Goal: Communication & Community: Answer question/provide support

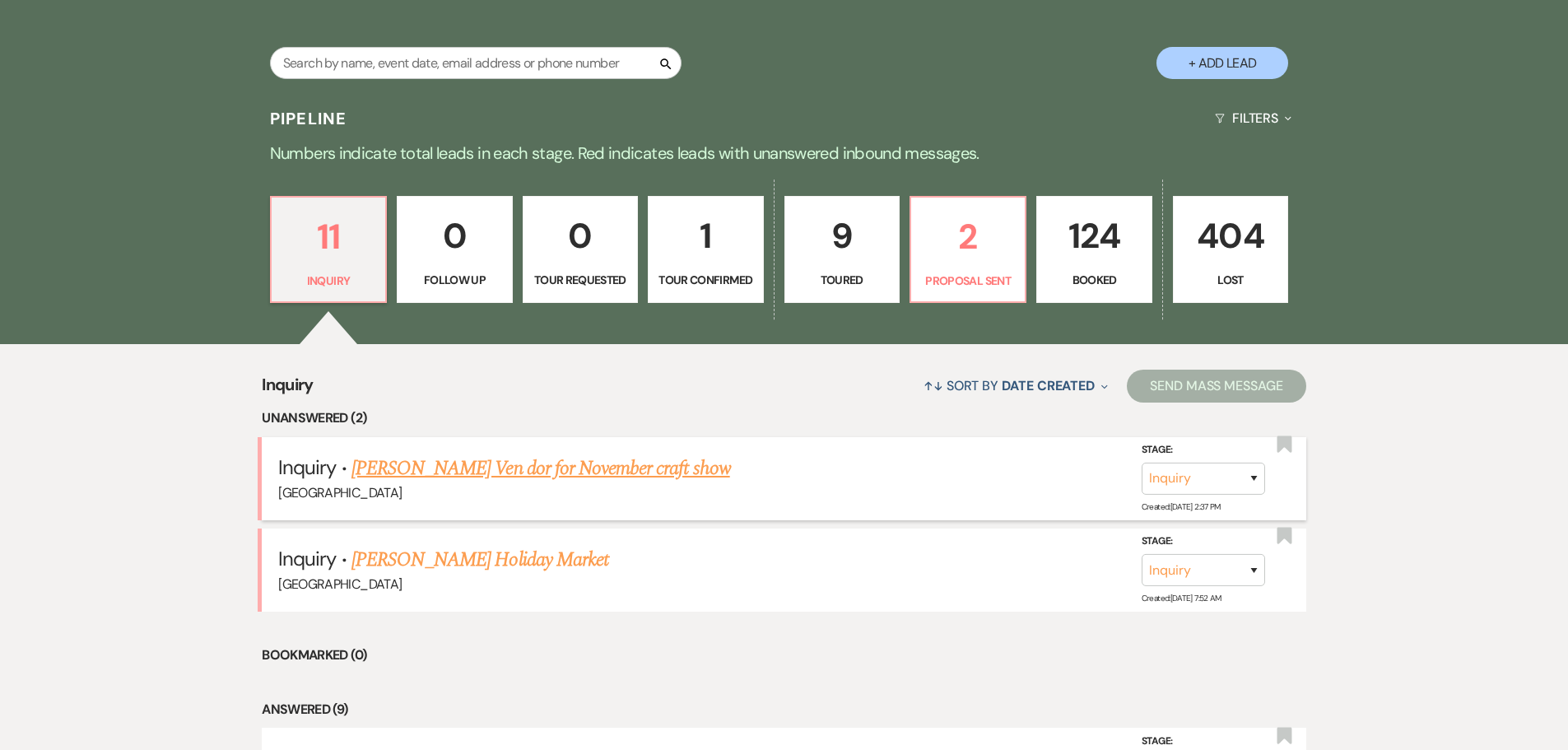
click at [527, 470] on link "[PERSON_NAME] Ven dor for November craft show" at bounding box center [541, 469] width 379 height 30
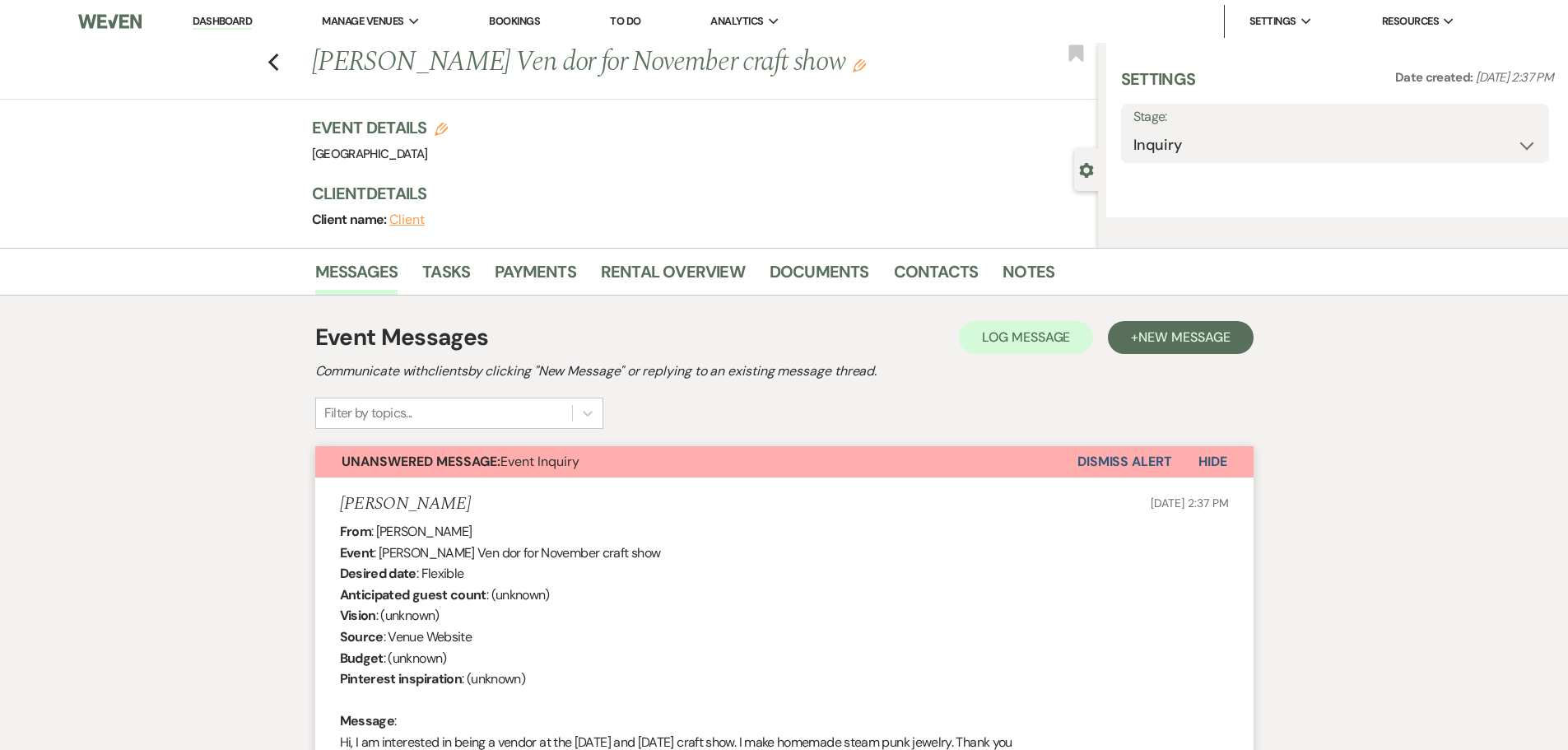
select select "5"
select select "13"
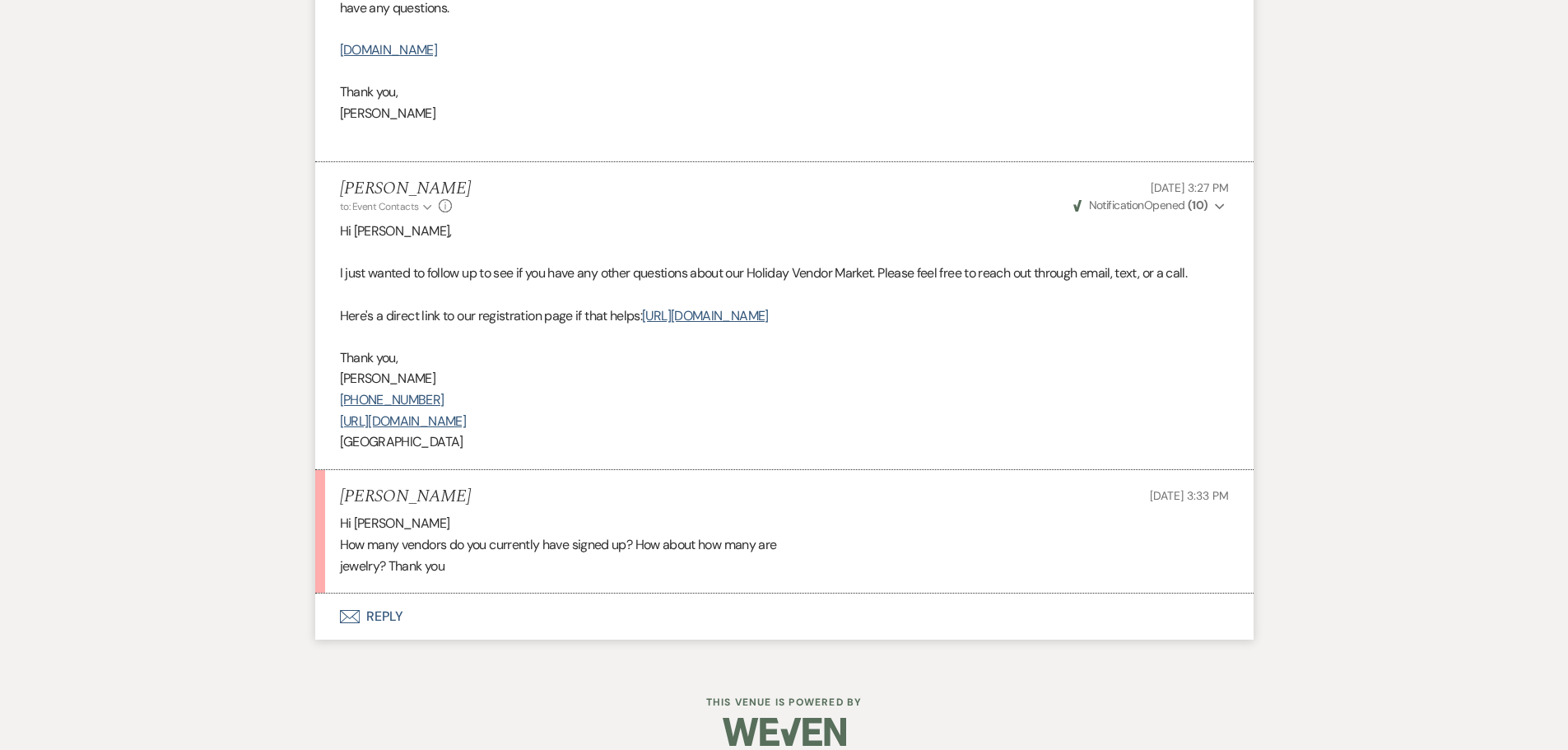
scroll to position [1101, 0]
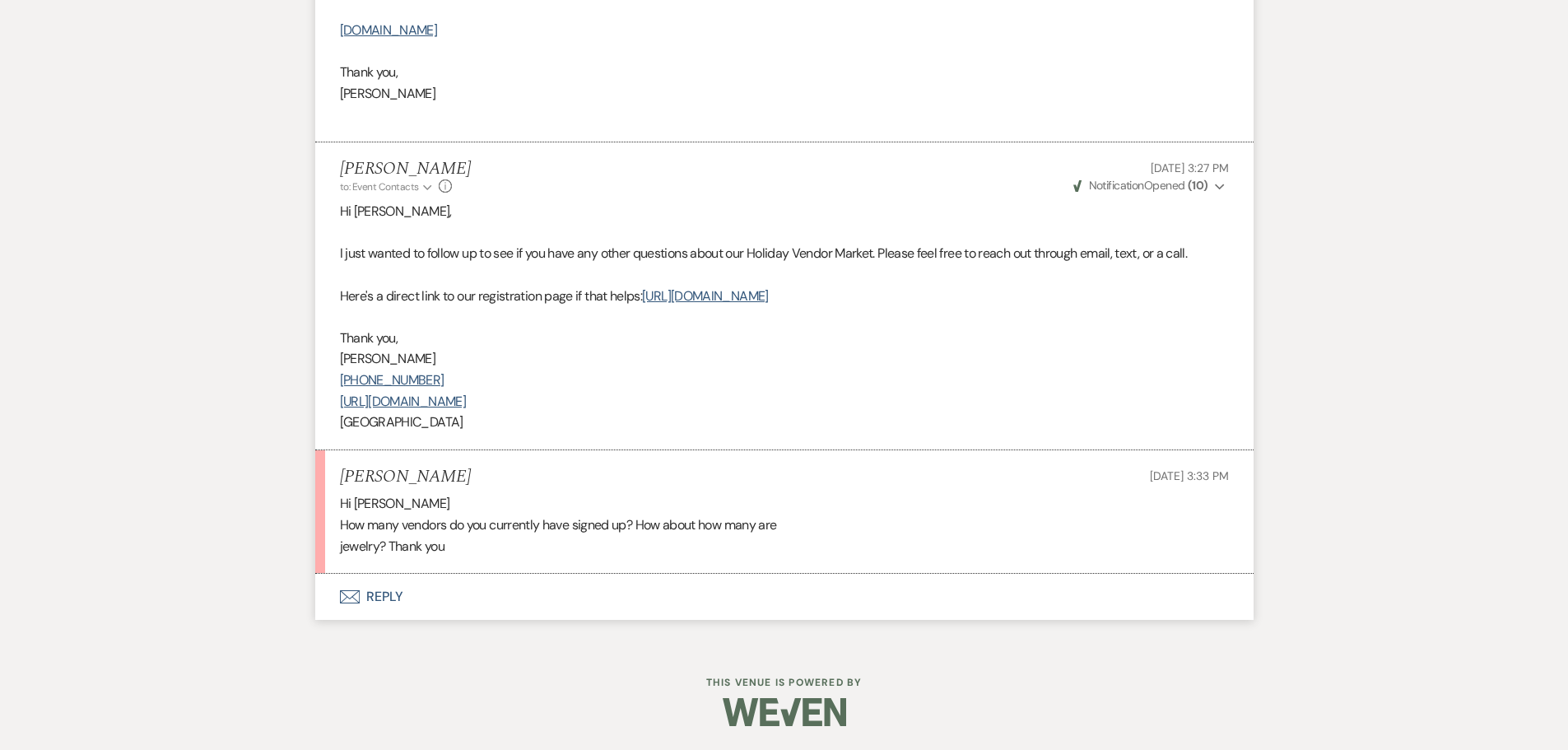
click at [391, 587] on button "Envelope Reply" at bounding box center [784, 596] width 939 height 46
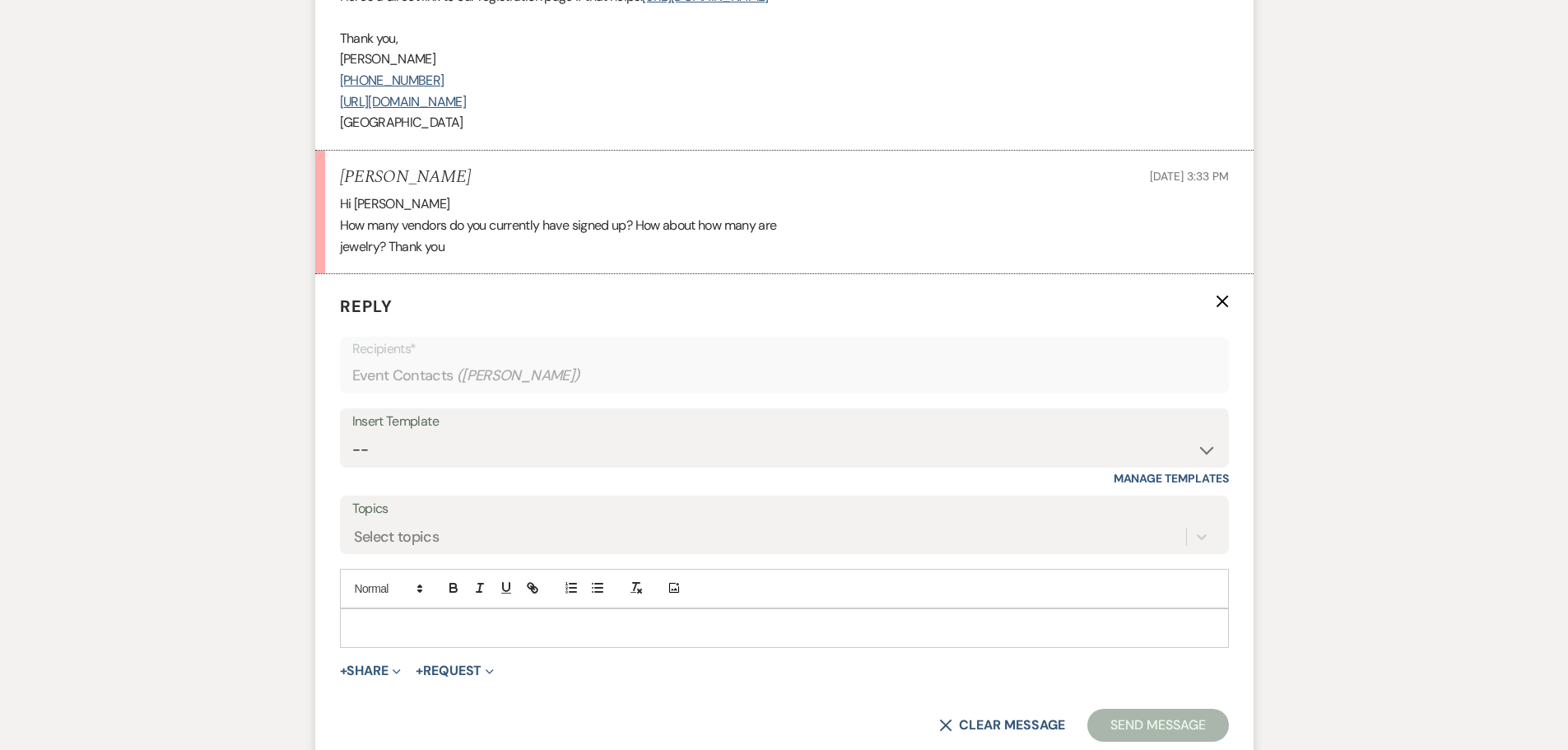
scroll to position [1417, 0]
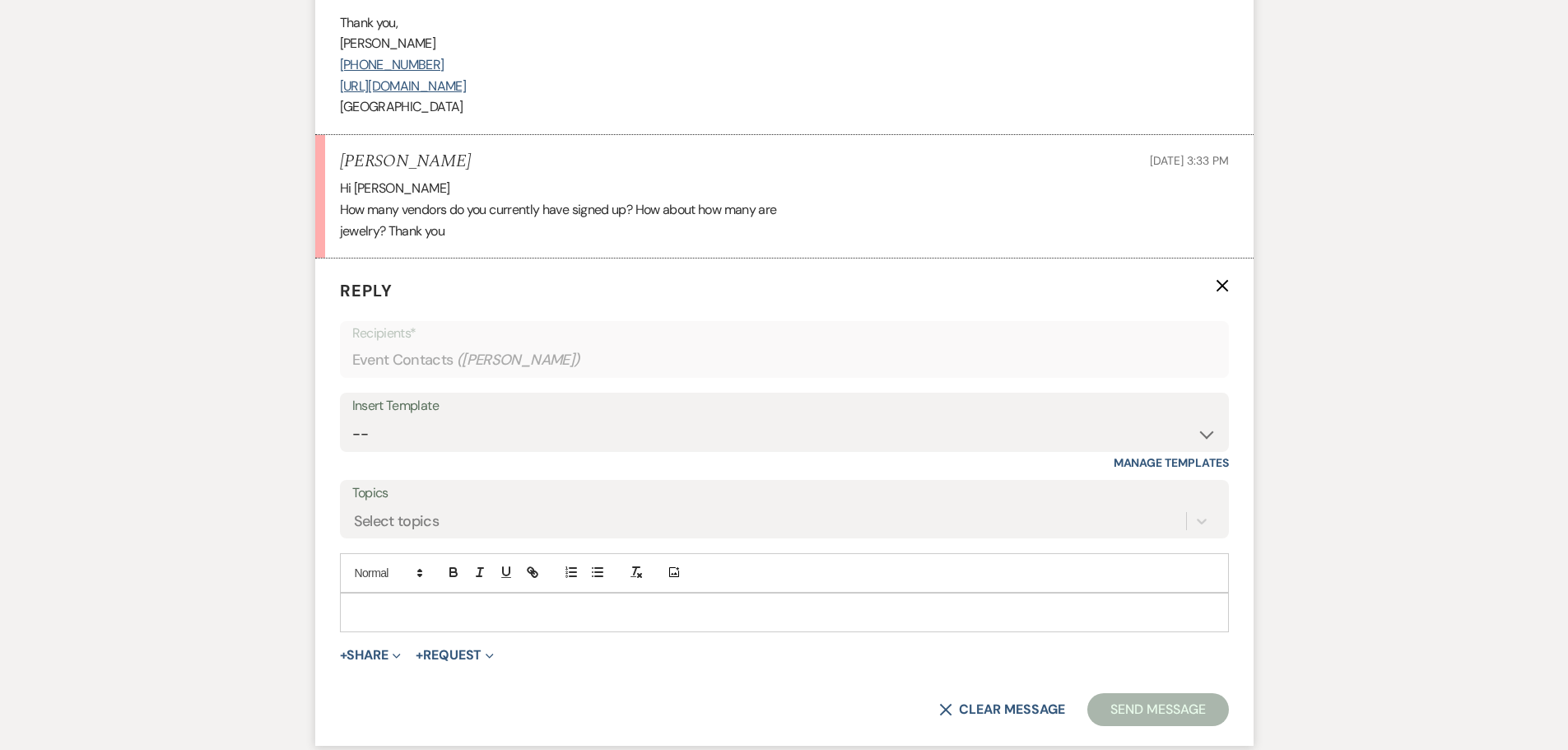
click at [447, 618] on p at bounding box center [784, 612] width 863 height 18
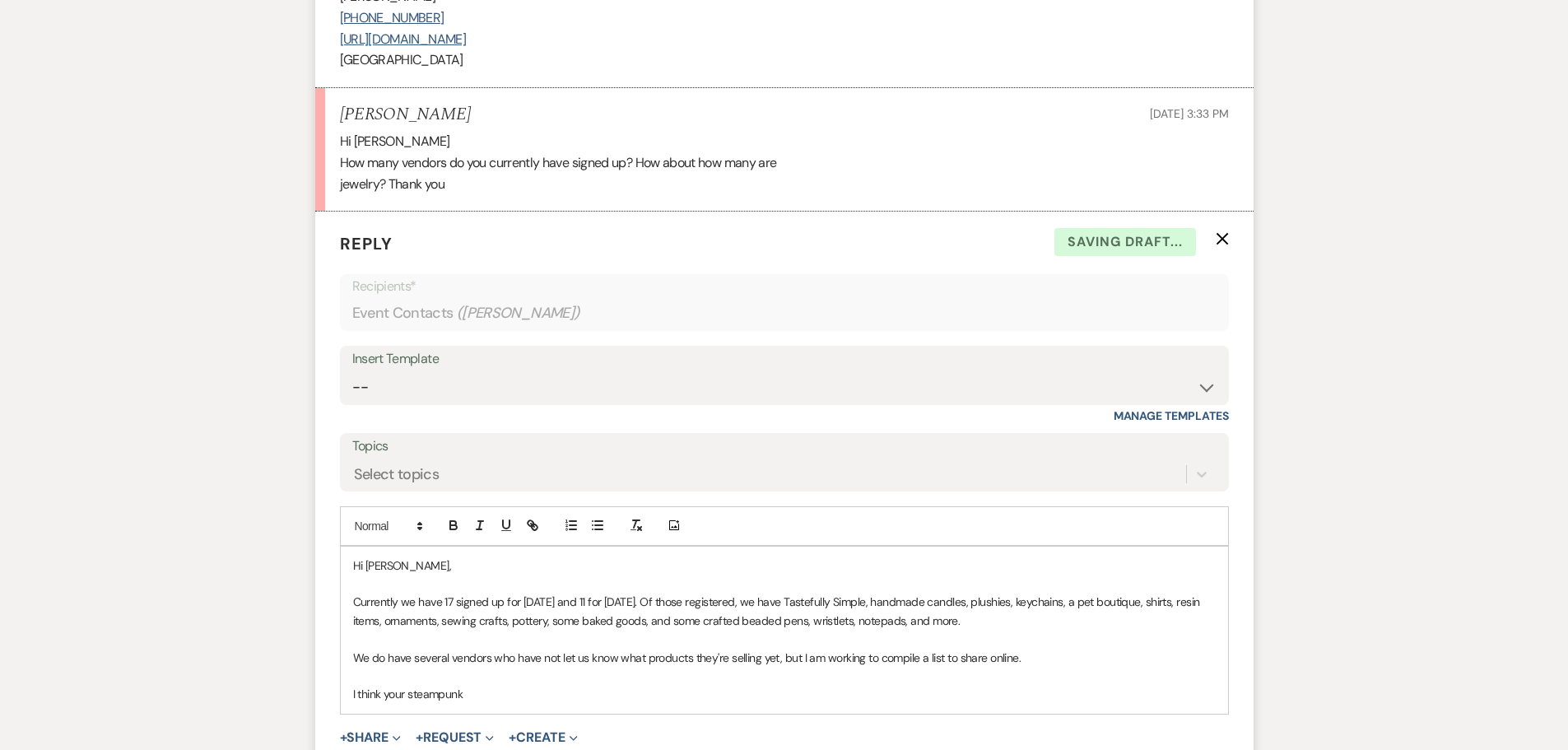
scroll to position [1692, 0]
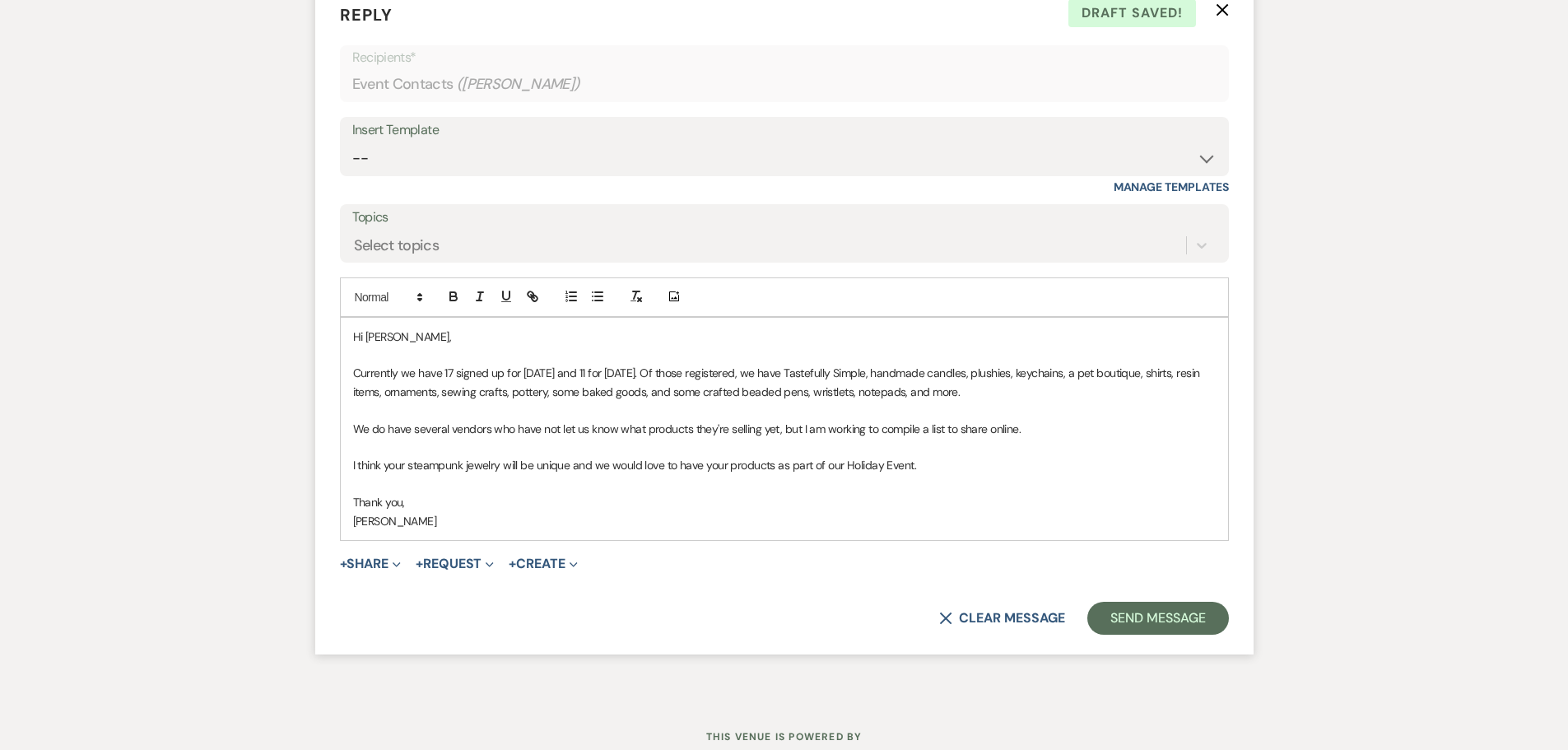
click at [652, 372] on p "Currently we have 17 signed up for [DATE] and 11 for [DATE]. Of those registere…" at bounding box center [784, 382] width 863 height 37
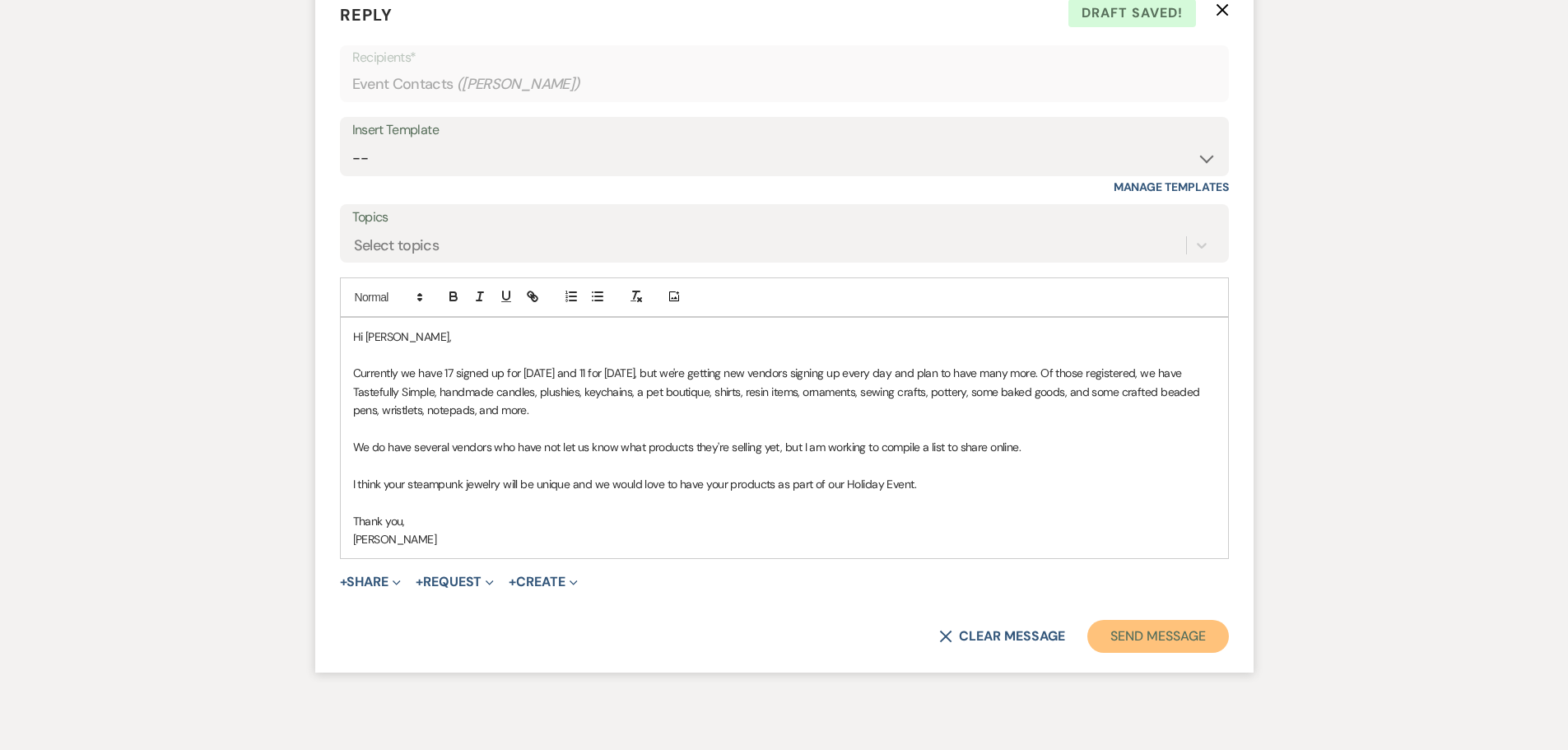
click at [1158, 635] on button "Send Message" at bounding box center [1157, 636] width 141 height 33
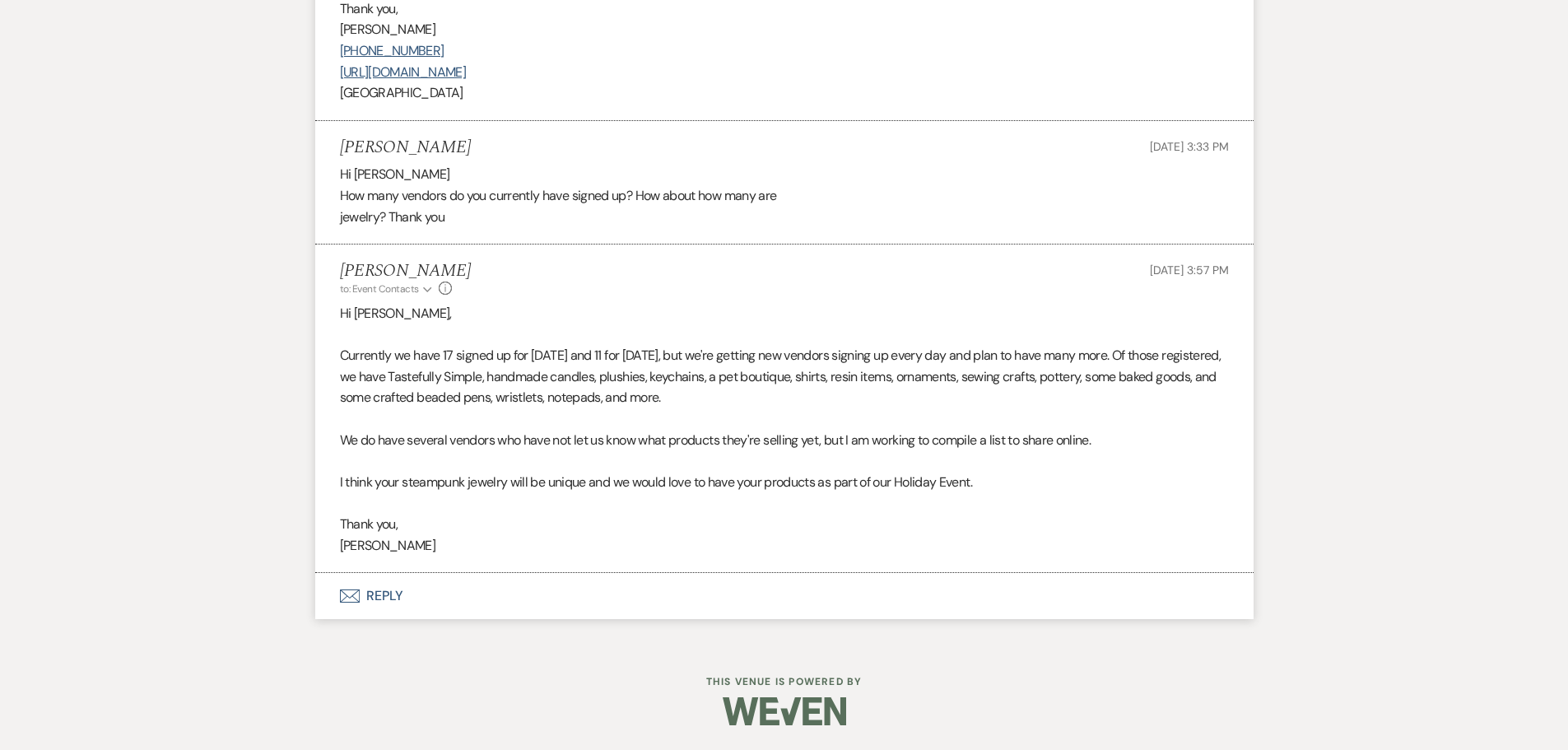
scroll to position [0, 0]
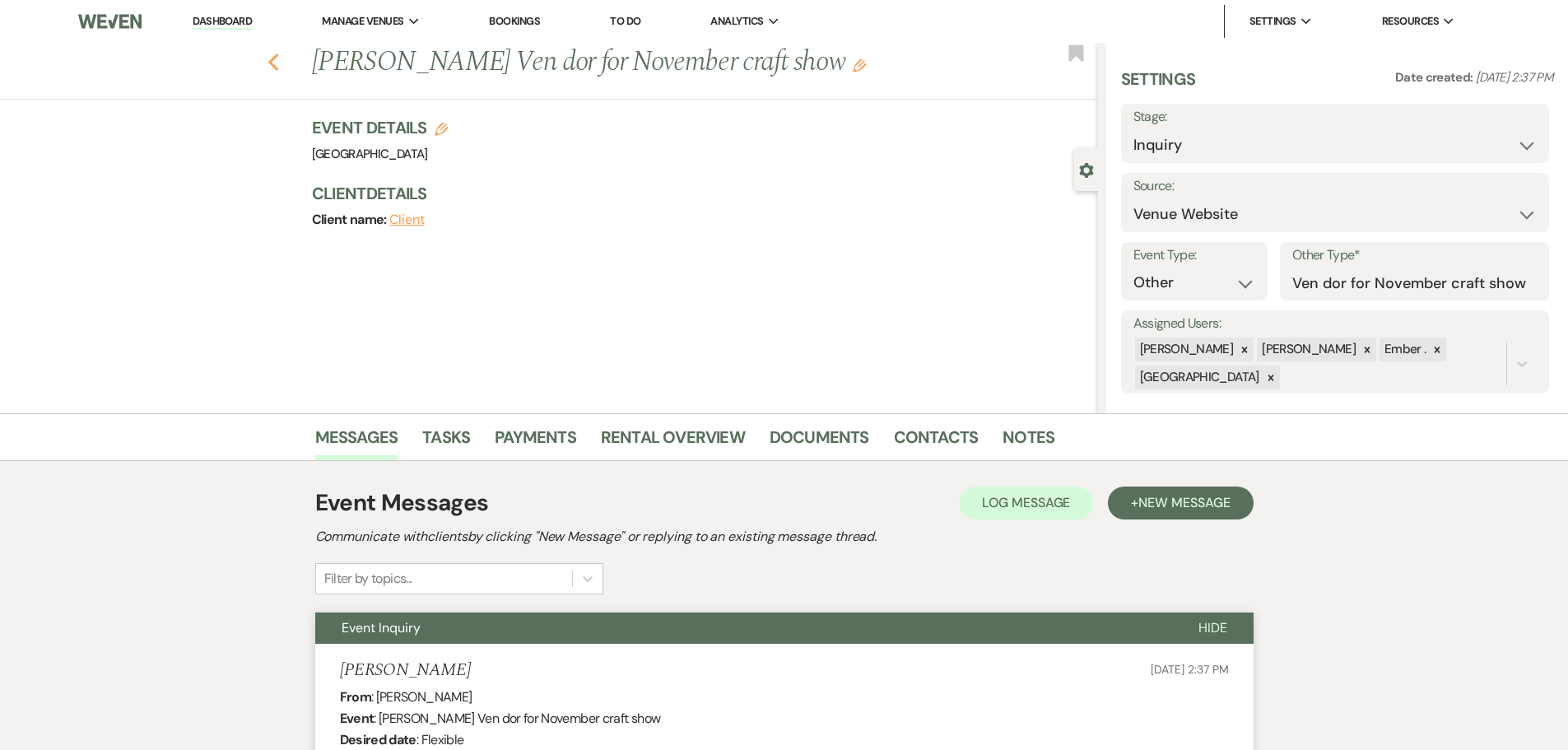
click at [279, 62] on icon "Previous" at bounding box center [274, 63] width 13 height 20
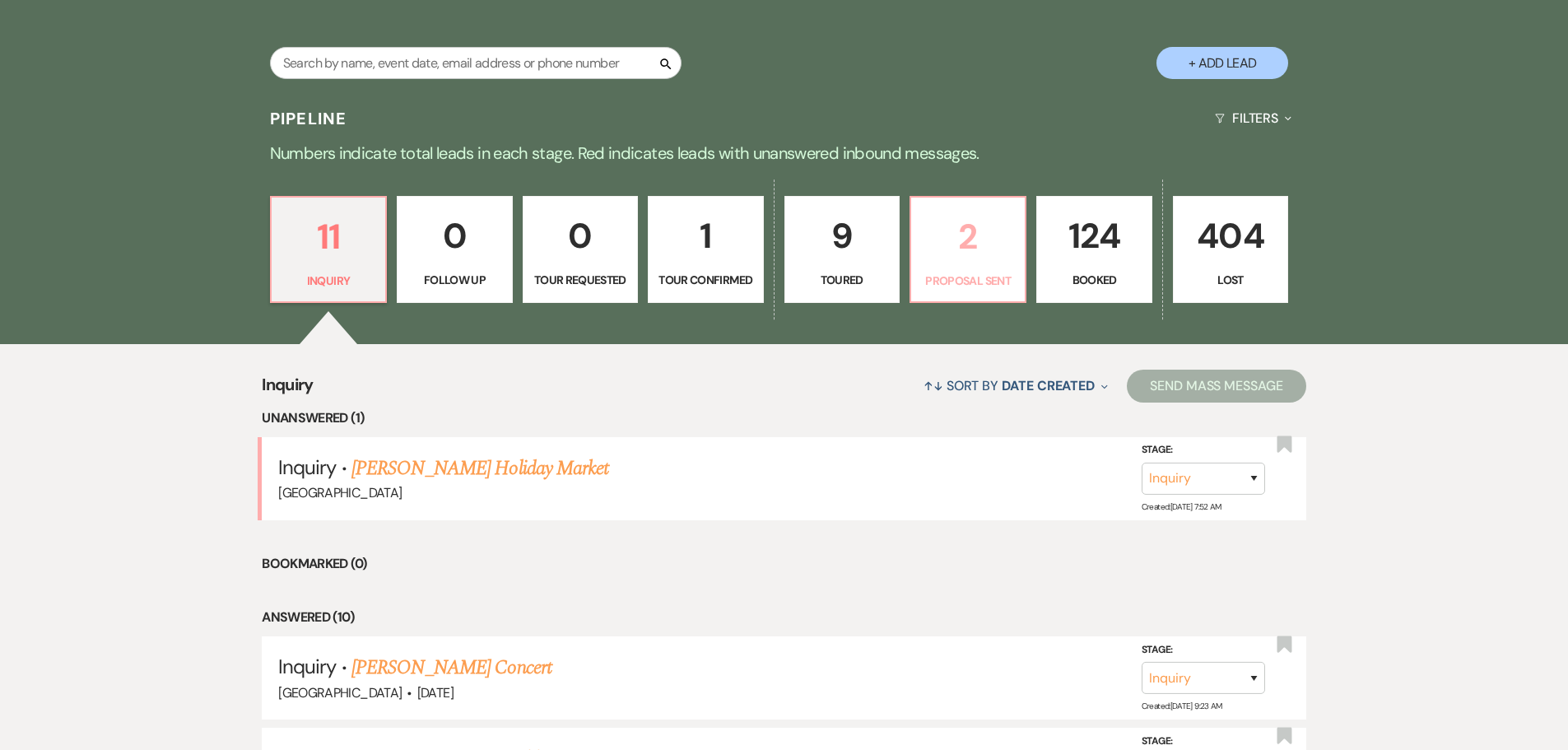
click at [981, 251] on p "2" at bounding box center [968, 237] width 93 height 55
select select "6"
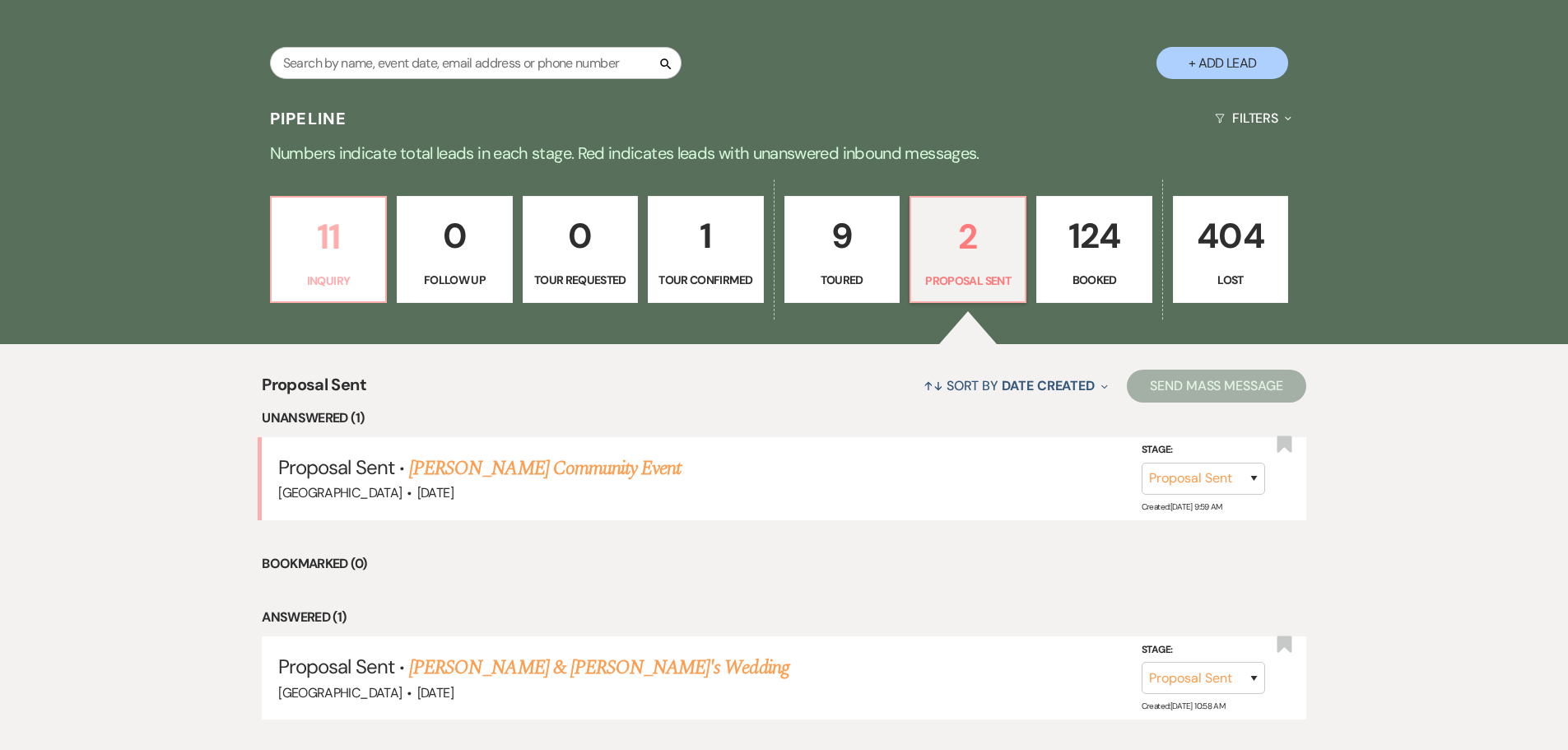
click at [316, 259] on p "11" at bounding box center [328, 237] width 93 height 55
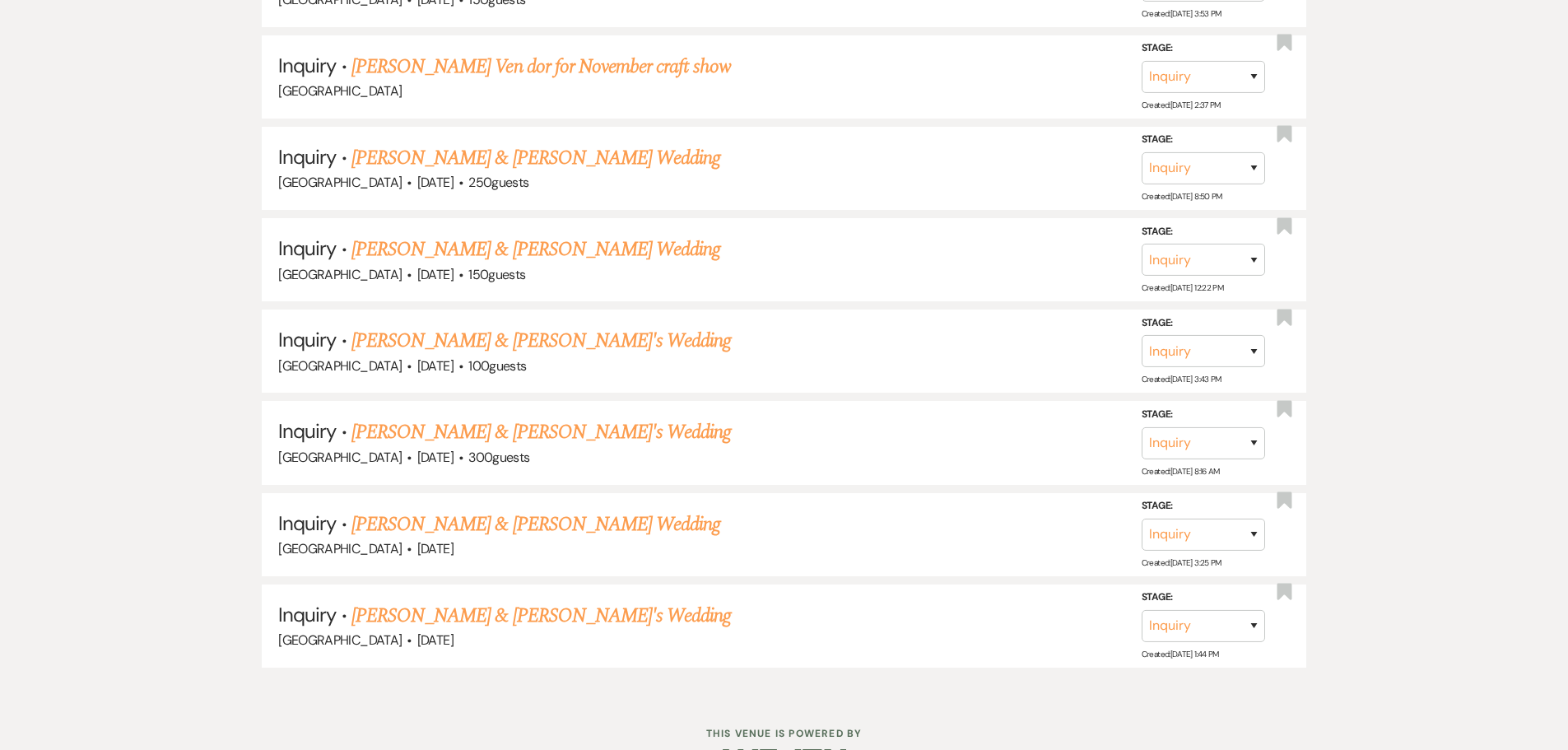
scroll to position [1234, 0]
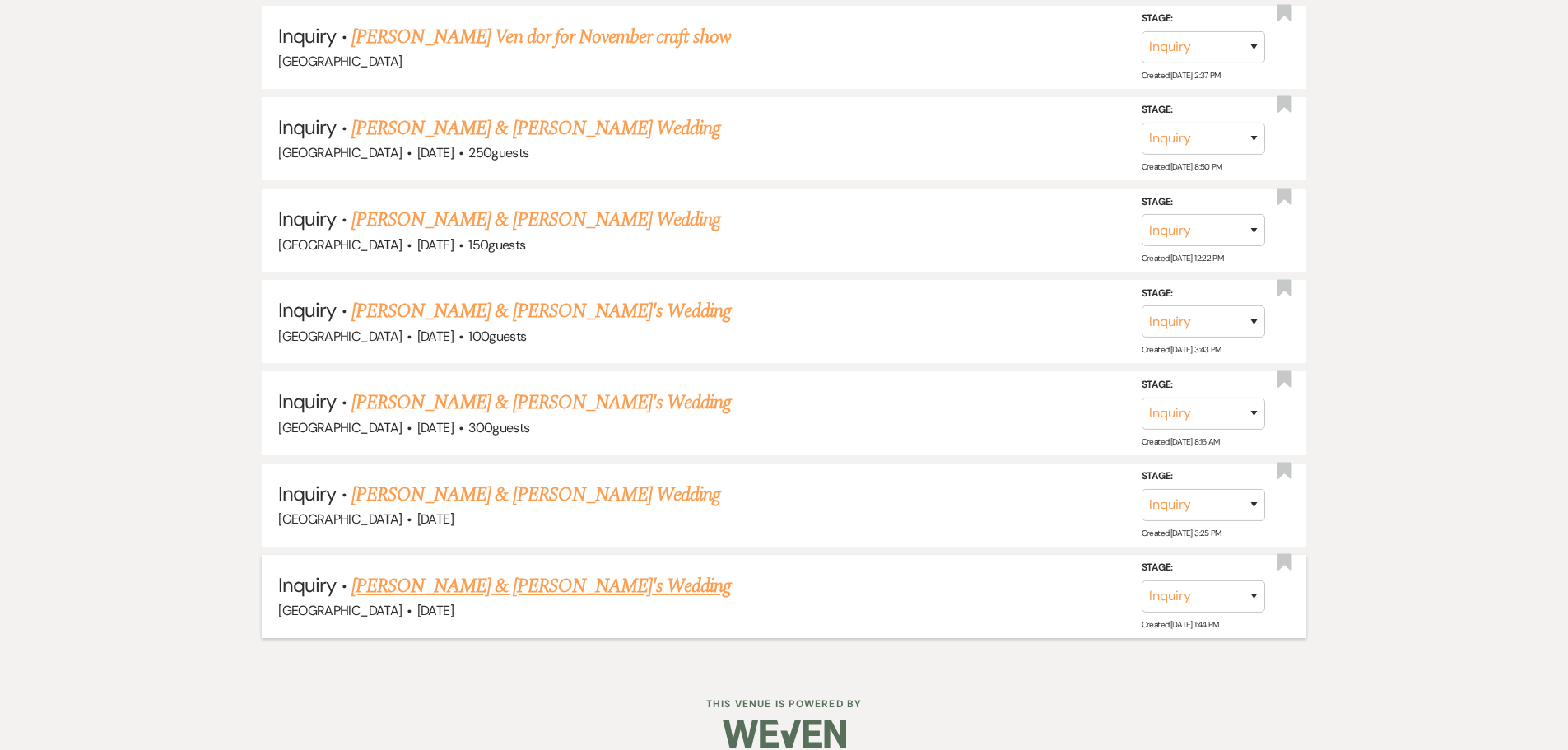
click at [420, 584] on link "[PERSON_NAME] & [PERSON_NAME]'s Wedding" at bounding box center [542, 586] width 381 height 30
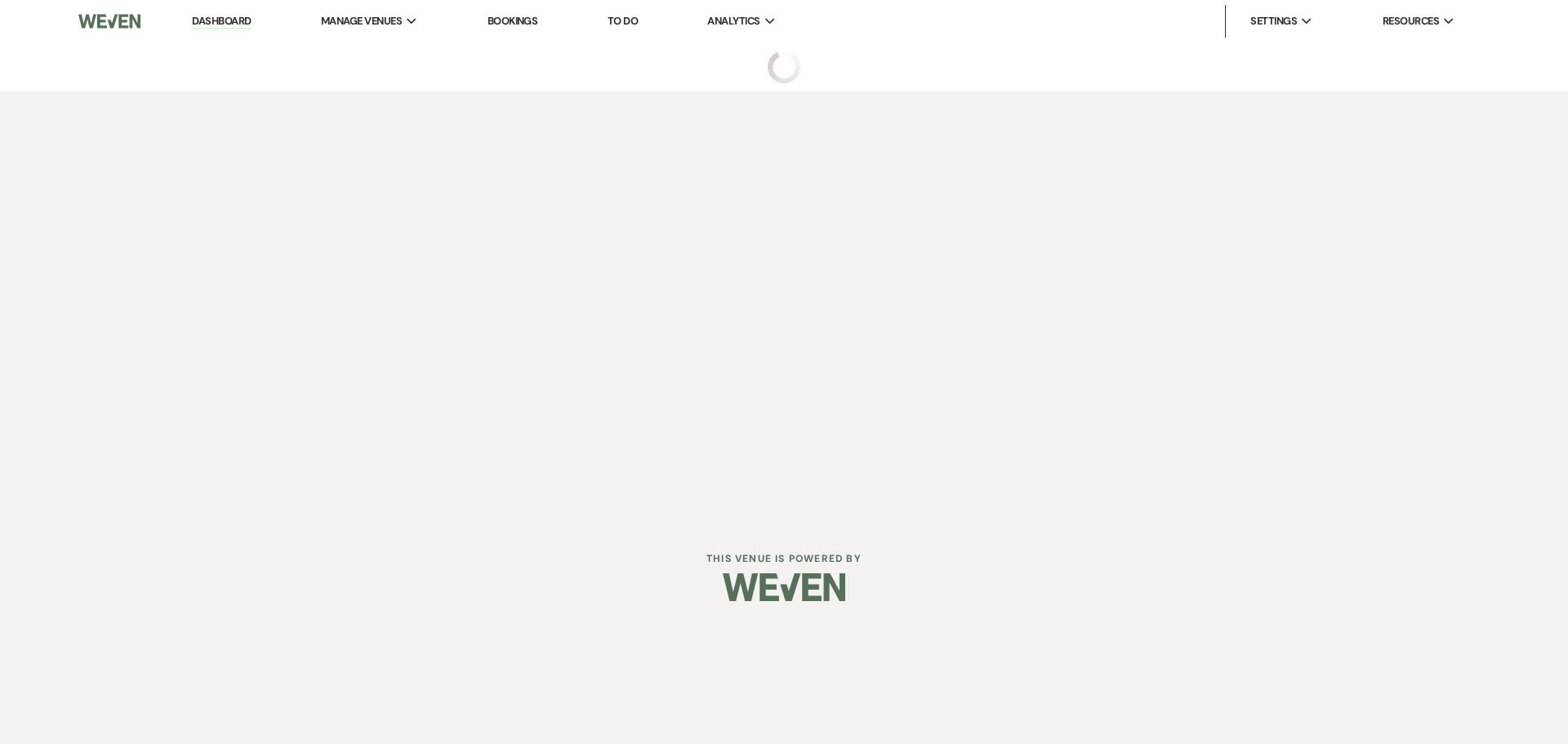
select select "5"
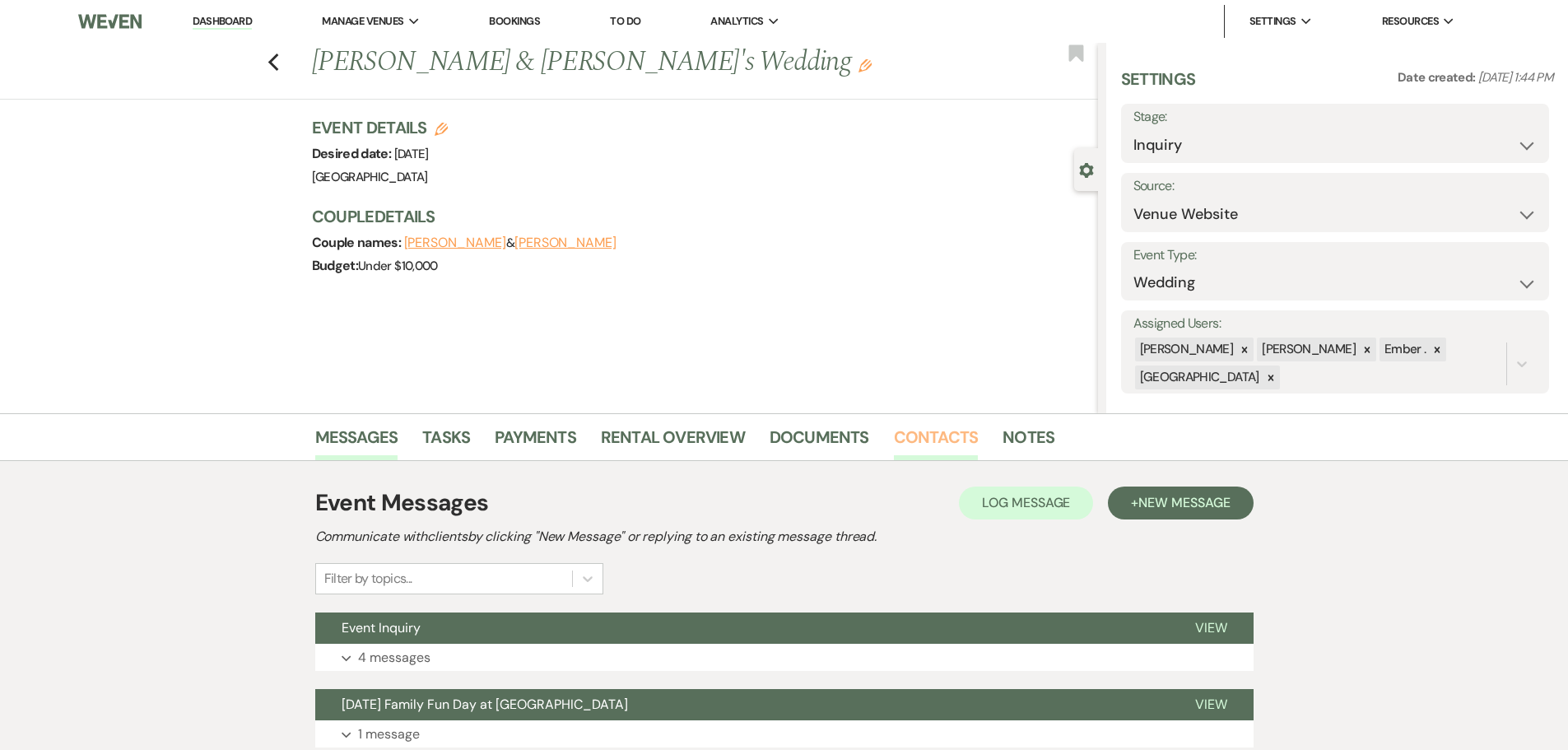
click at [919, 449] on link "Contacts" at bounding box center [936, 441] width 85 height 36
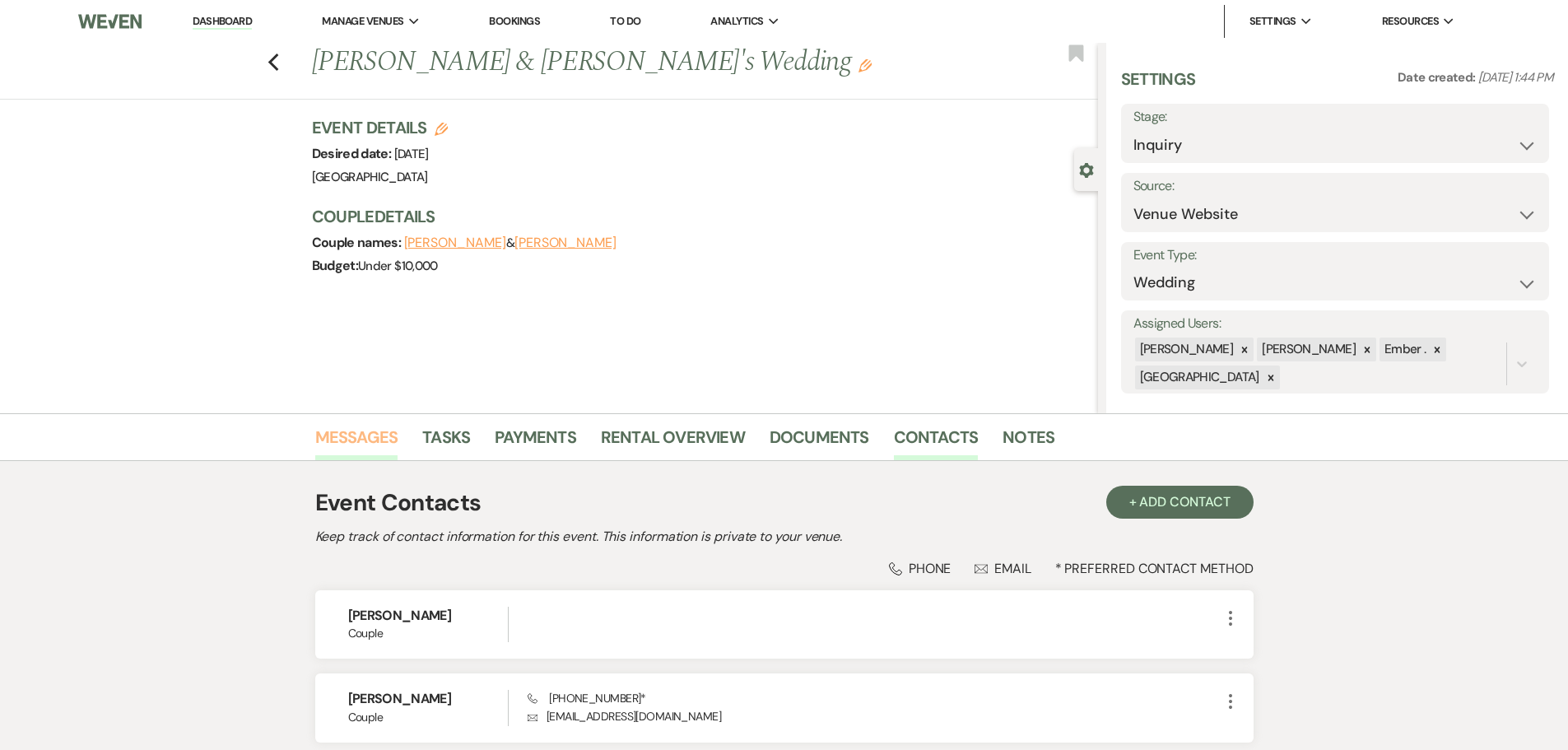
click at [328, 439] on link "Messages" at bounding box center [357, 441] width 83 height 36
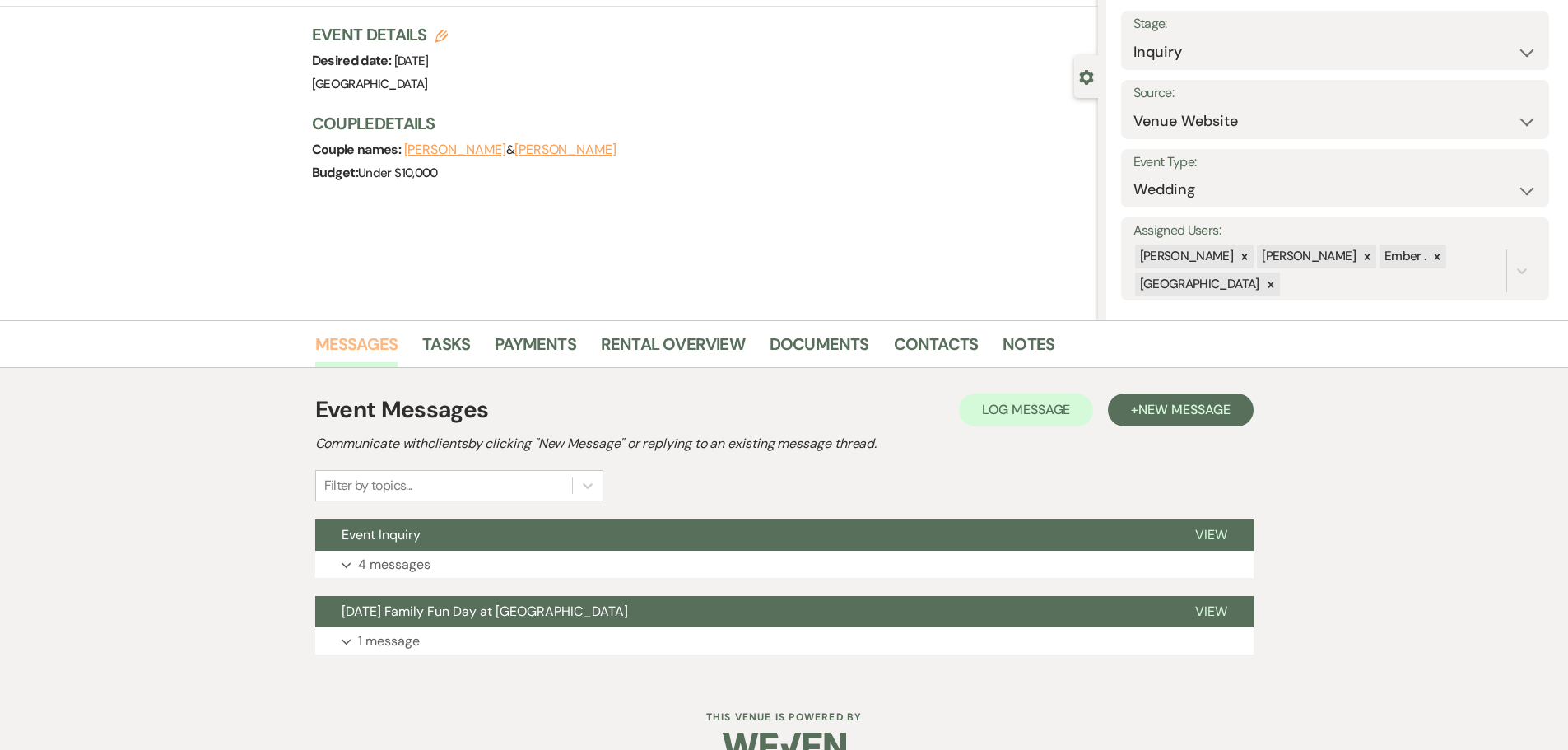
scroll to position [128, 0]
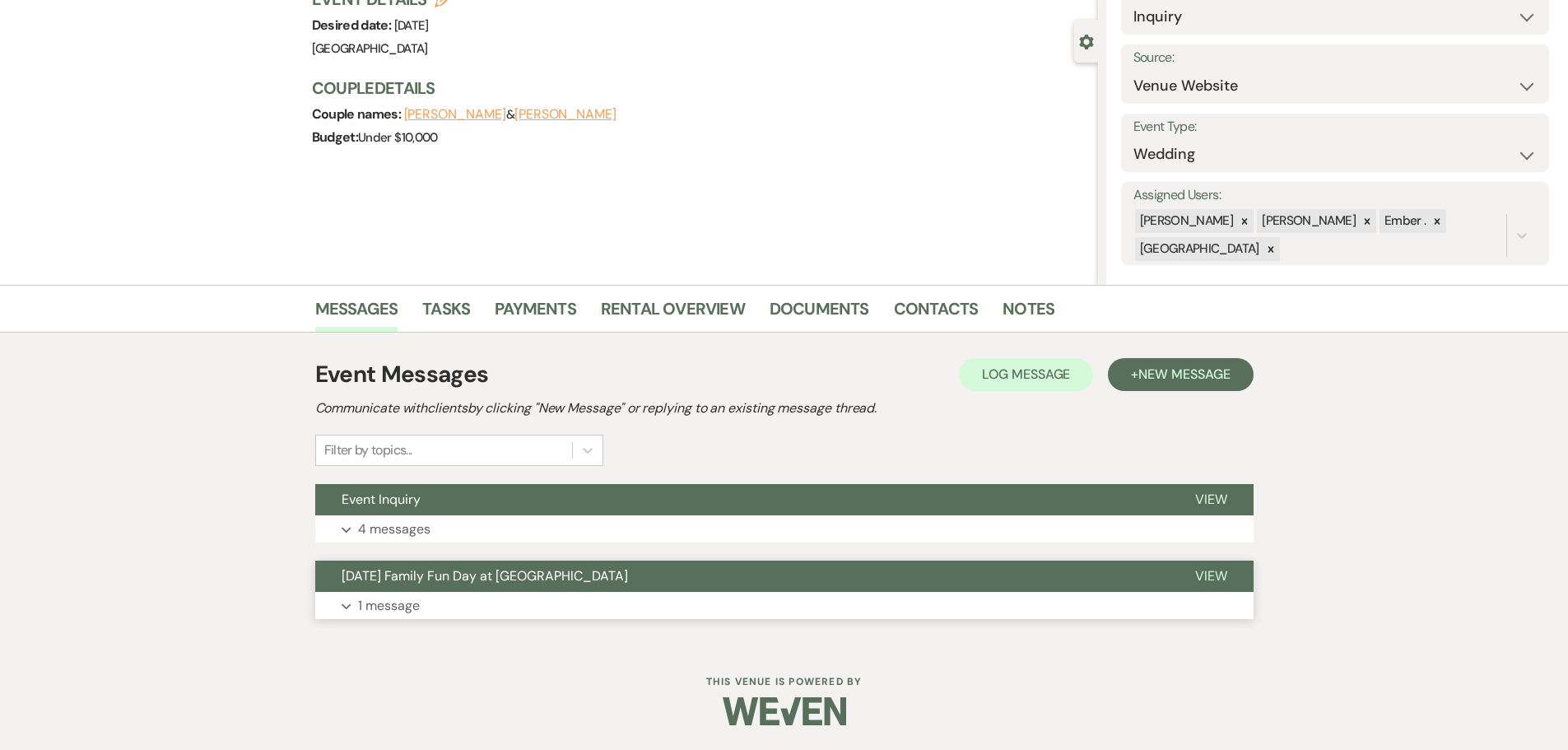
click at [399, 598] on p "1 message" at bounding box center [389, 606] width 62 height 22
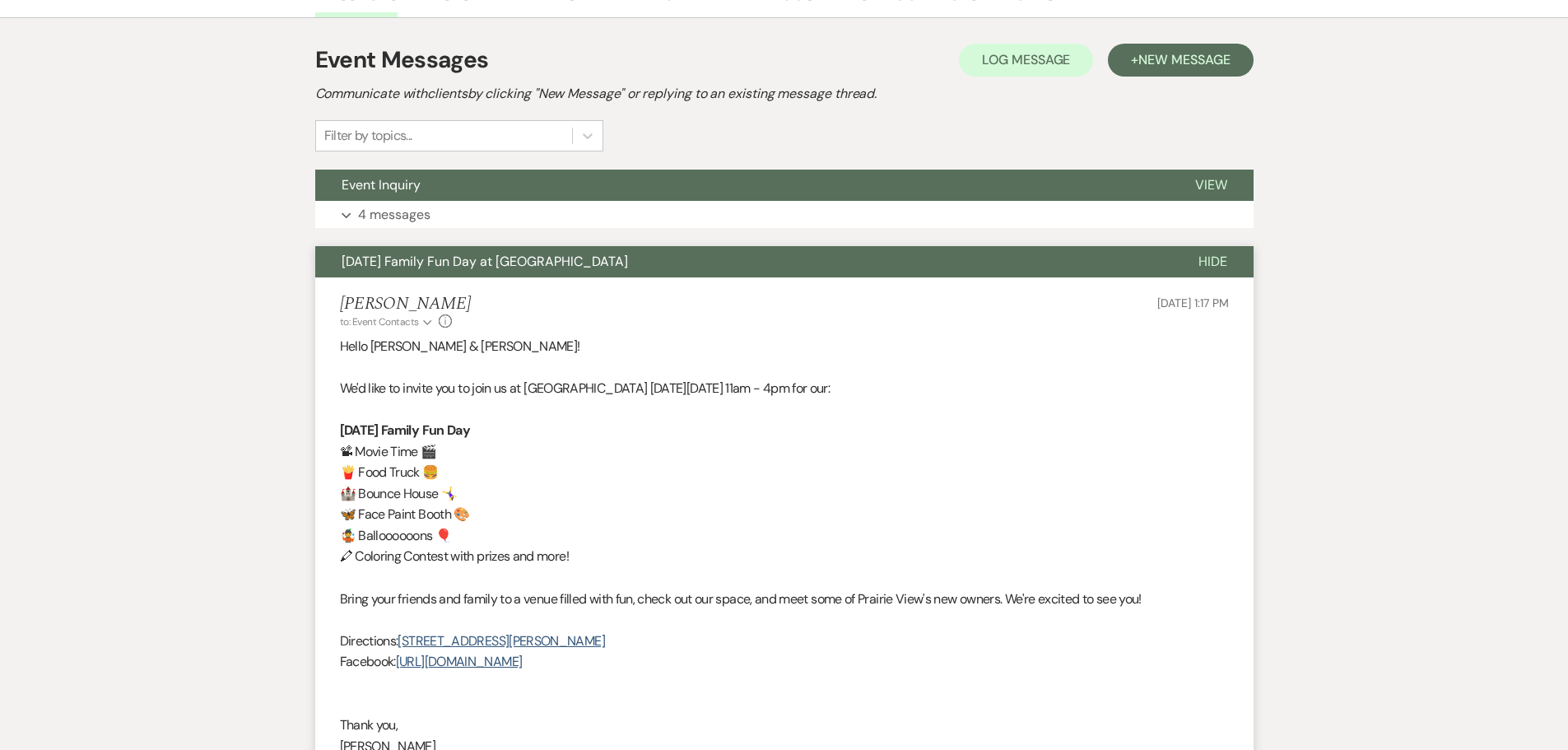
scroll to position [0, 0]
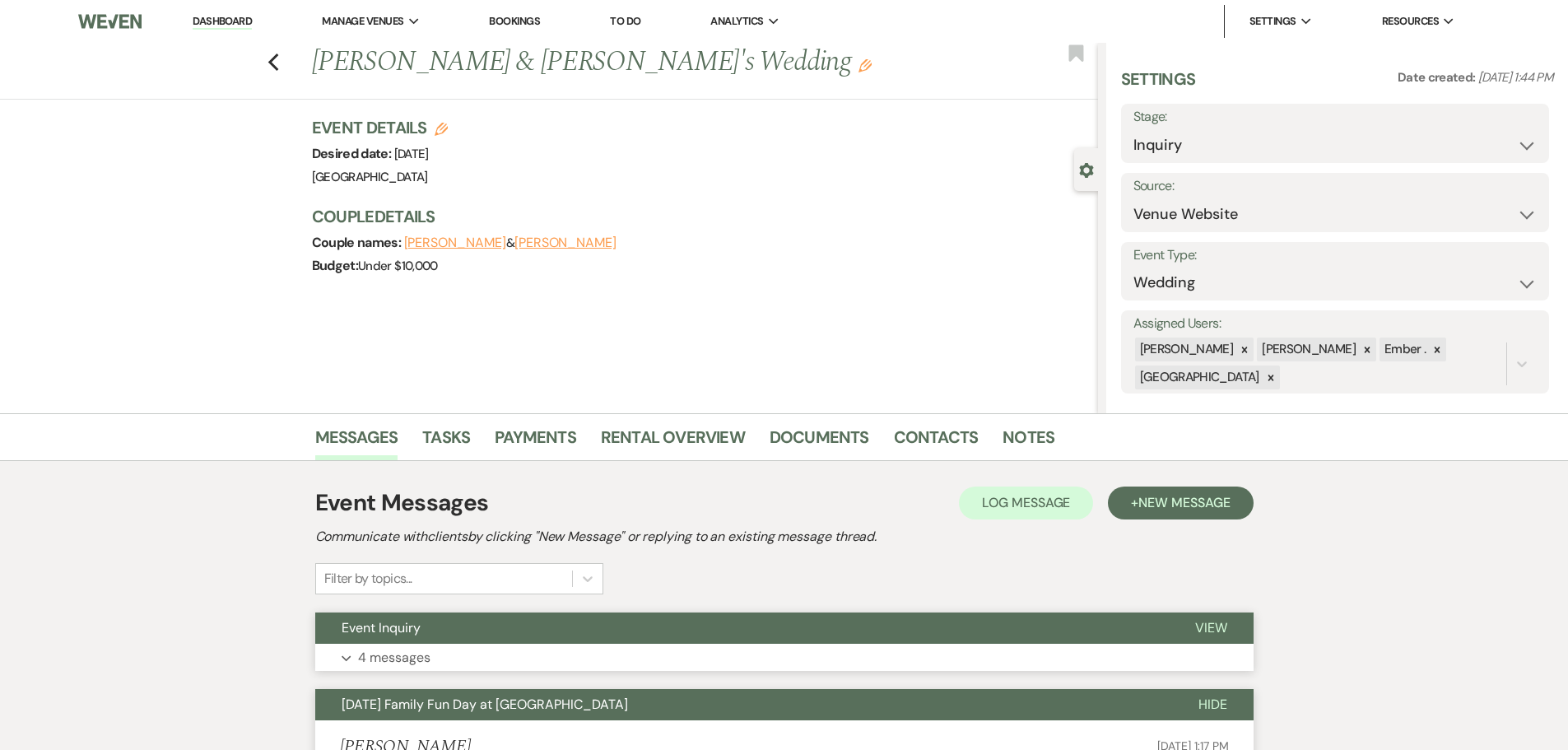
click at [368, 655] on p "4 messages" at bounding box center [394, 657] width 73 height 22
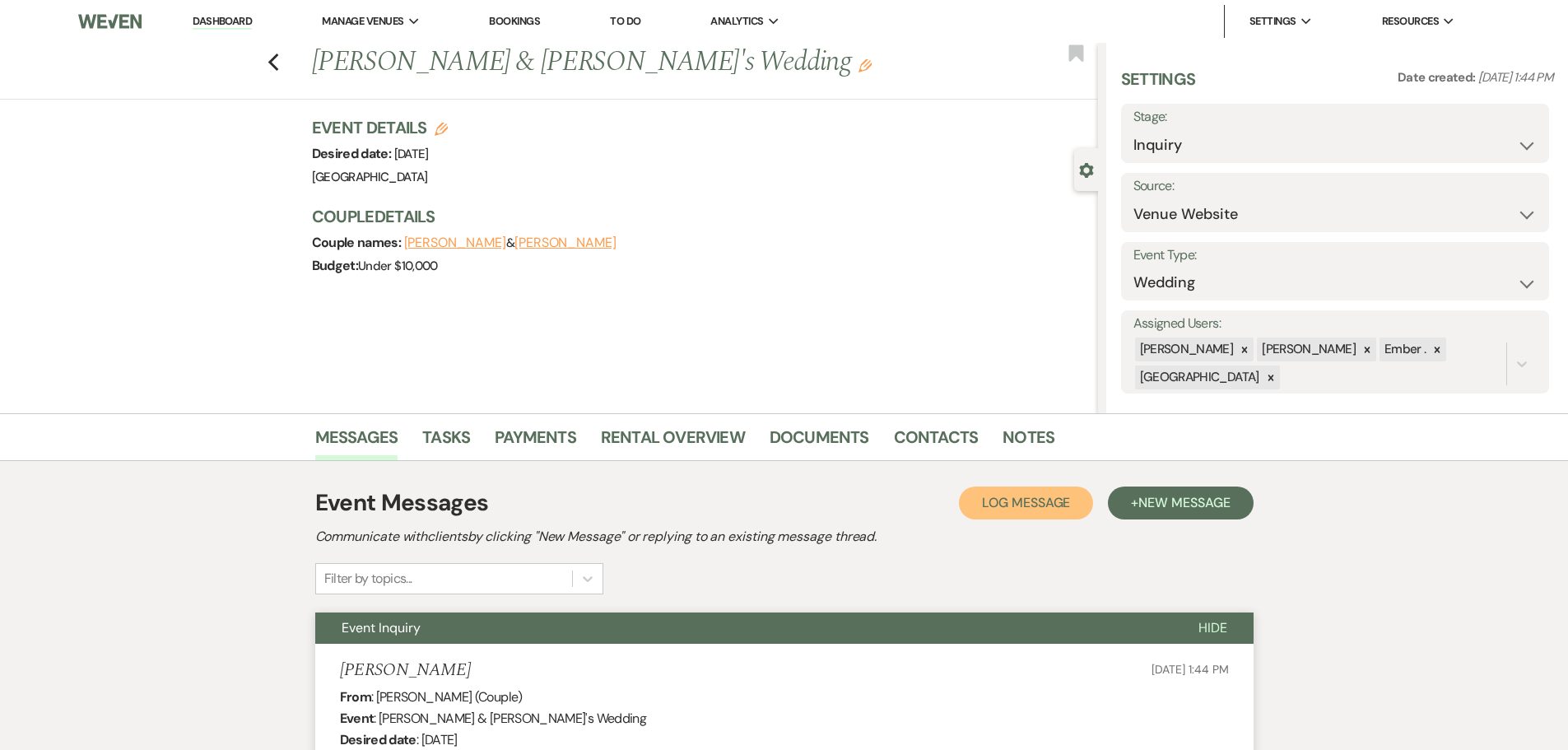
click at [1023, 500] on span "Log Message" at bounding box center [1026, 502] width 88 height 18
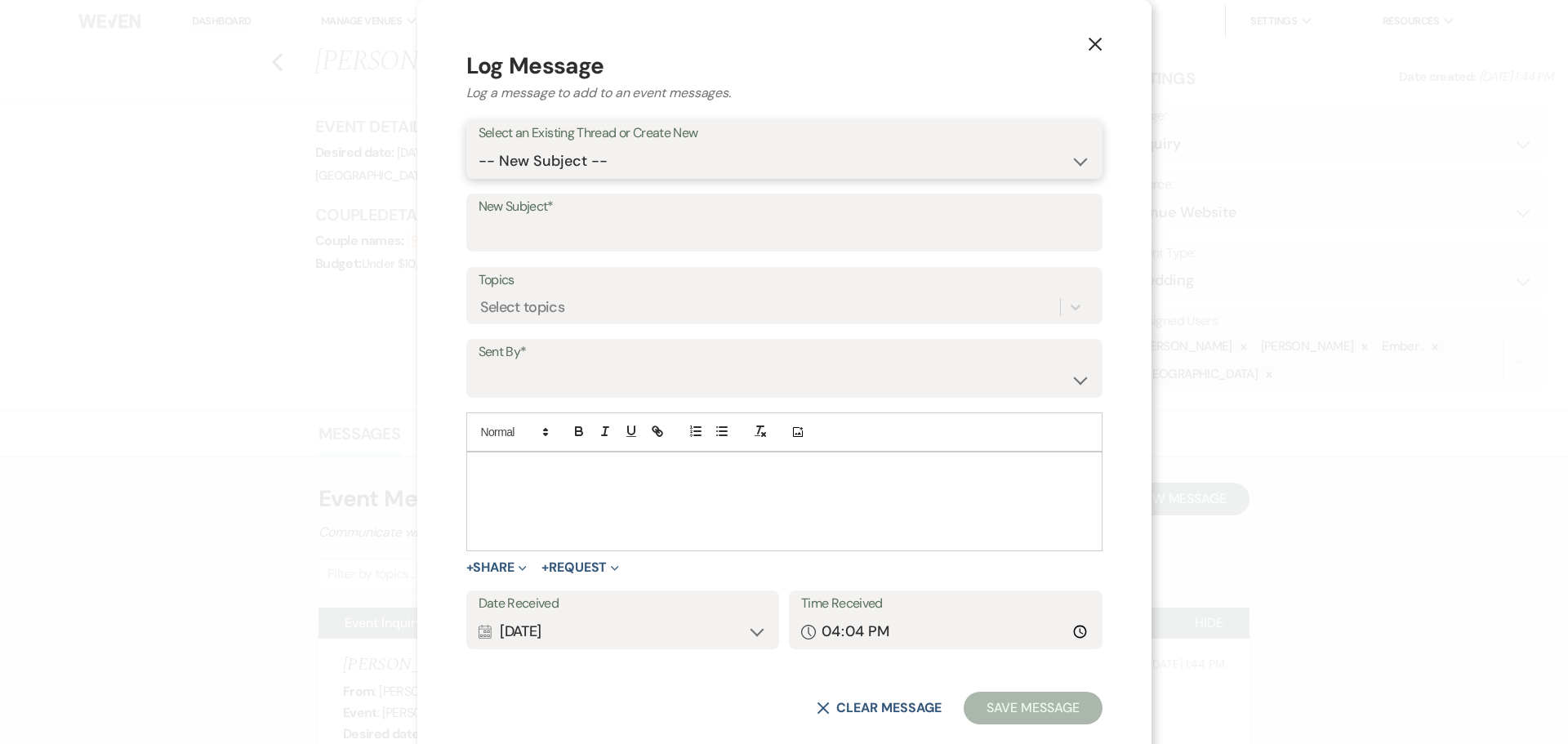
click at [657, 164] on select "-- New Subject -- Event Inquiry [DATE] Family Fun Day at [GEOGRAPHIC_DATA]" at bounding box center [784, 161] width 612 height 31
select select "457219"
click at [576, 166] on select "-- New Subject -- Event Inquiry [DATE] Family Fun Day at [GEOGRAPHIC_DATA]" at bounding box center [784, 161] width 612 height 31
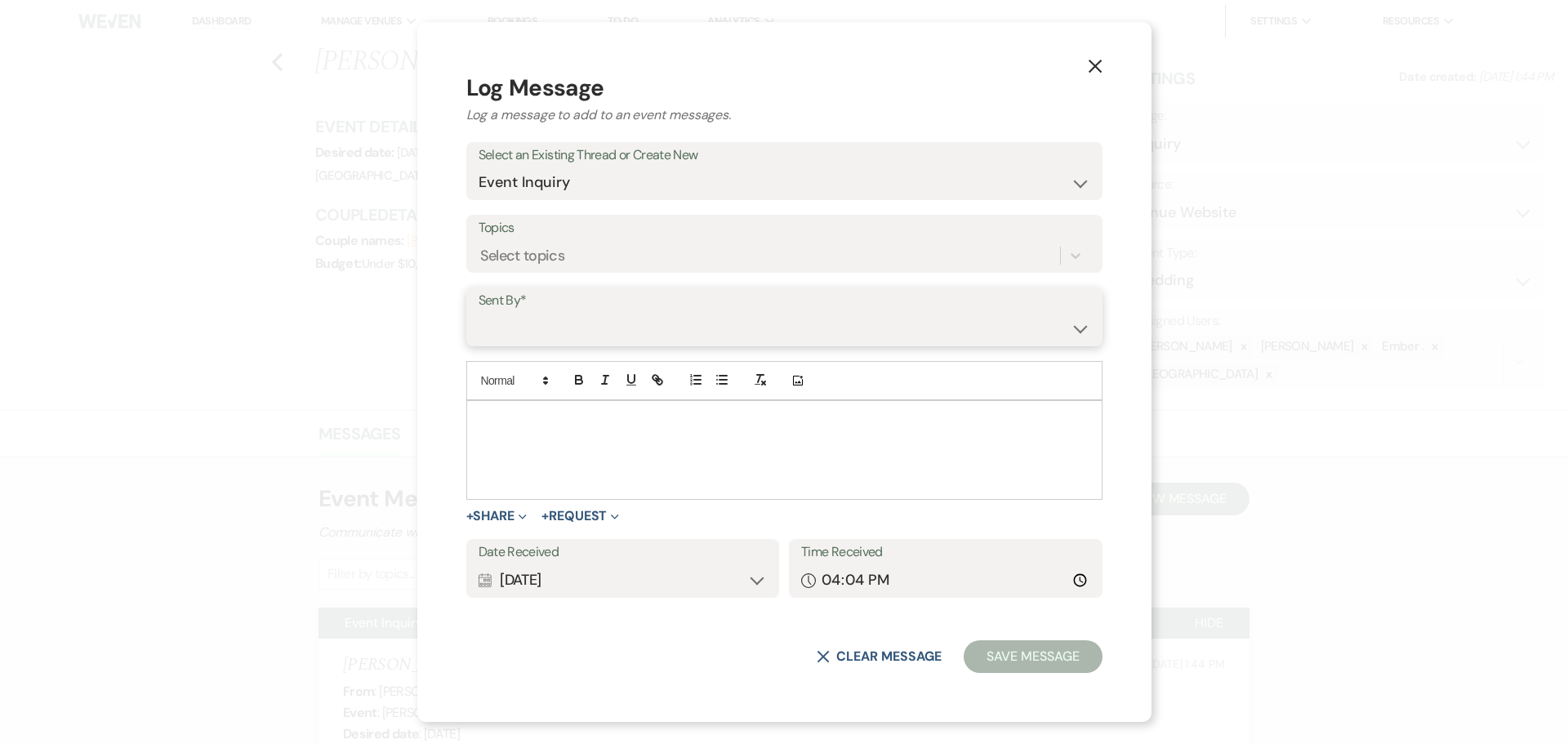
click at [641, 315] on select "[PERSON_NAME] ([PERSON_NAME][EMAIL_ADDRESS][PERSON_NAME][DOMAIN_NAME]) [PERSON_…" at bounding box center [784, 329] width 612 height 31
select select "user-197739"
click at [576, 313] on select "[PERSON_NAME] ([PERSON_NAME][EMAIL_ADDRESS][PERSON_NAME][DOMAIN_NAME]) [PERSON_…" at bounding box center [784, 329] width 612 height 31
click at [654, 471] on div at bounding box center [784, 449] width 635 height 98
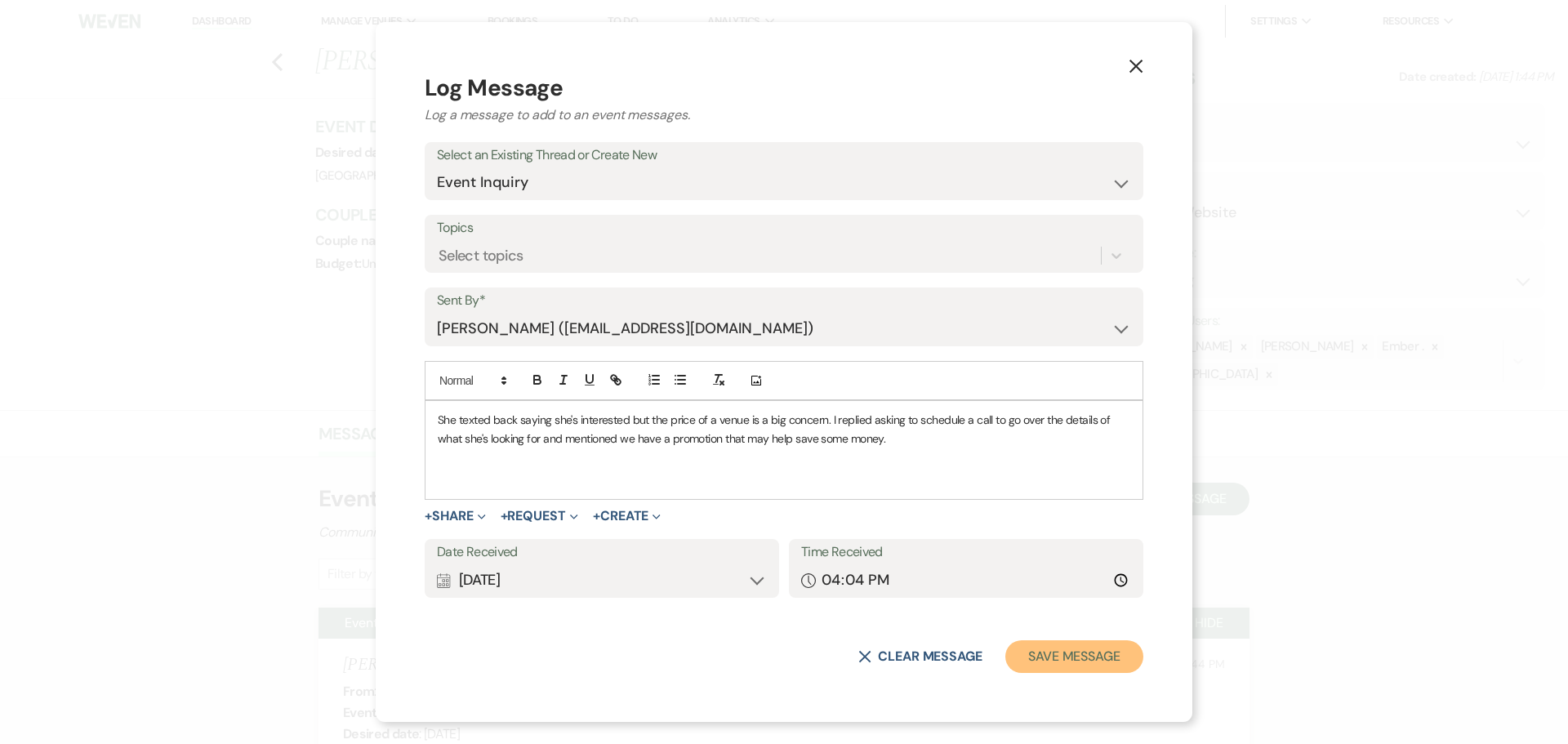
click at [1055, 659] on button "Save Message" at bounding box center [1074, 655] width 138 height 32
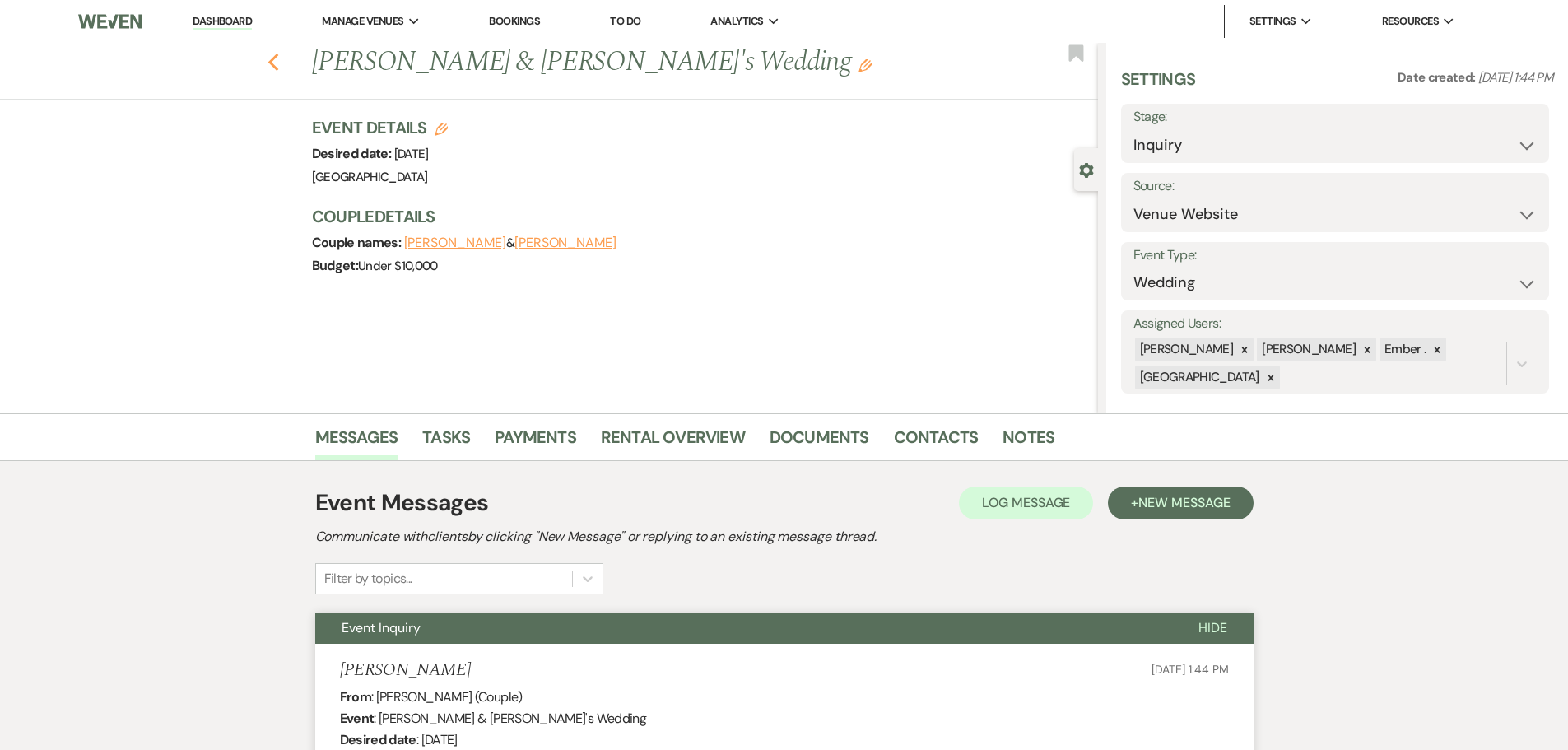
click at [278, 68] on use "button" at bounding box center [273, 63] width 11 height 18
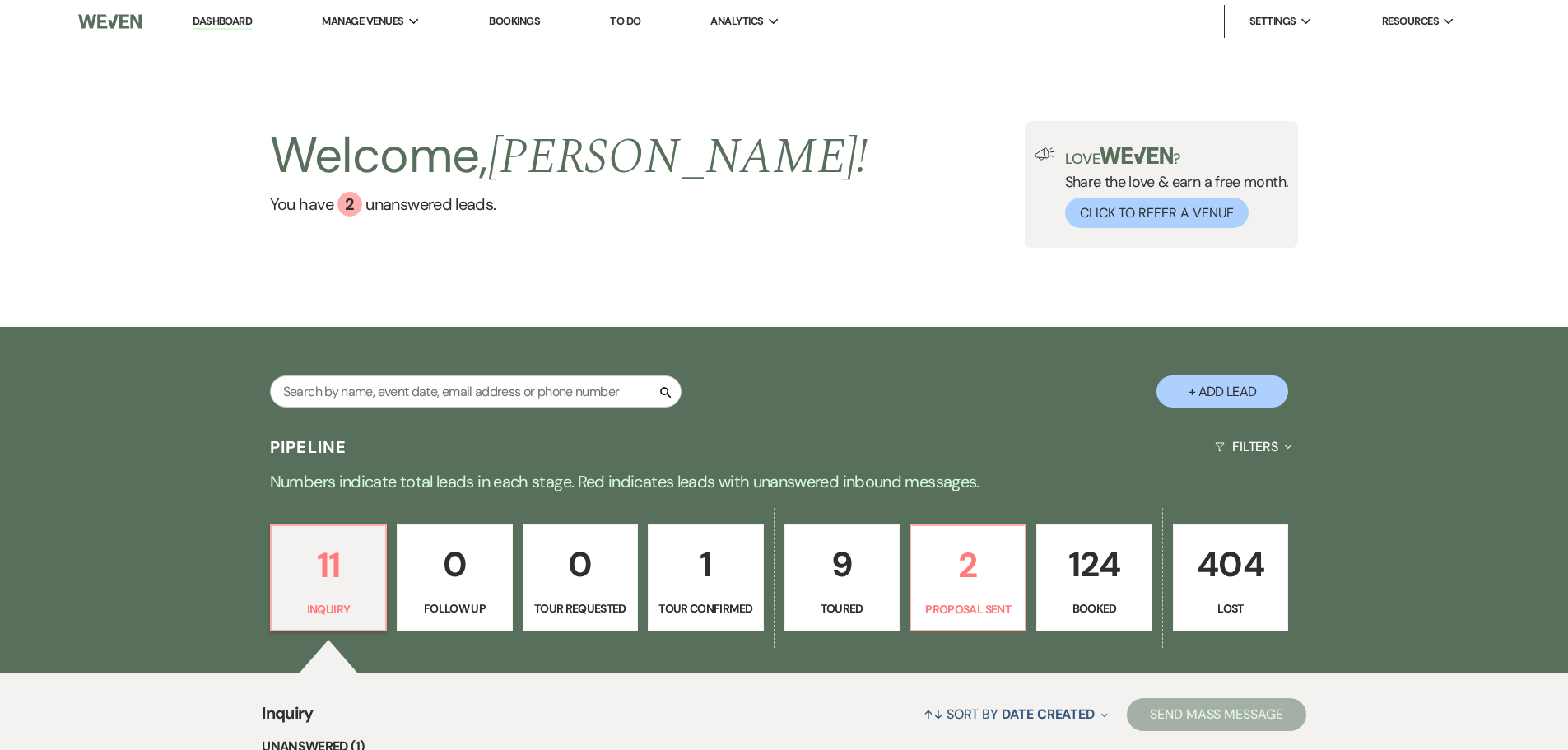
click at [844, 556] on p "9" at bounding box center [842, 564] width 93 height 55
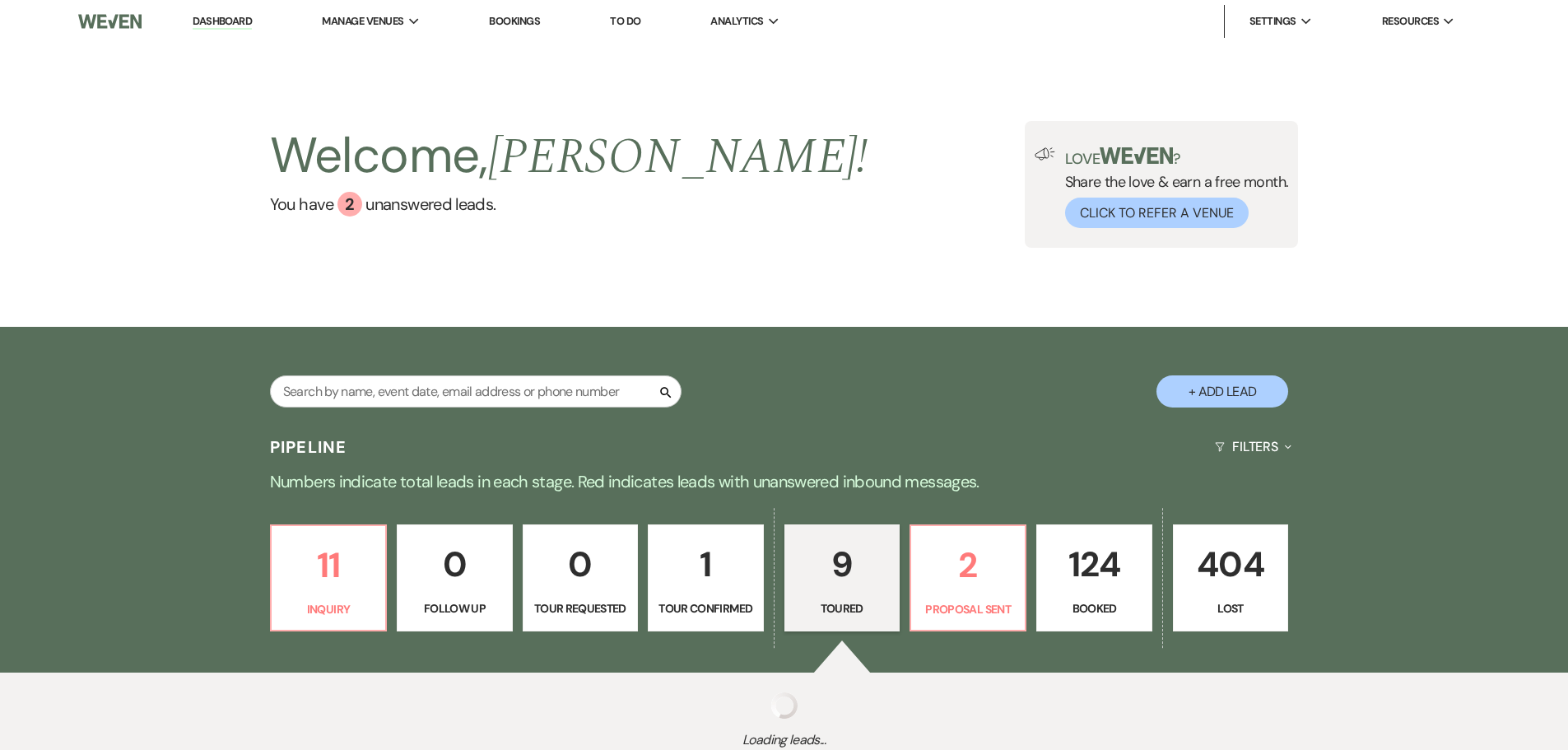
select select "5"
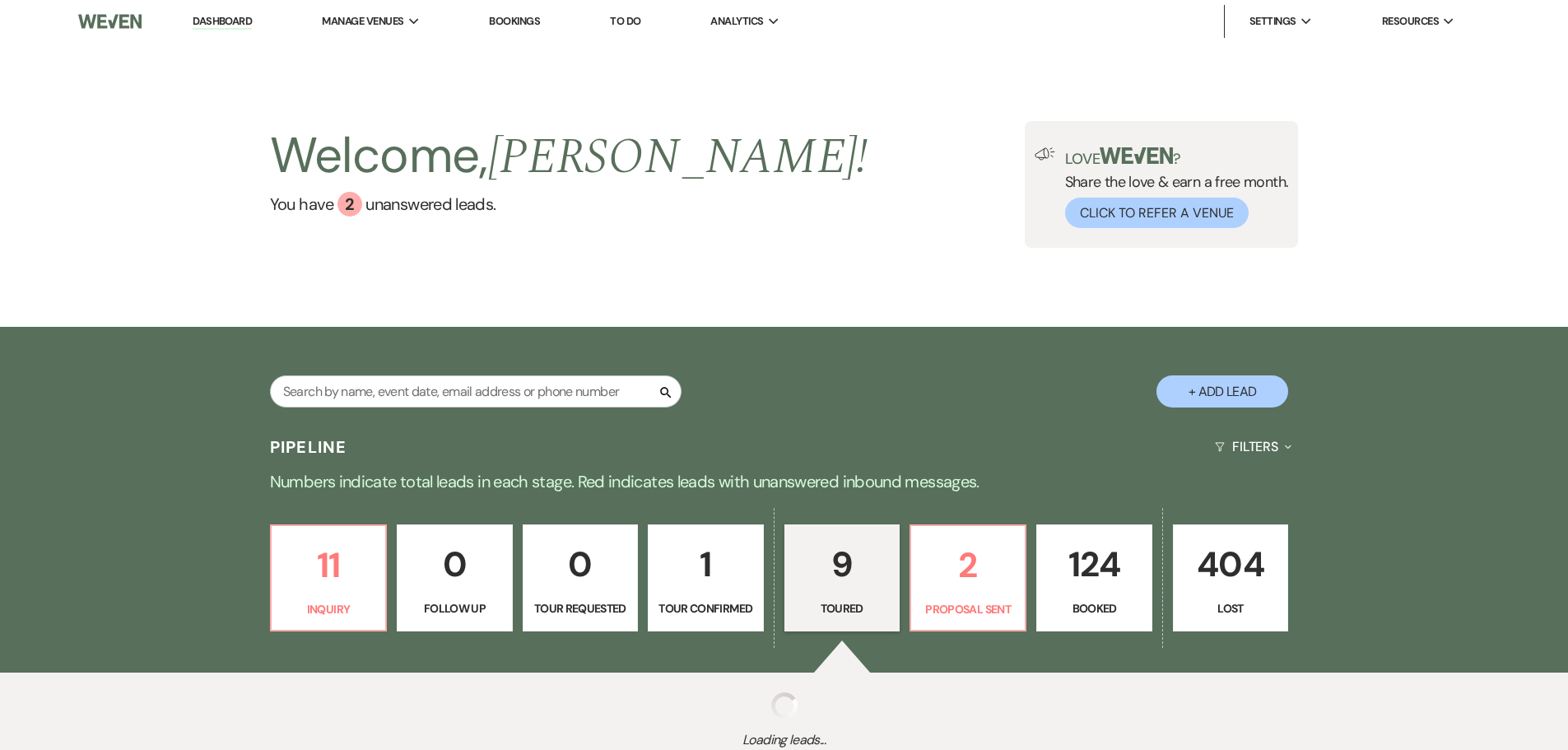
select select "5"
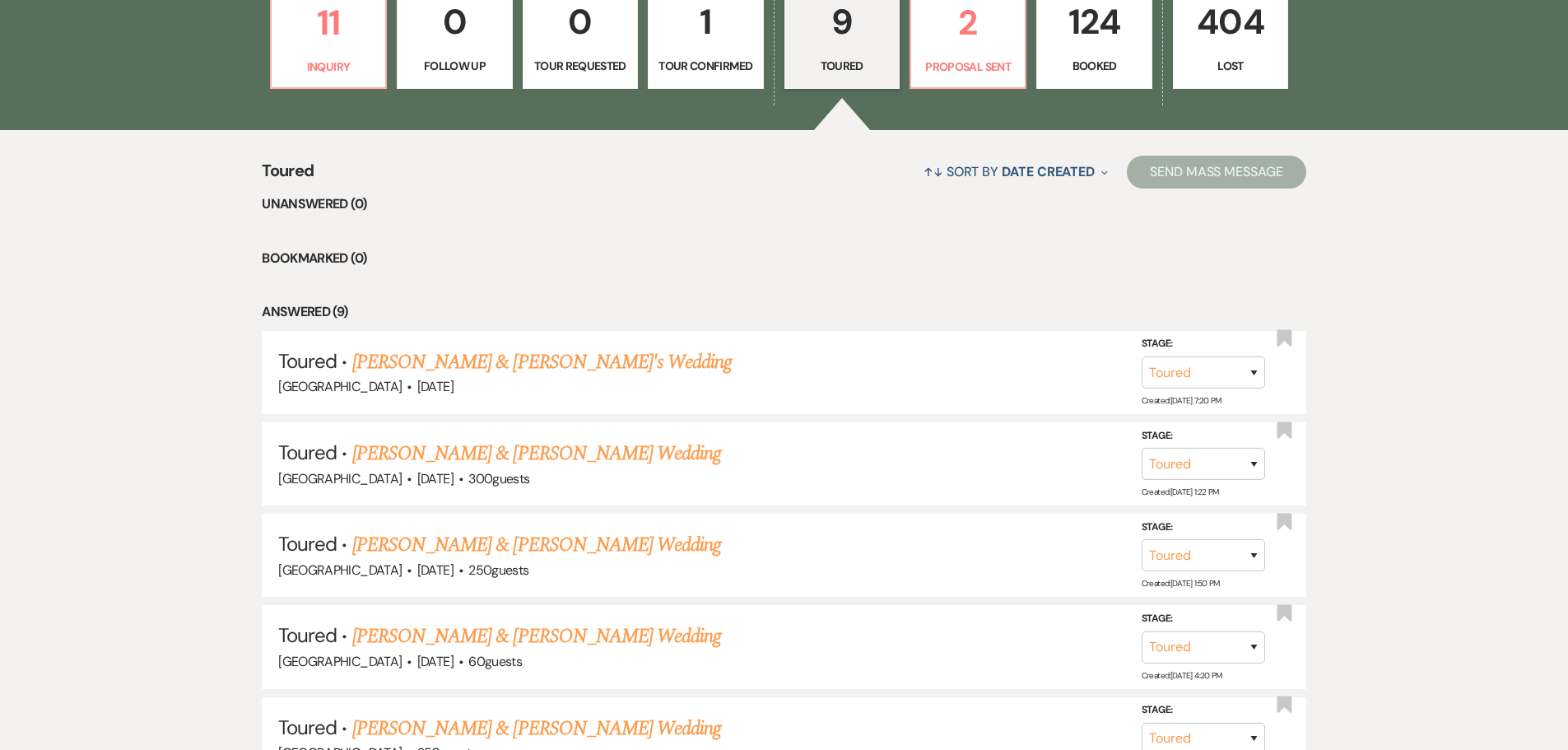
scroll to position [496, 0]
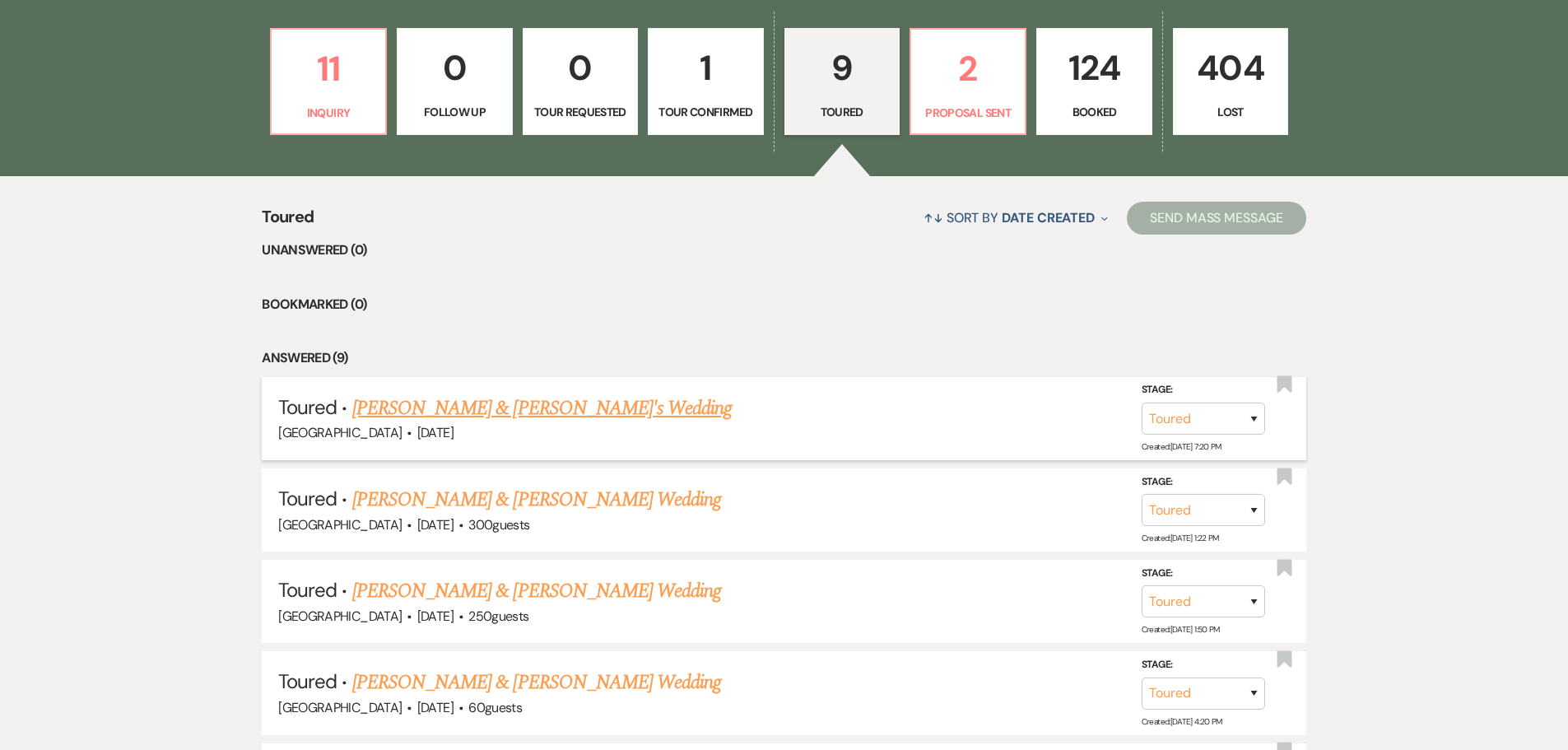
click at [503, 410] on link "[PERSON_NAME] & [PERSON_NAME]'s Wedding" at bounding box center [542, 409] width 381 height 30
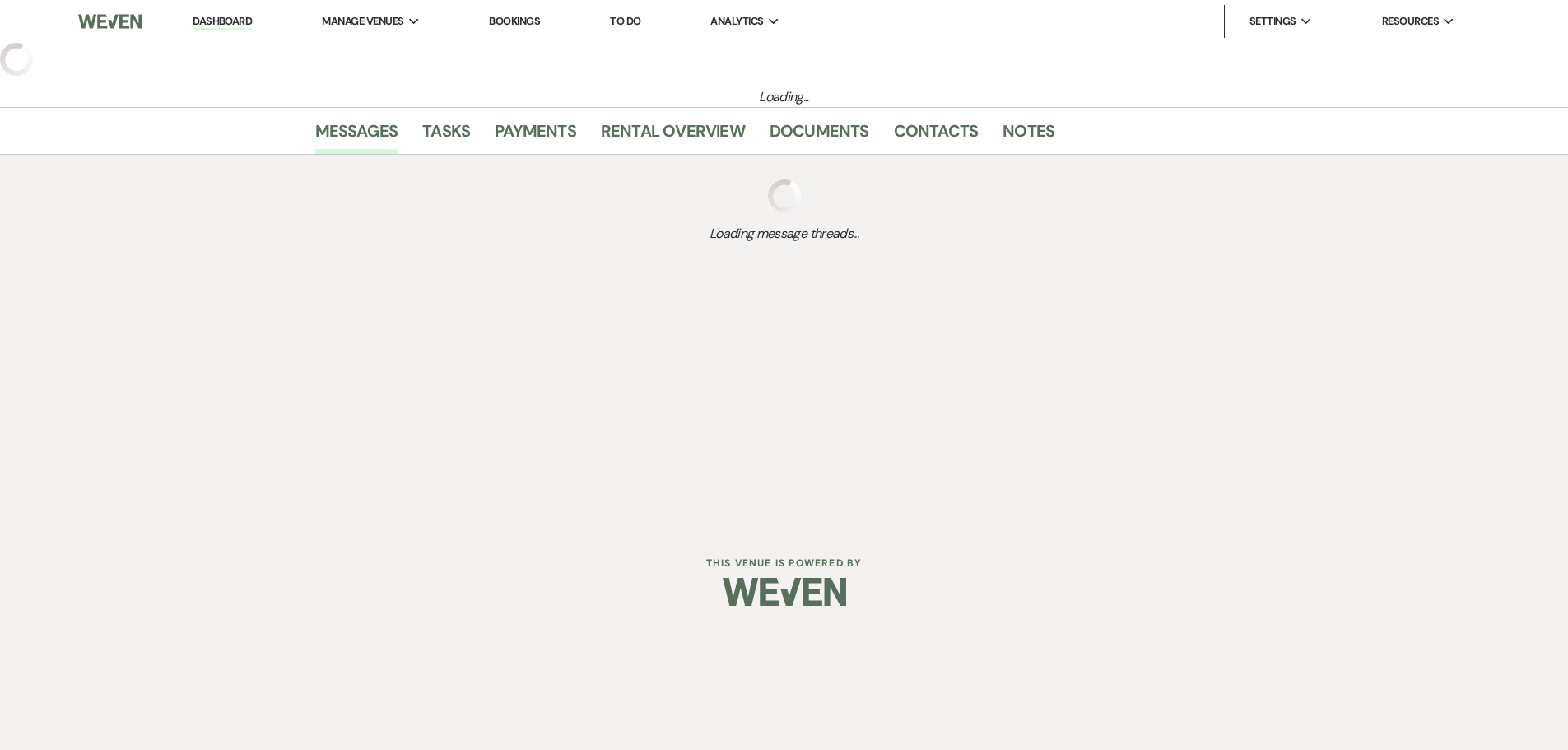
select select "5"
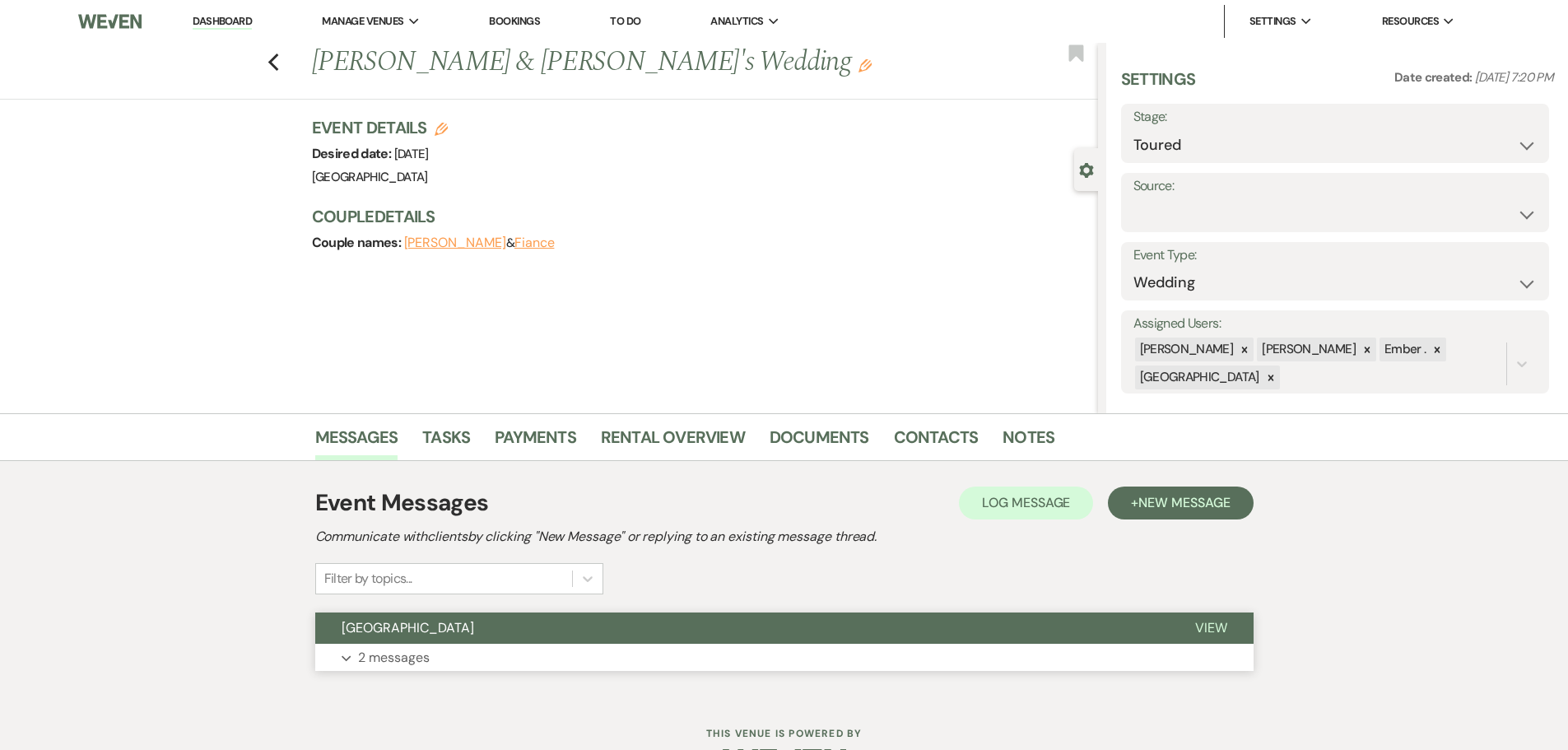
click at [399, 664] on p "2 messages" at bounding box center [394, 657] width 72 height 22
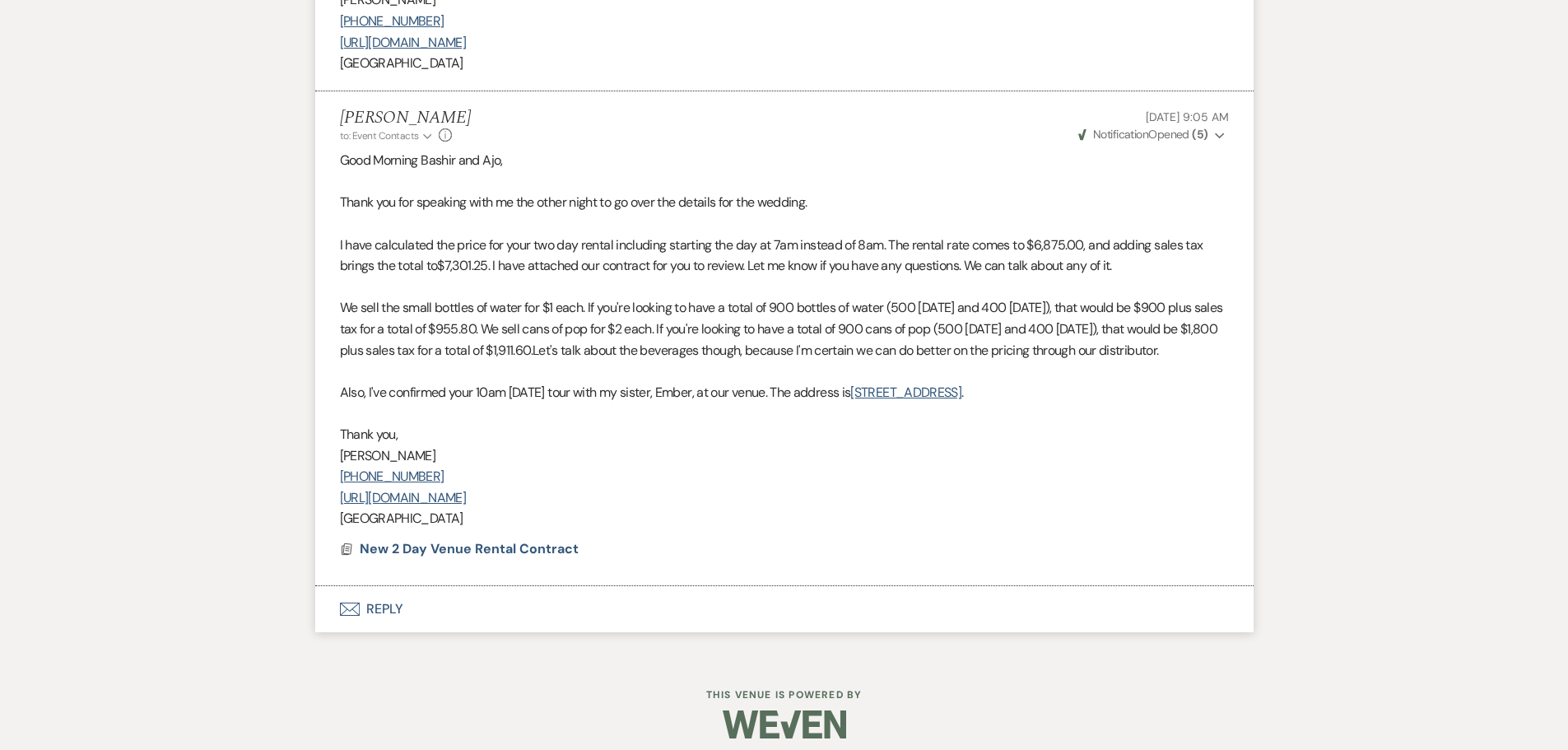
scroll to position [1082, 0]
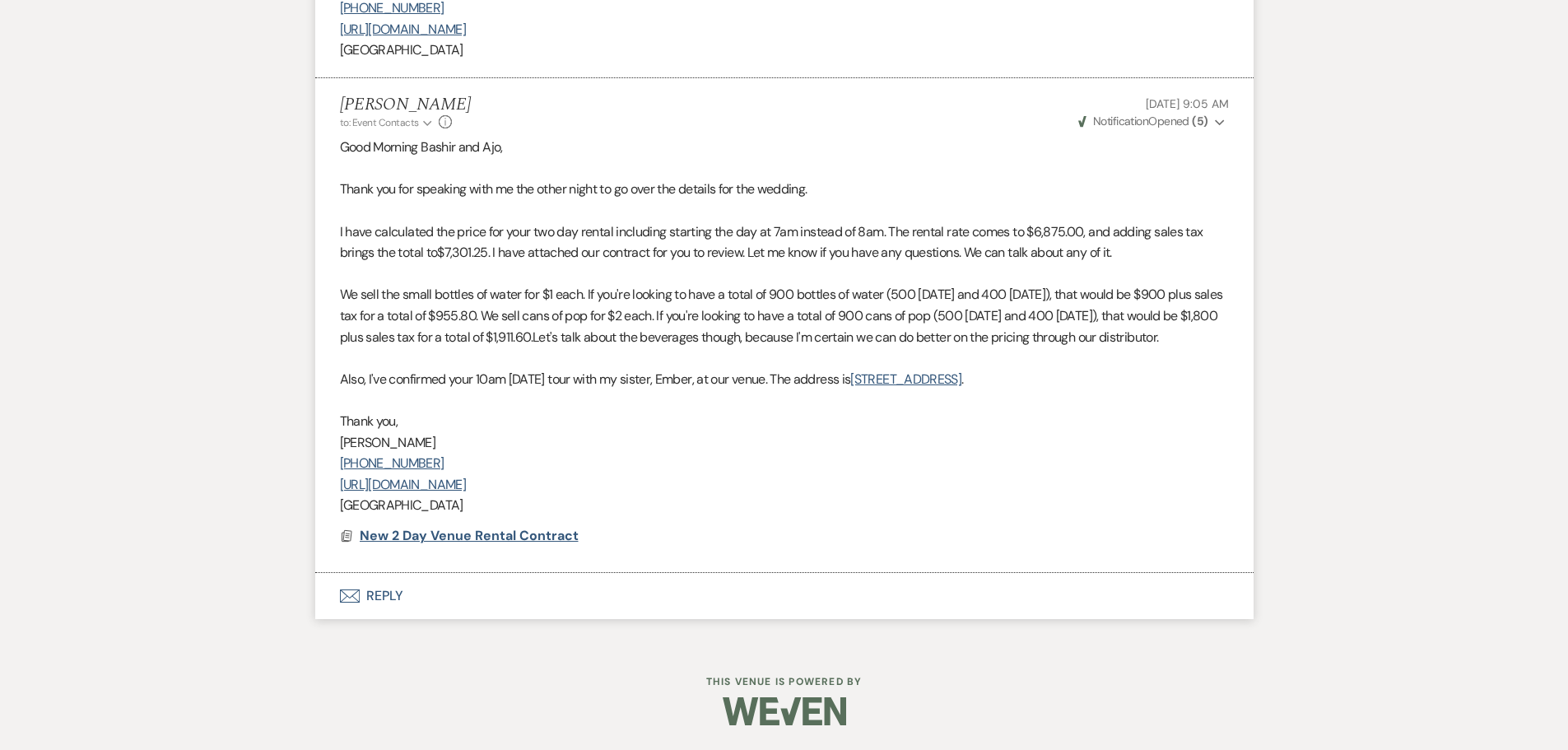
click at [458, 539] on span "New 2 Day Venue Rental Contract" at bounding box center [469, 535] width 219 height 18
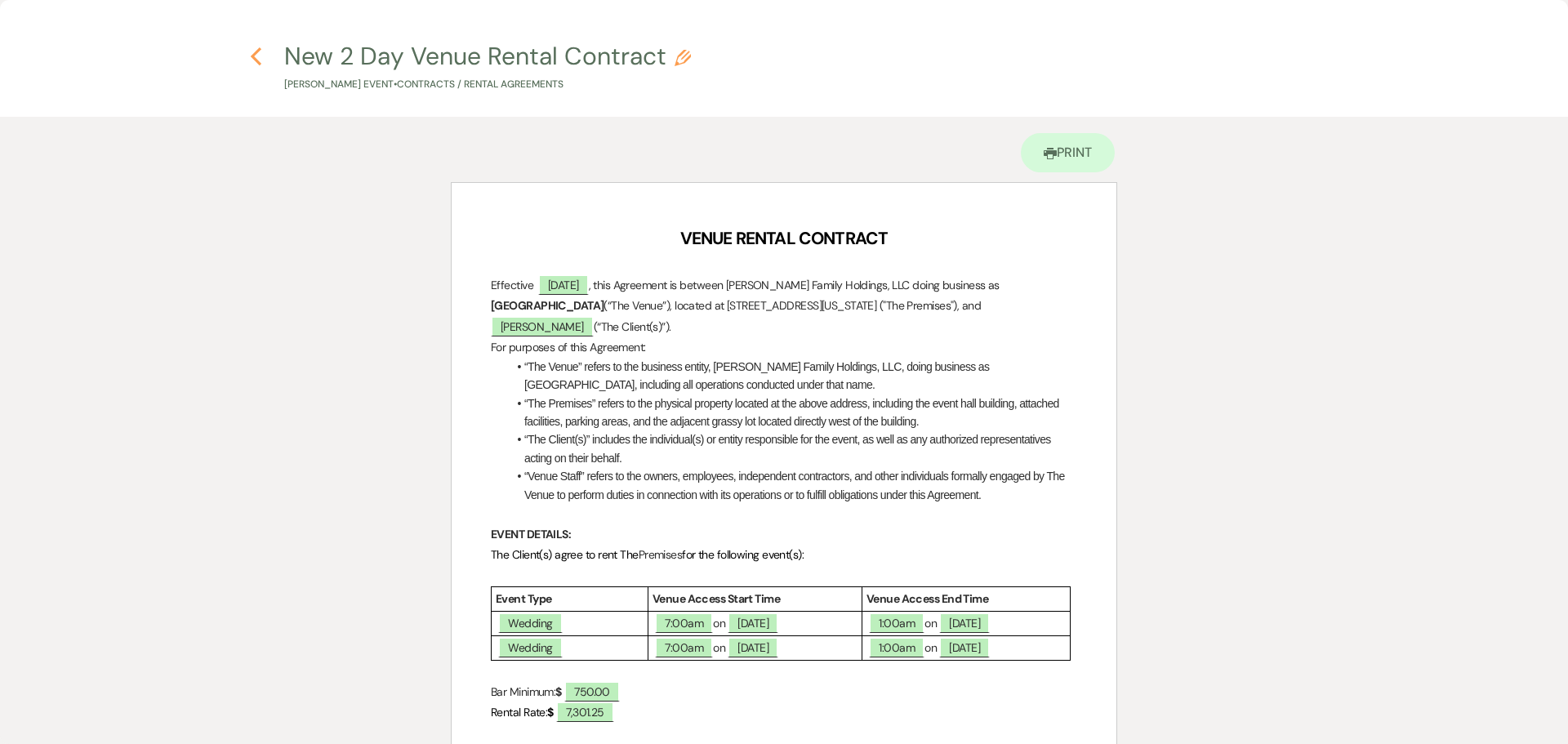
click at [252, 55] on use "button" at bounding box center [256, 56] width 11 height 18
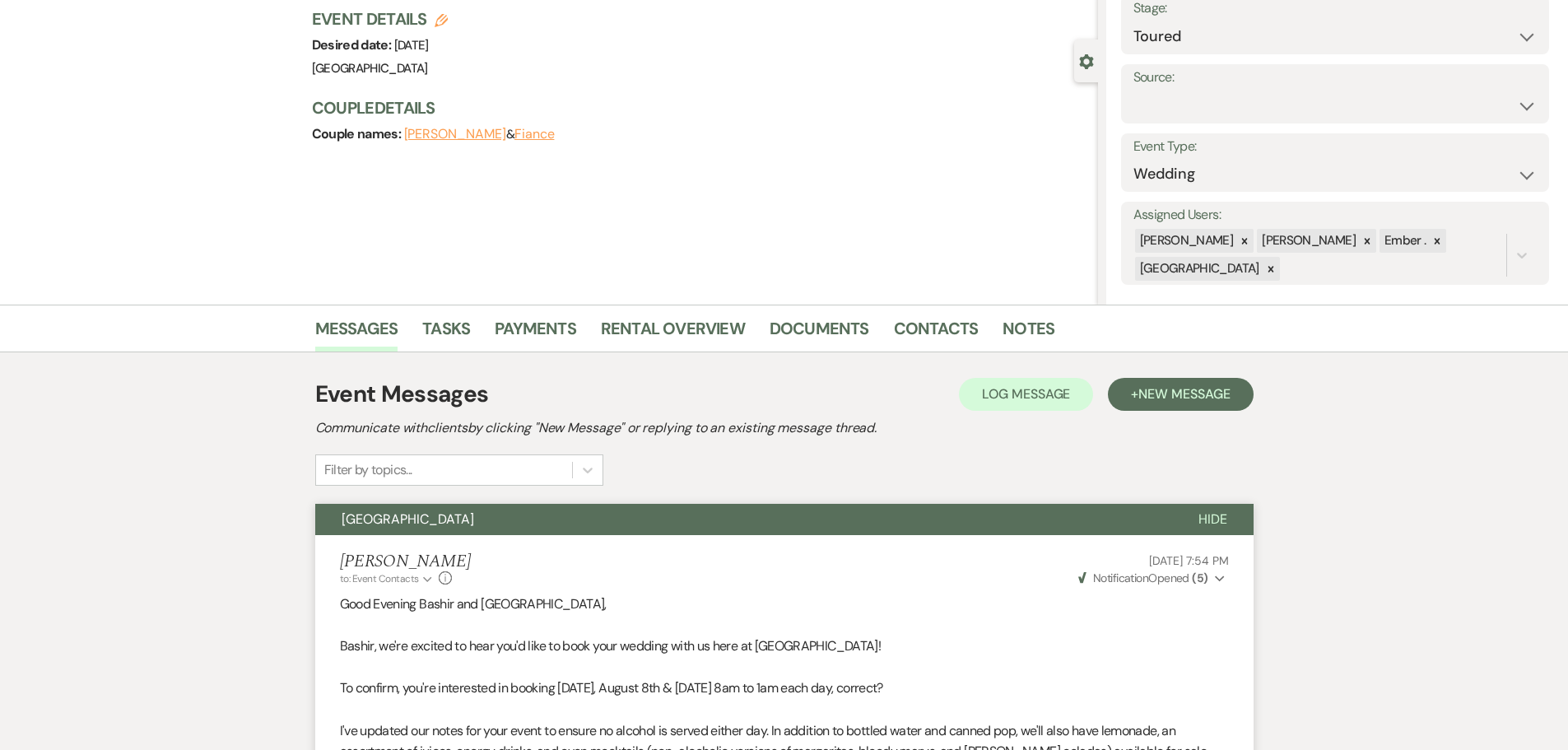
scroll to position [13, 0]
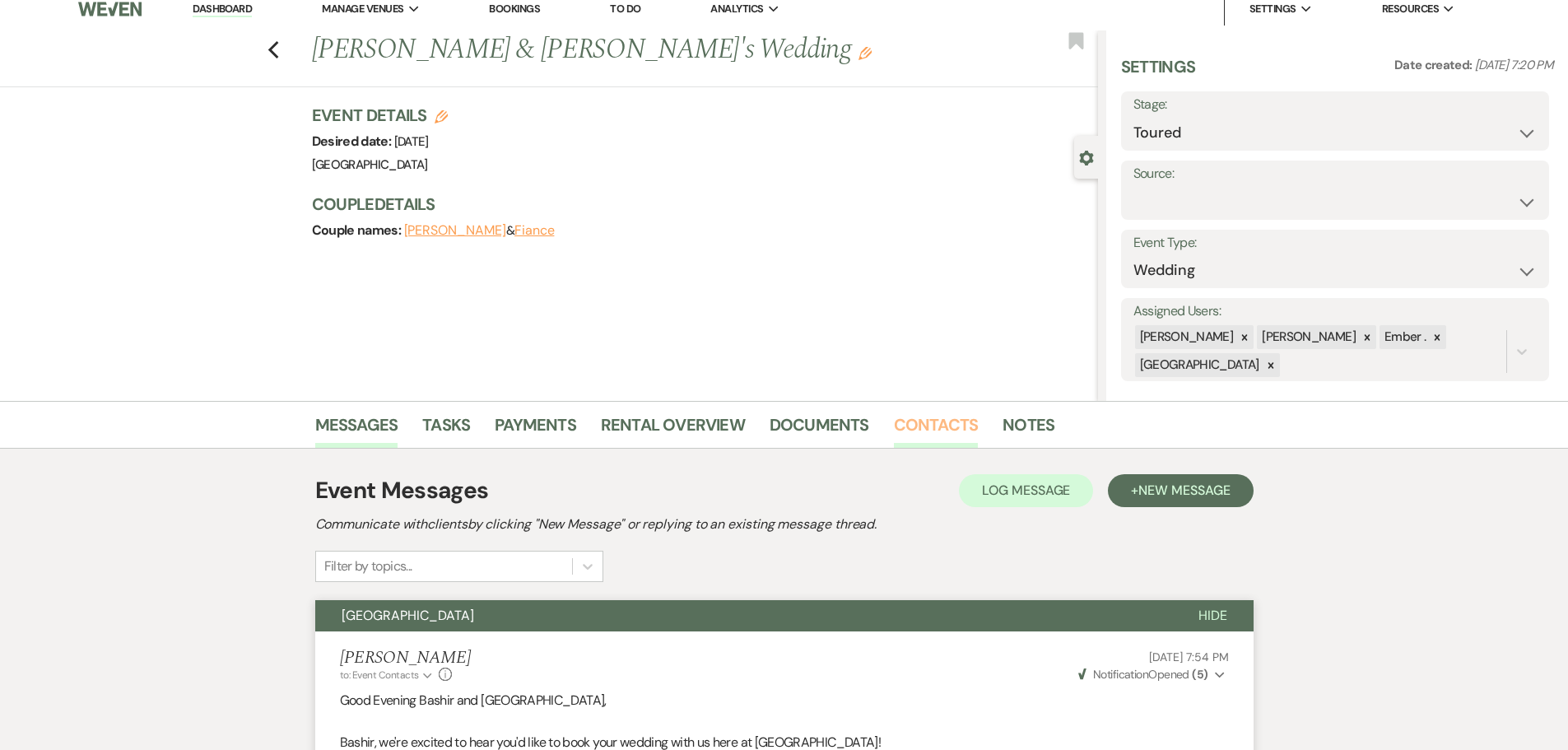
click at [910, 427] on link "Contacts" at bounding box center [936, 429] width 85 height 36
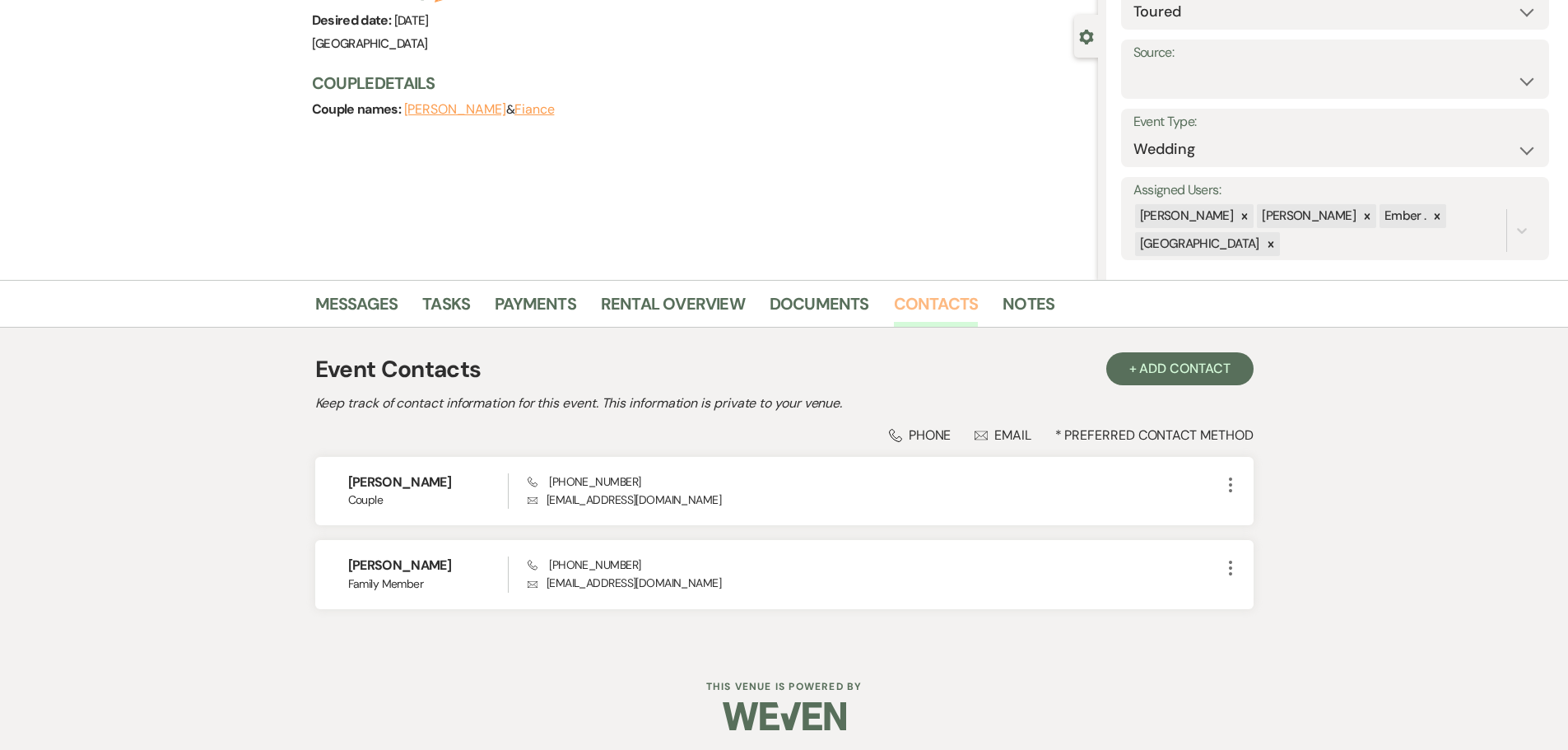
scroll to position [138, 0]
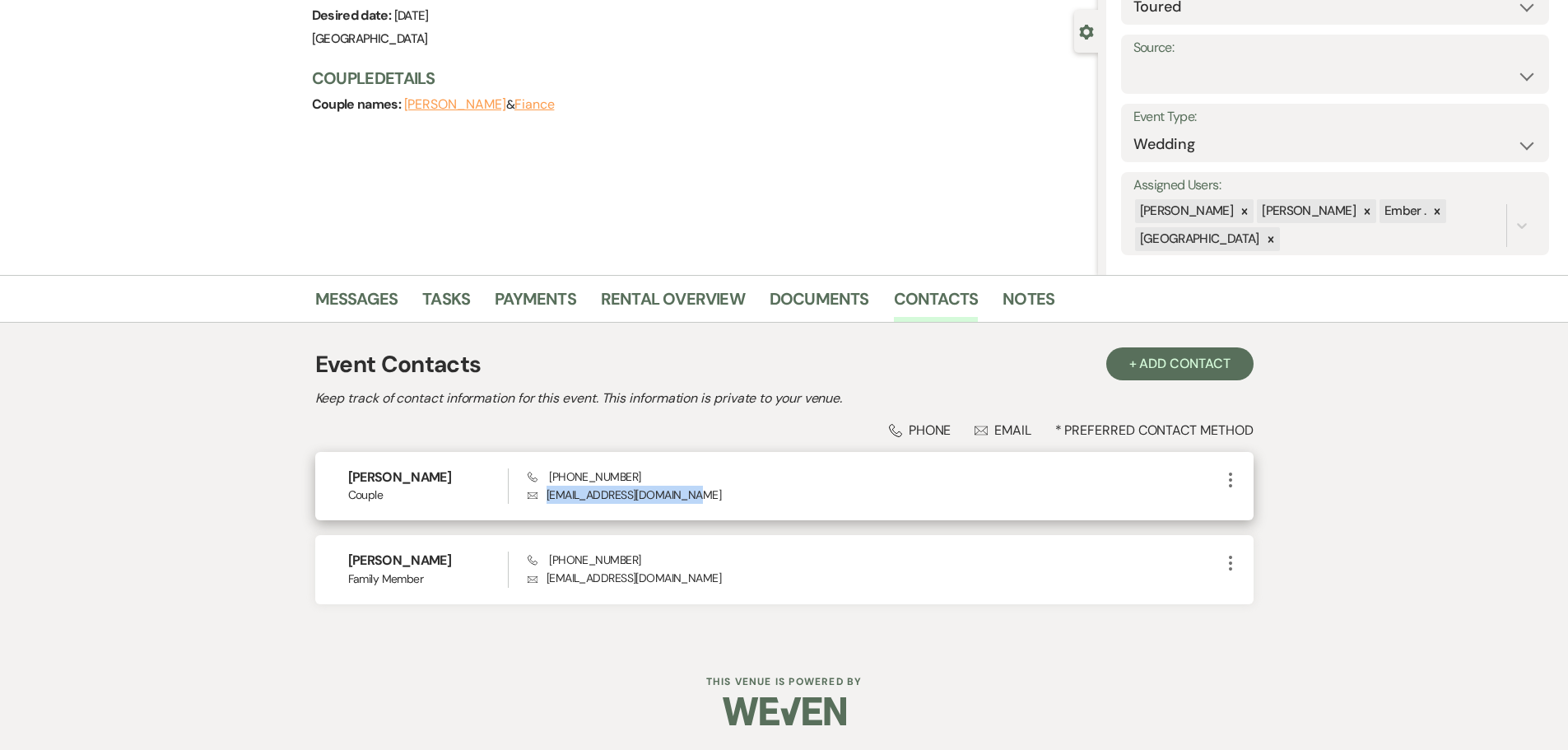
drag, startPoint x: 708, startPoint y: 489, endPoint x: 540, endPoint y: 494, distance: 168.1
click at [540, 494] on p "Envelope [EMAIL_ADDRESS][DOMAIN_NAME]" at bounding box center [874, 495] width 693 height 18
copy p "[EMAIL_ADDRESS][DOMAIN_NAME]"
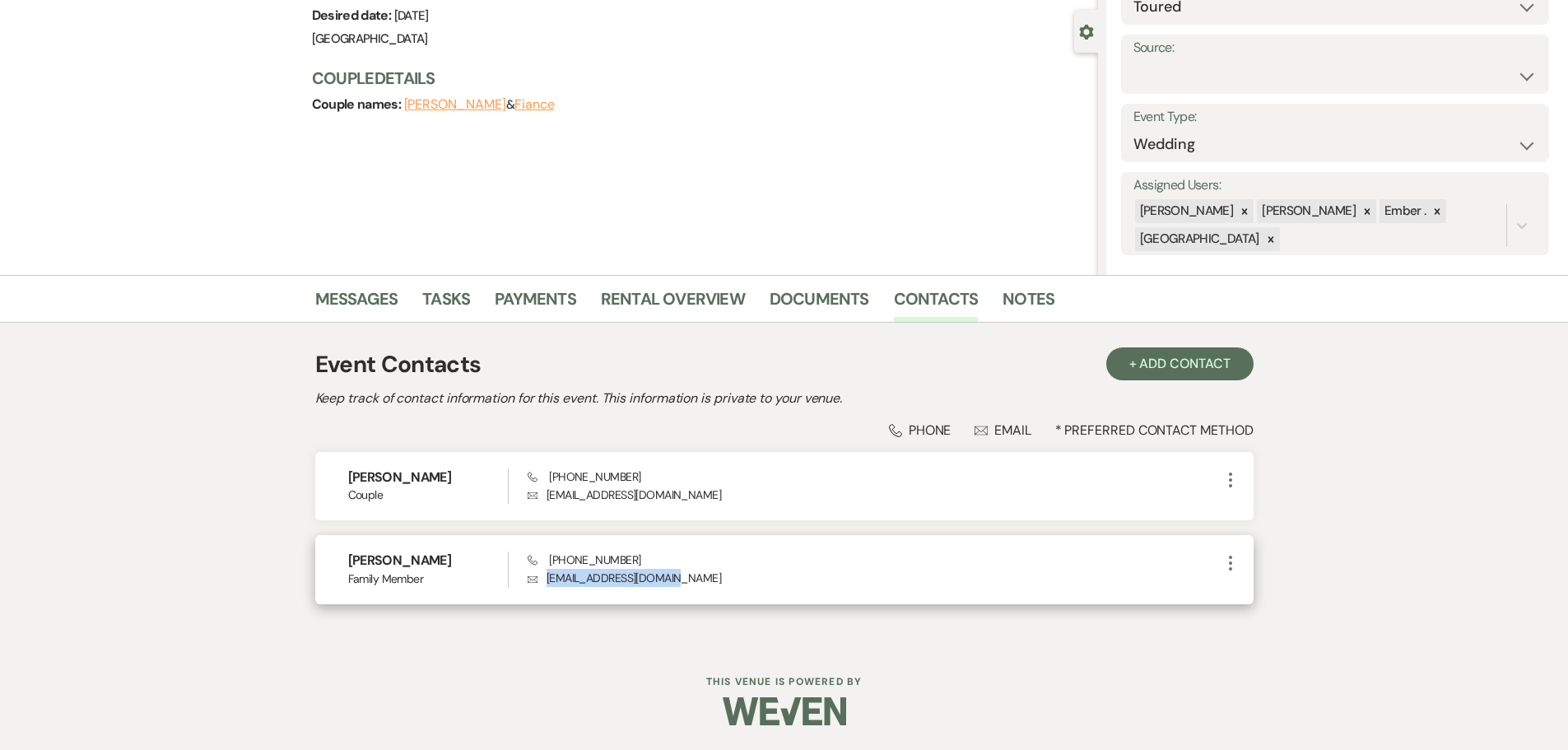
drag, startPoint x: 678, startPoint y: 581, endPoint x: 547, endPoint y: 583, distance: 131.0
click at [547, 583] on p "Envelope [EMAIL_ADDRESS][DOMAIN_NAME]" at bounding box center [874, 578] width 693 height 18
copy p "[EMAIL_ADDRESS][DOMAIN_NAME]"
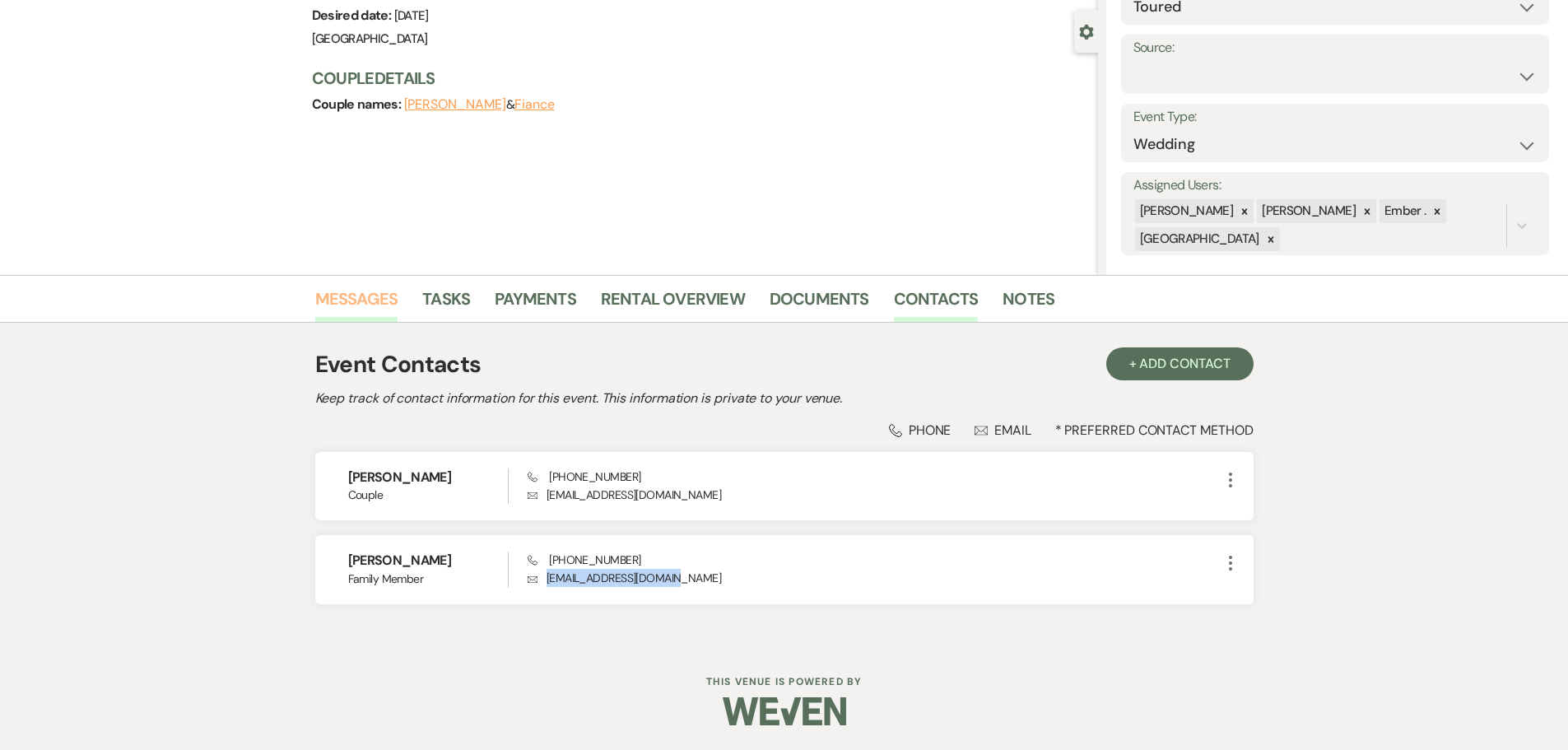
click at [384, 291] on link "Messages" at bounding box center [357, 303] width 83 height 36
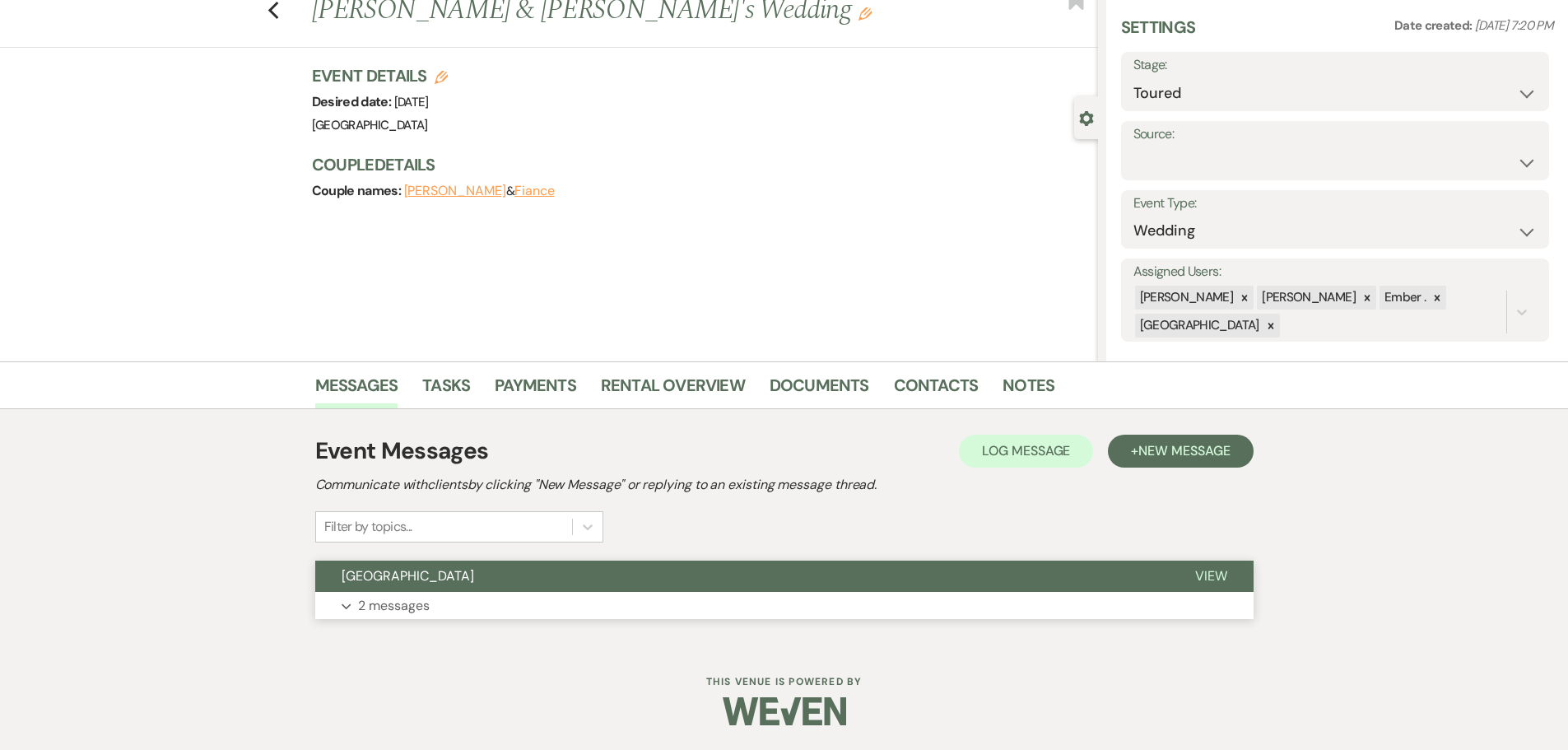
click at [397, 596] on p "2 messages" at bounding box center [394, 606] width 72 height 22
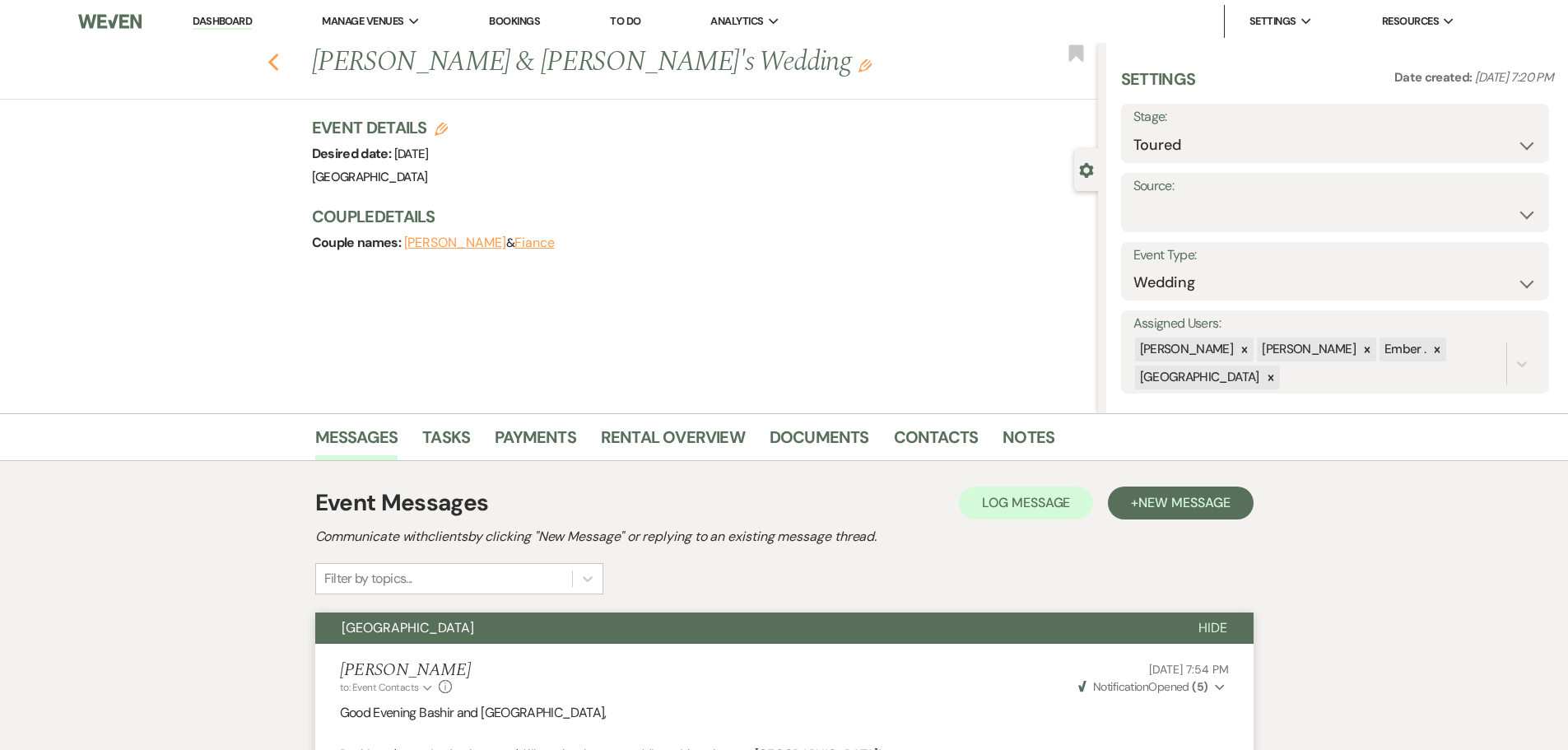
click at [278, 68] on use "button" at bounding box center [273, 63] width 11 height 18
select select "5"
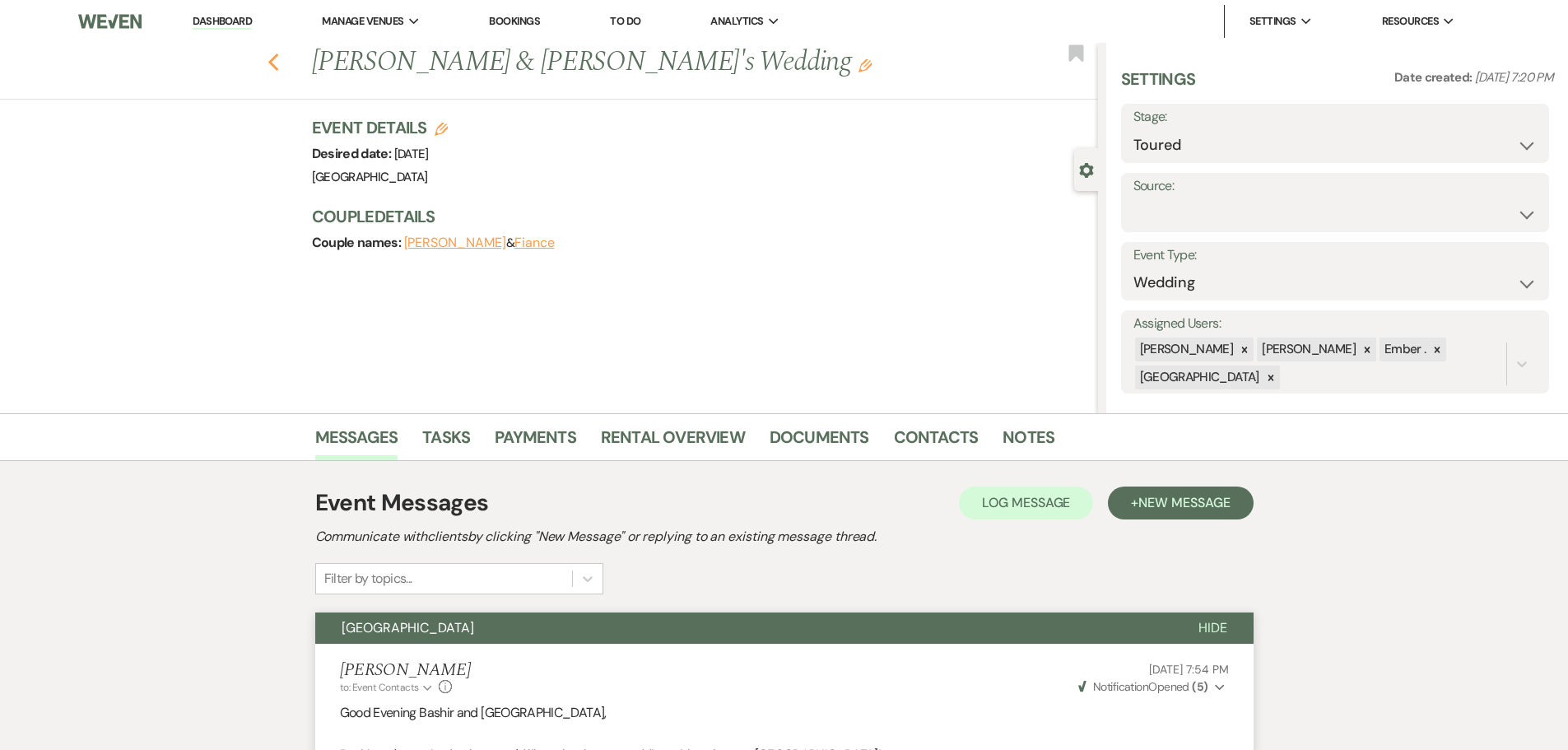
select select "5"
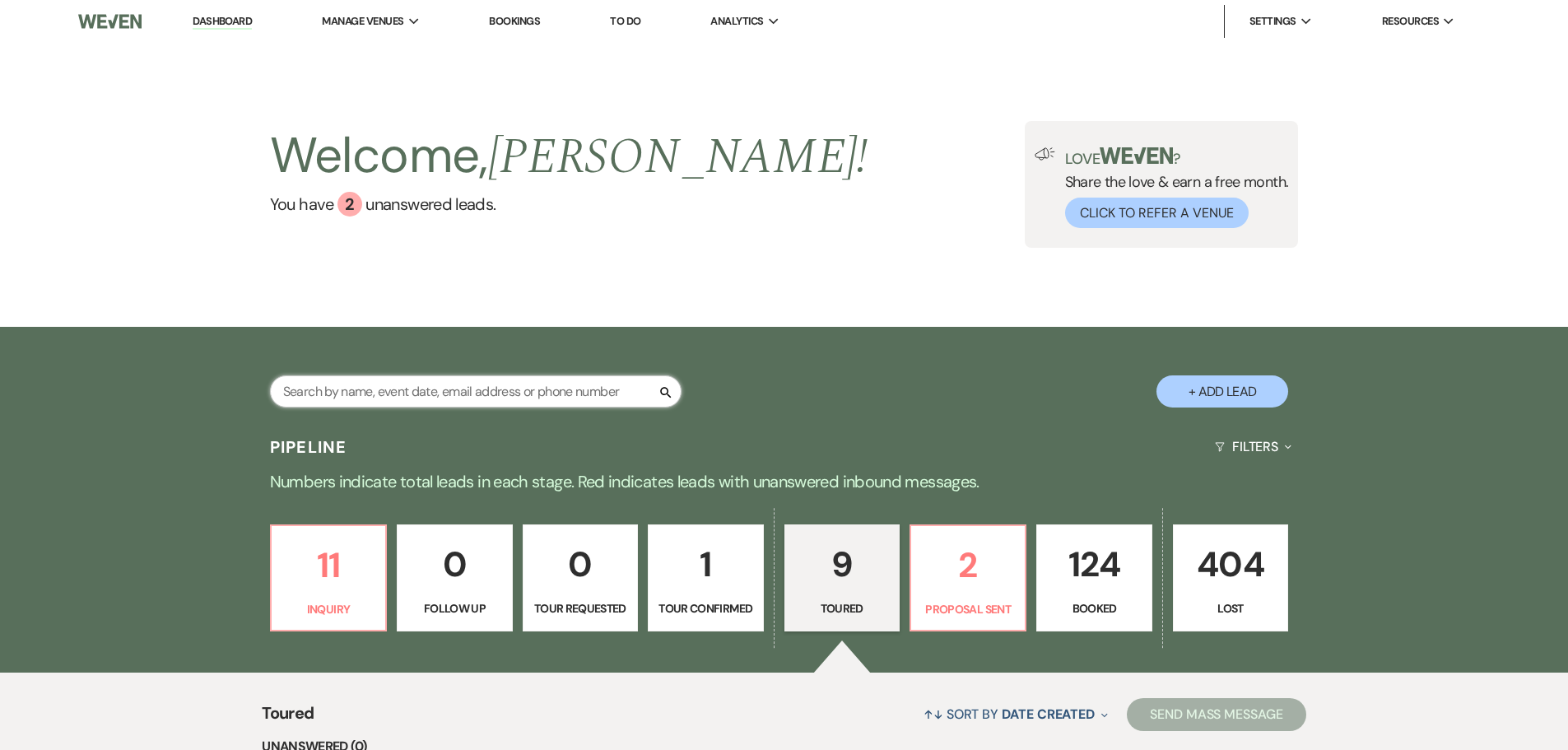
click at [345, 392] on input "text" at bounding box center [476, 391] width 411 height 32
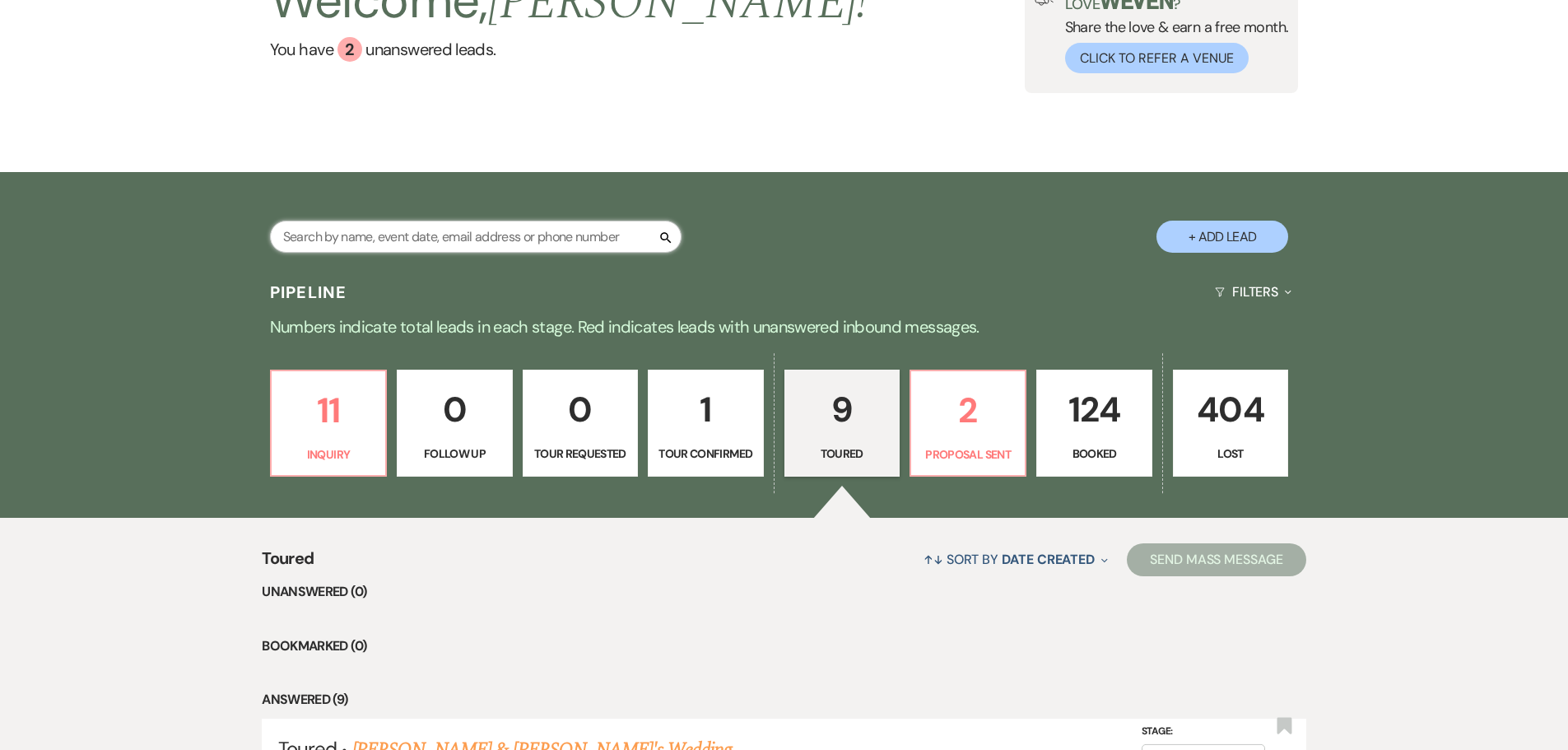
scroll to position [330, 0]
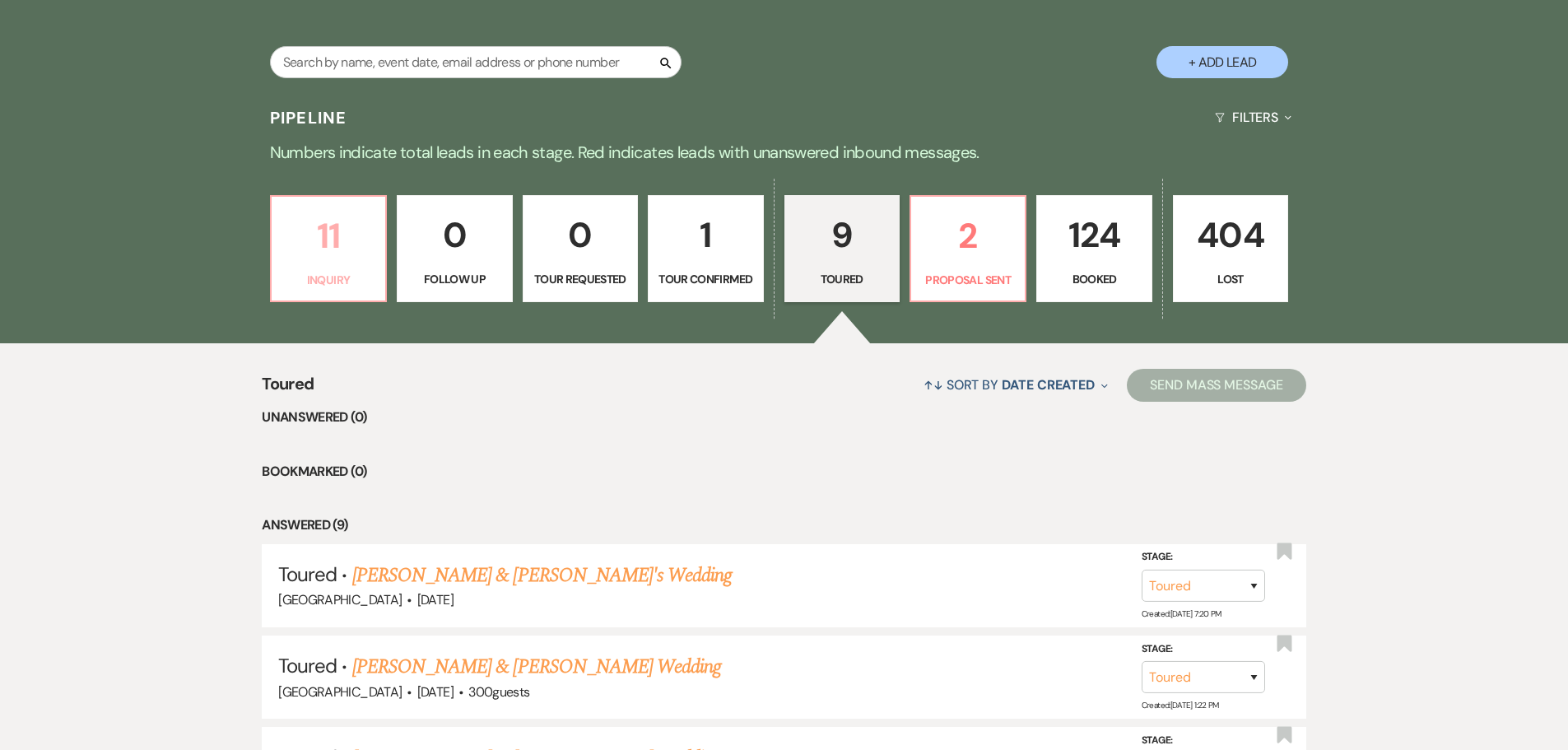
click at [320, 253] on p "11" at bounding box center [328, 236] width 93 height 55
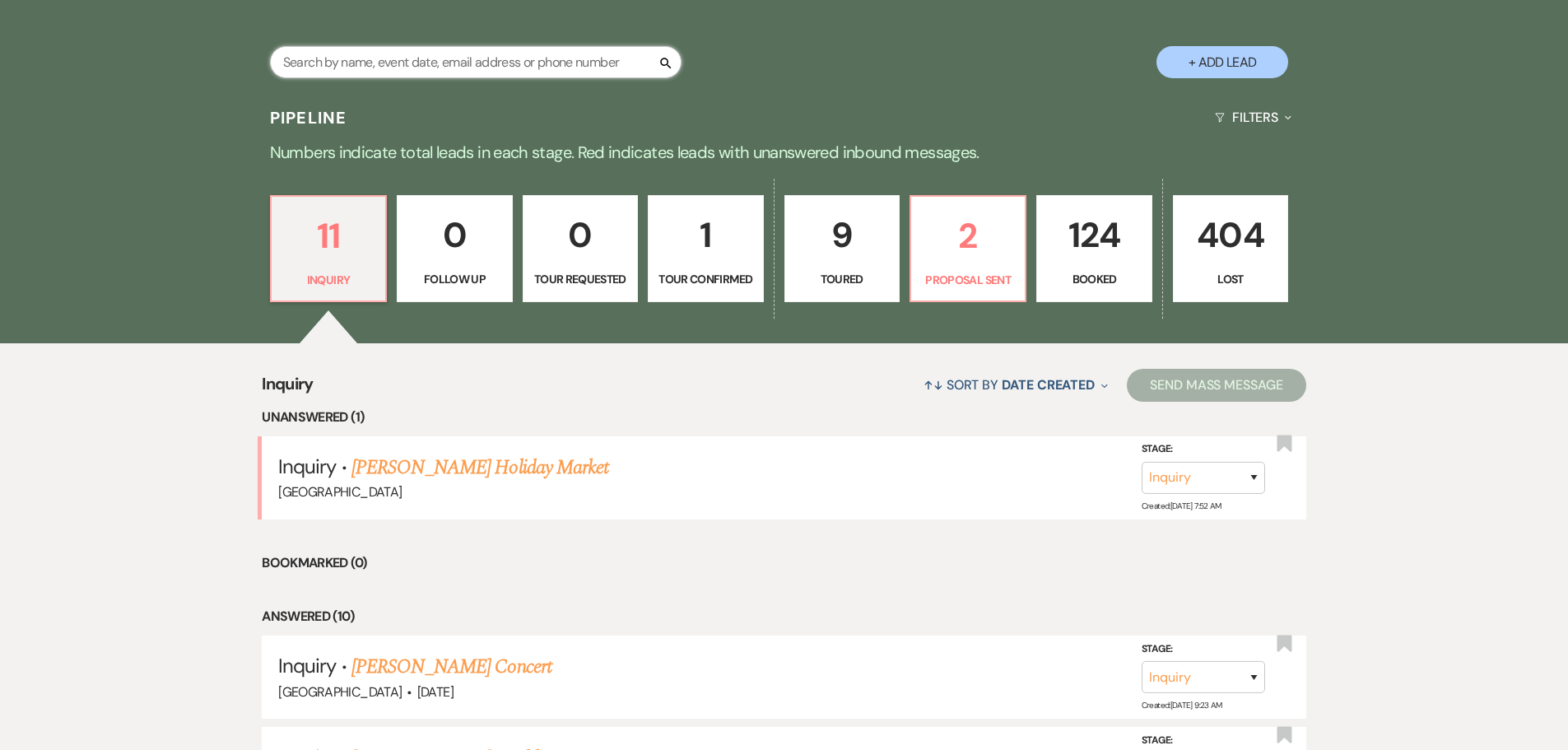
click at [455, 70] on input "text" at bounding box center [476, 62] width 411 height 32
type input "[PERSON_NAME]"
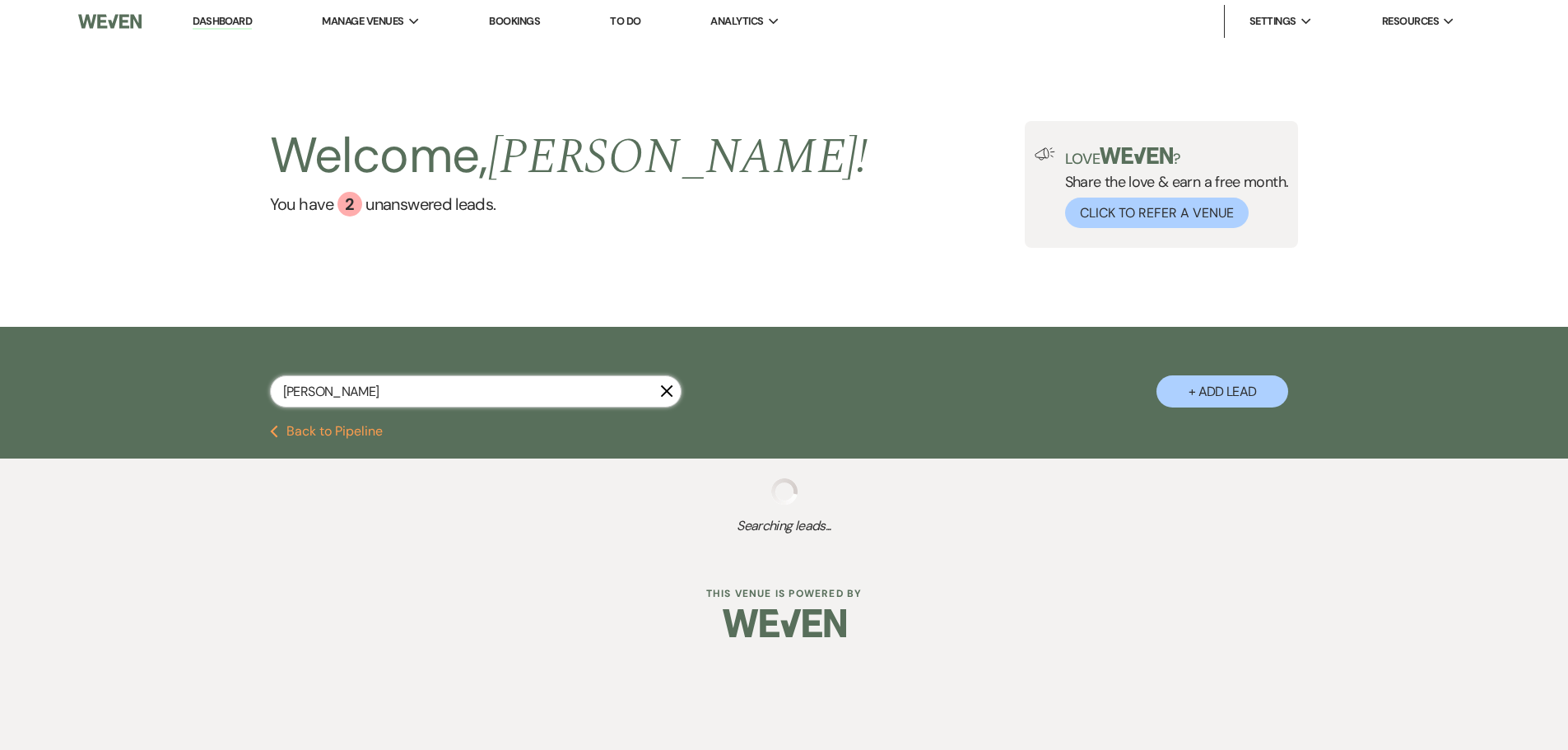
select select "8"
select select "5"
select select "8"
select select "5"
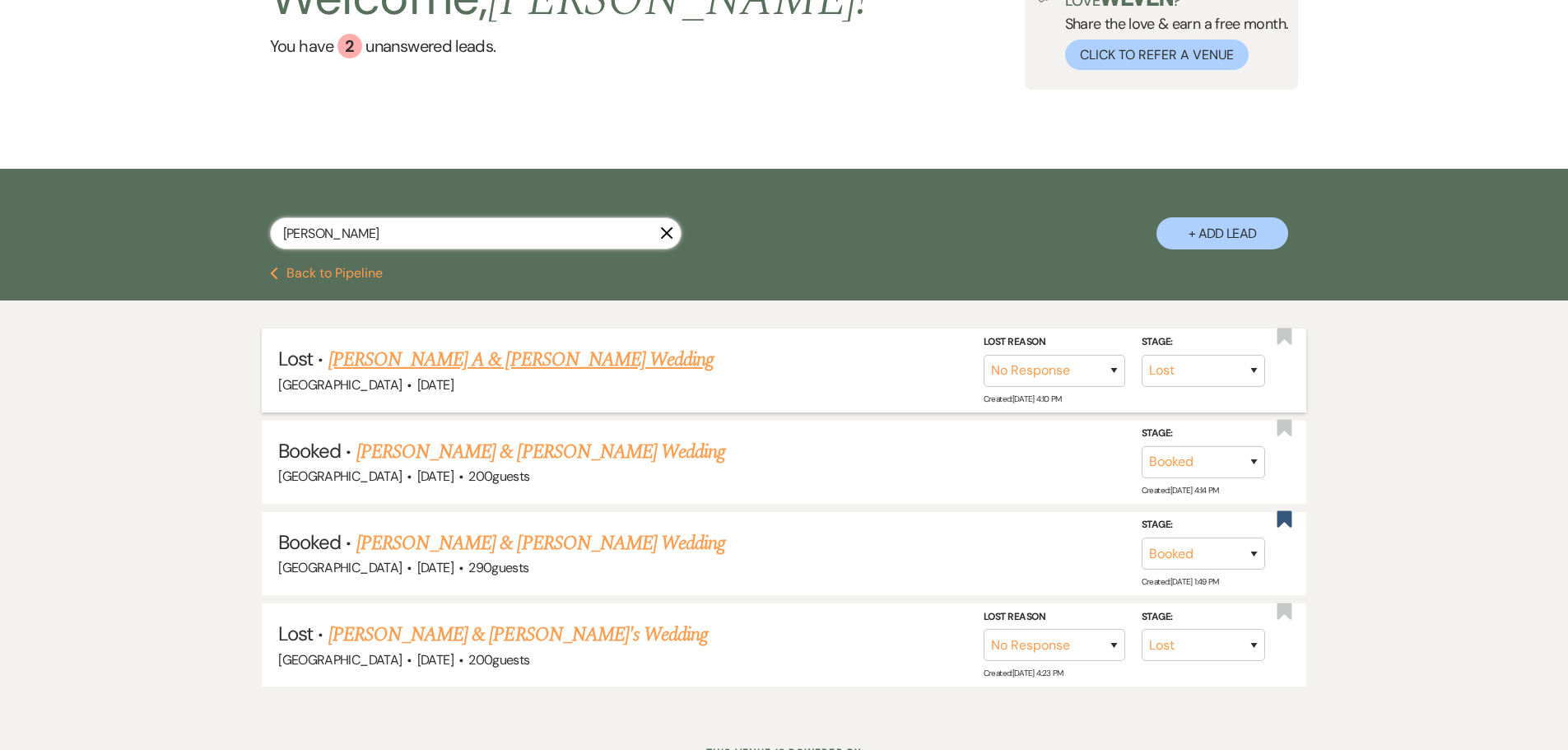
scroll to position [164, 0]
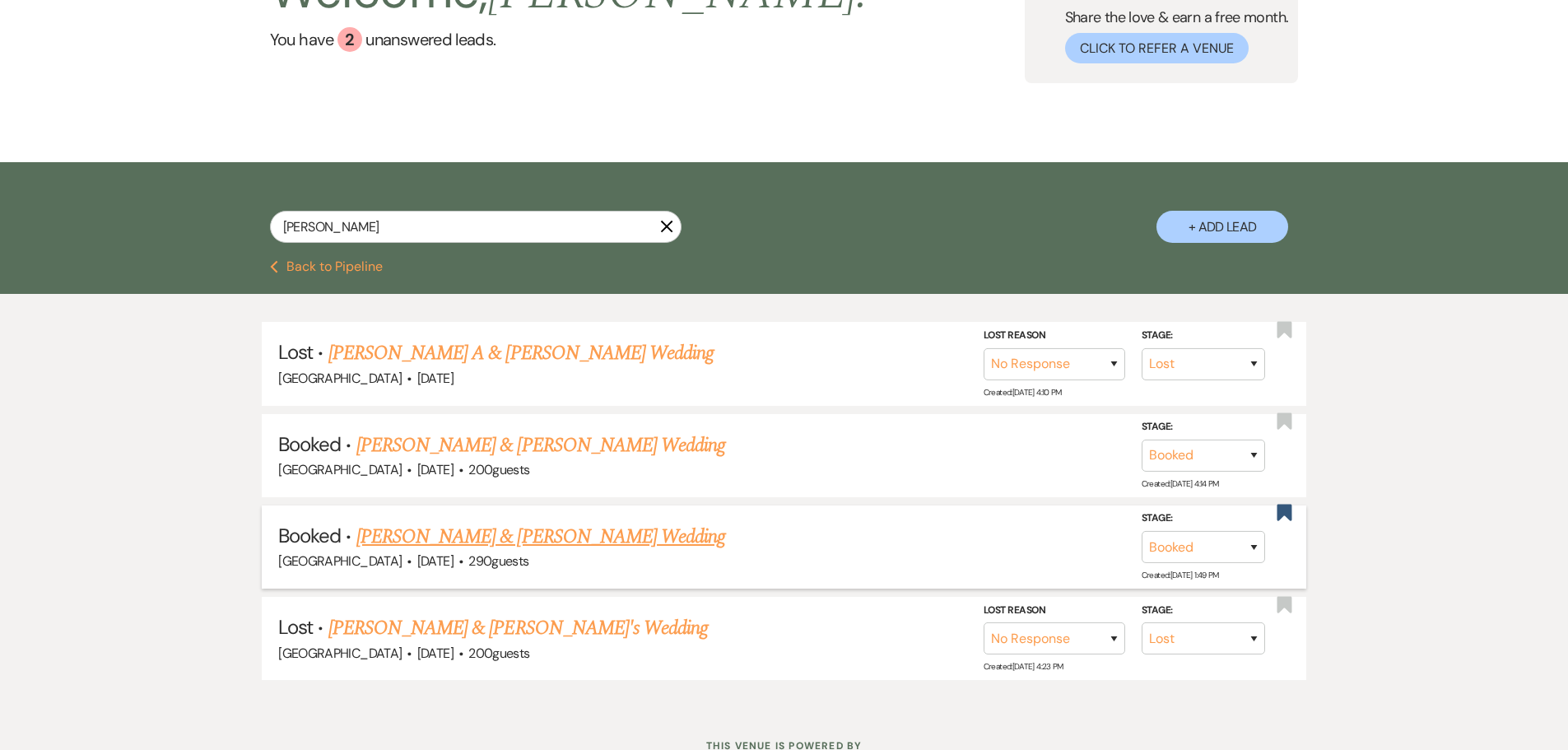
click at [487, 538] on link "[PERSON_NAME] & [PERSON_NAME] Wedding" at bounding box center [541, 536] width 369 height 30
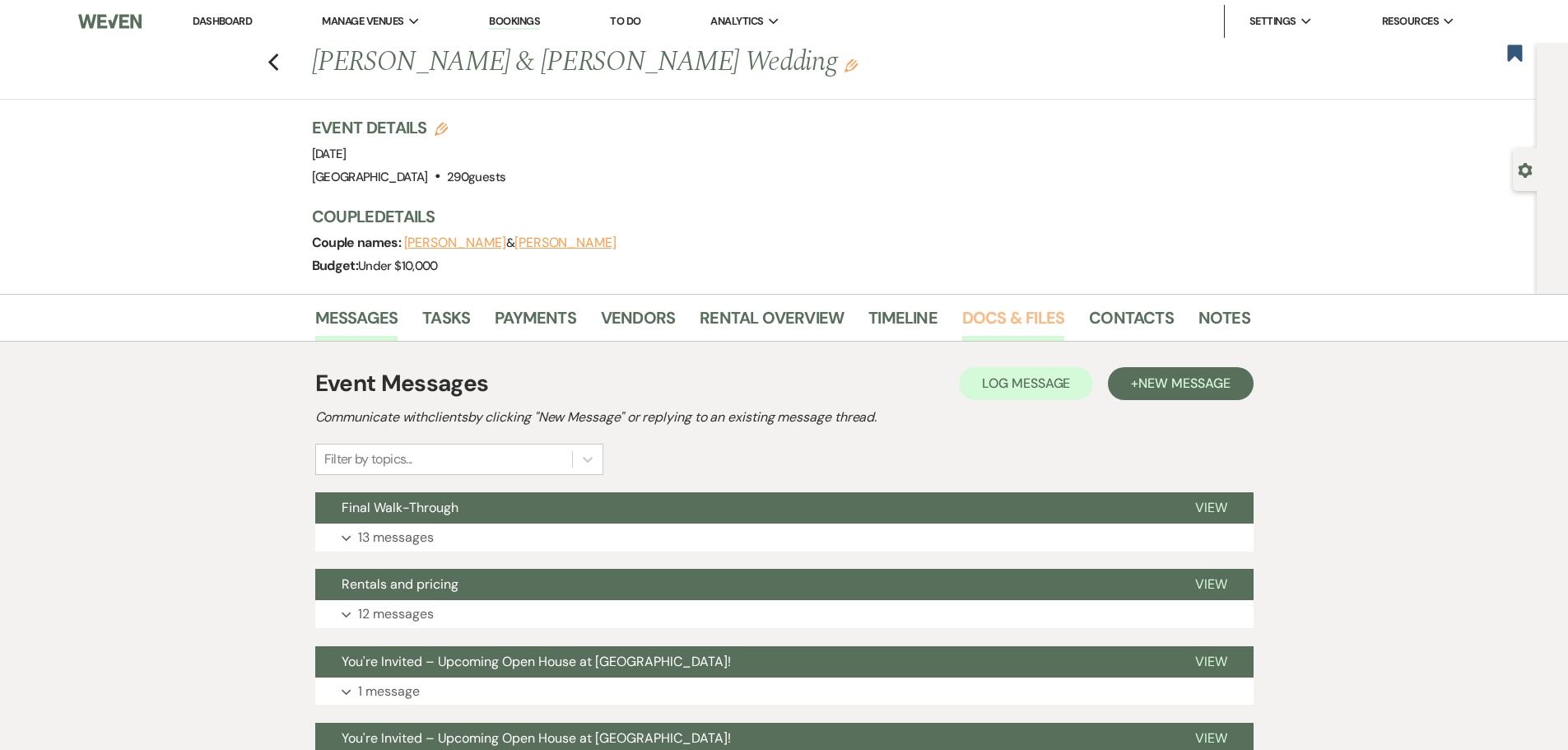
click at [1036, 322] on link "Docs & Files" at bounding box center [1013, 322] width 102 height 36
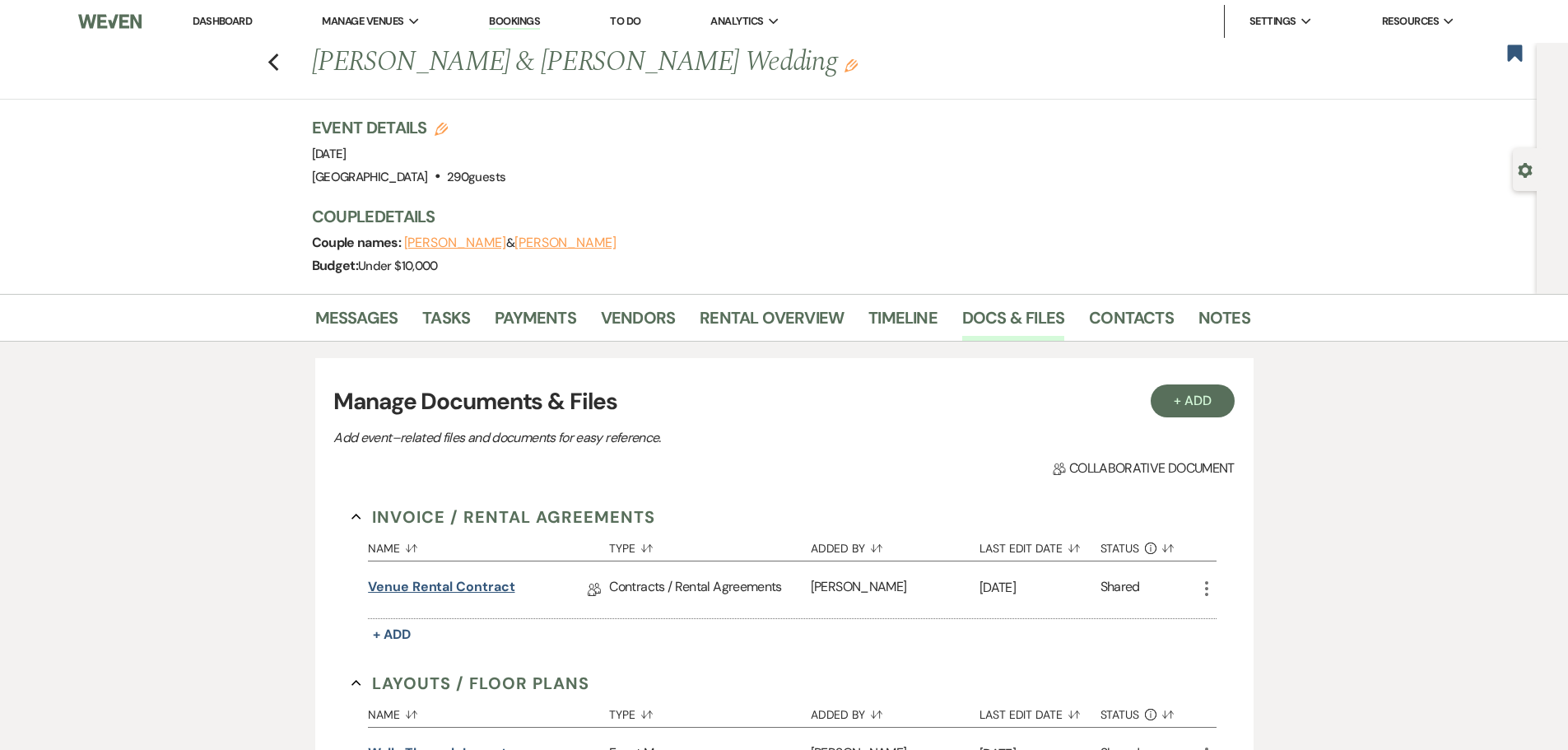
click at [473, 586] on link "Venue Rental Contract" at bounding box center [441, 590] width 147 height 26
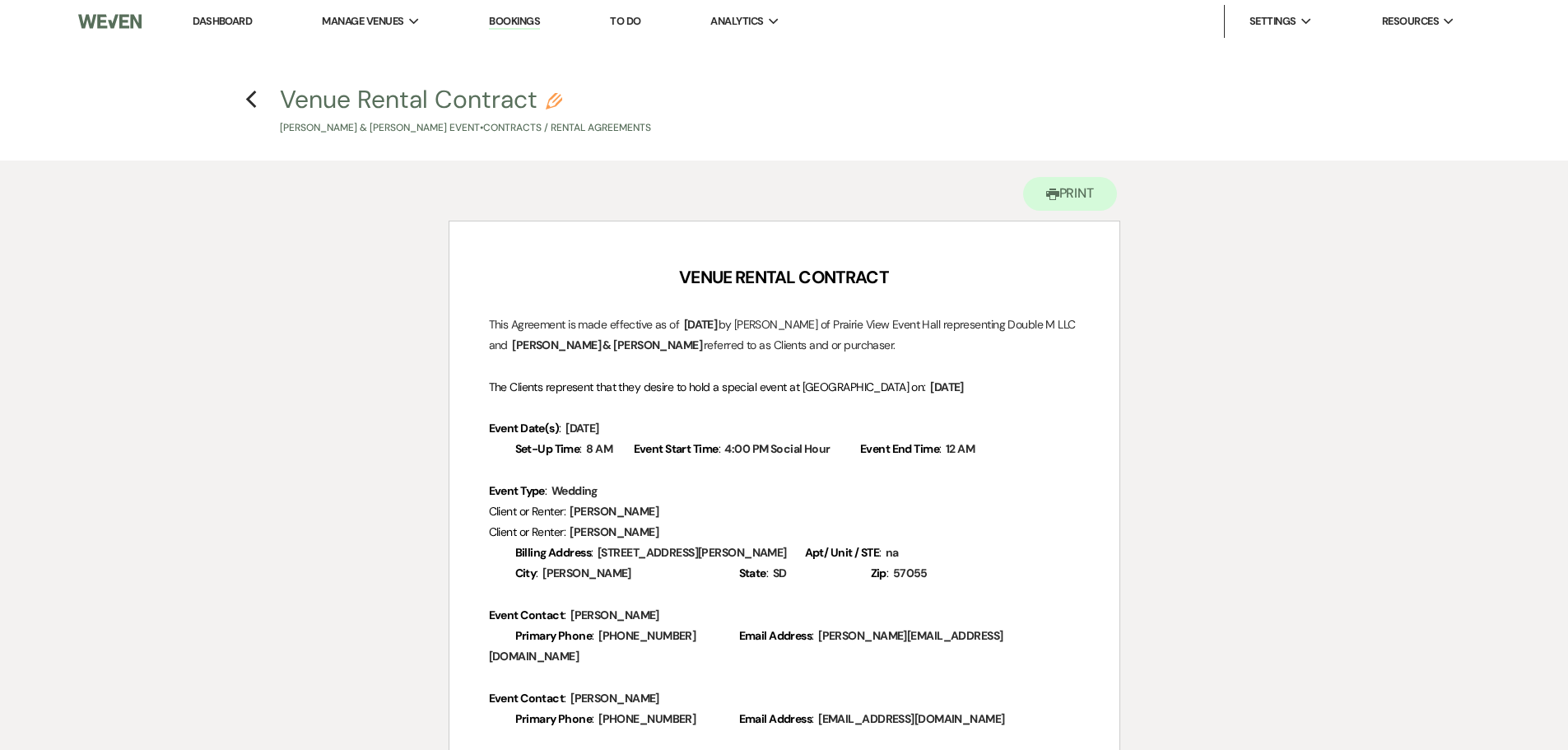
click at [945, 543] on p "Billing Address : ﻿ [STREET_ADDRESS][PERSON_NAME] ﻿ Apt/ Unit / STE : ﻿ na ﻿" at bounding box center [784, 552] width 591 height 21
drag, startPoint x: 1071, startPoint y: 199, endPoint x: 271, endPoint y: 609, distance: 898.9
click at [1071, 199] on button "Printer Print" at bounding box center [1070, 194] width 94 height 33
drag, startPoint x: 233, startPoint y: 16, endPoint x: 245, endPoint y: 16, distance: 12.0
click at [233, 16] on link "Dashboard" at bounding box center [222, 21] width 59 height 14
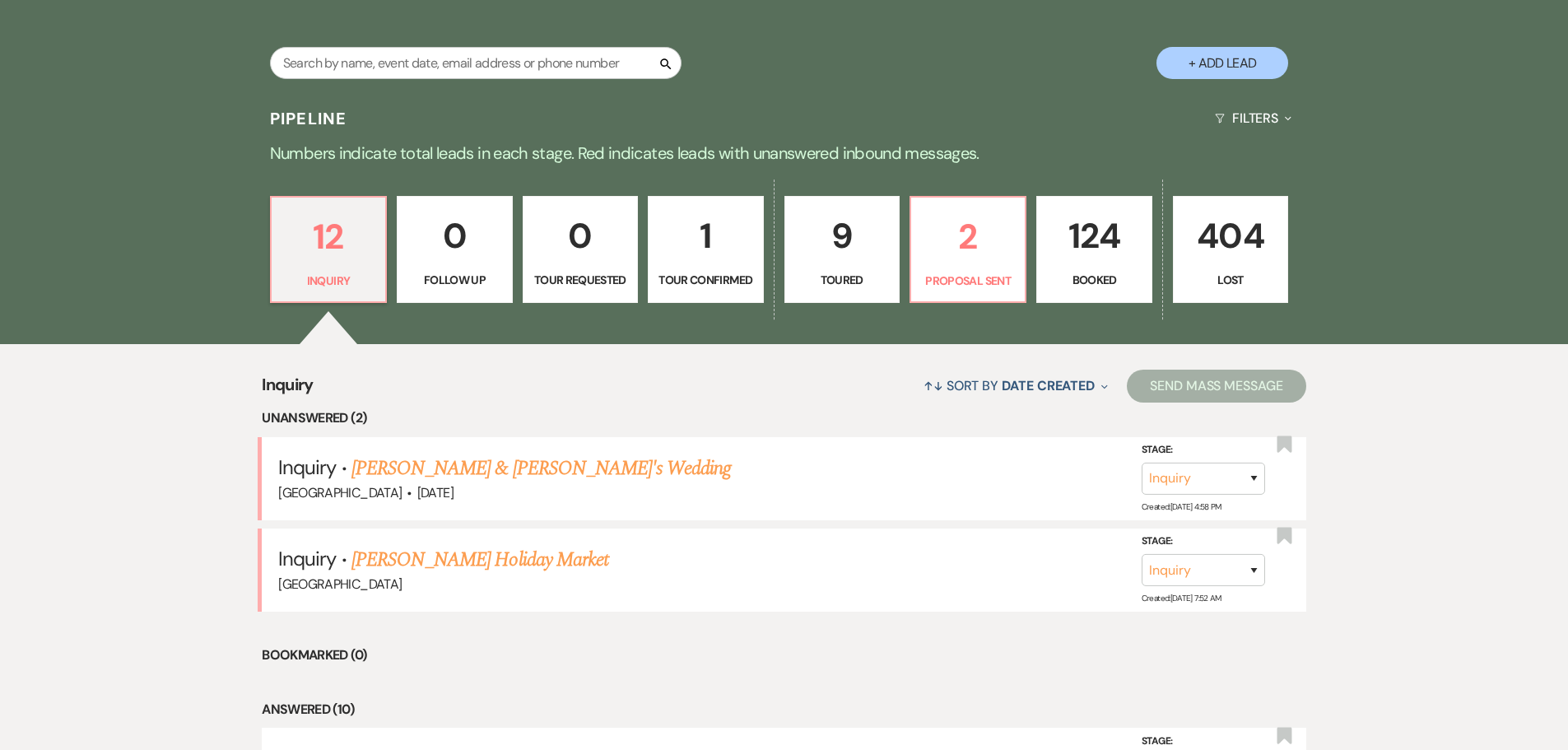
scroll to position [330, 0]
click at [410, 466] on link "Kylee J Wilmes & Fiance's Wedding" at bounding box center [542, 468] width 381 height 30
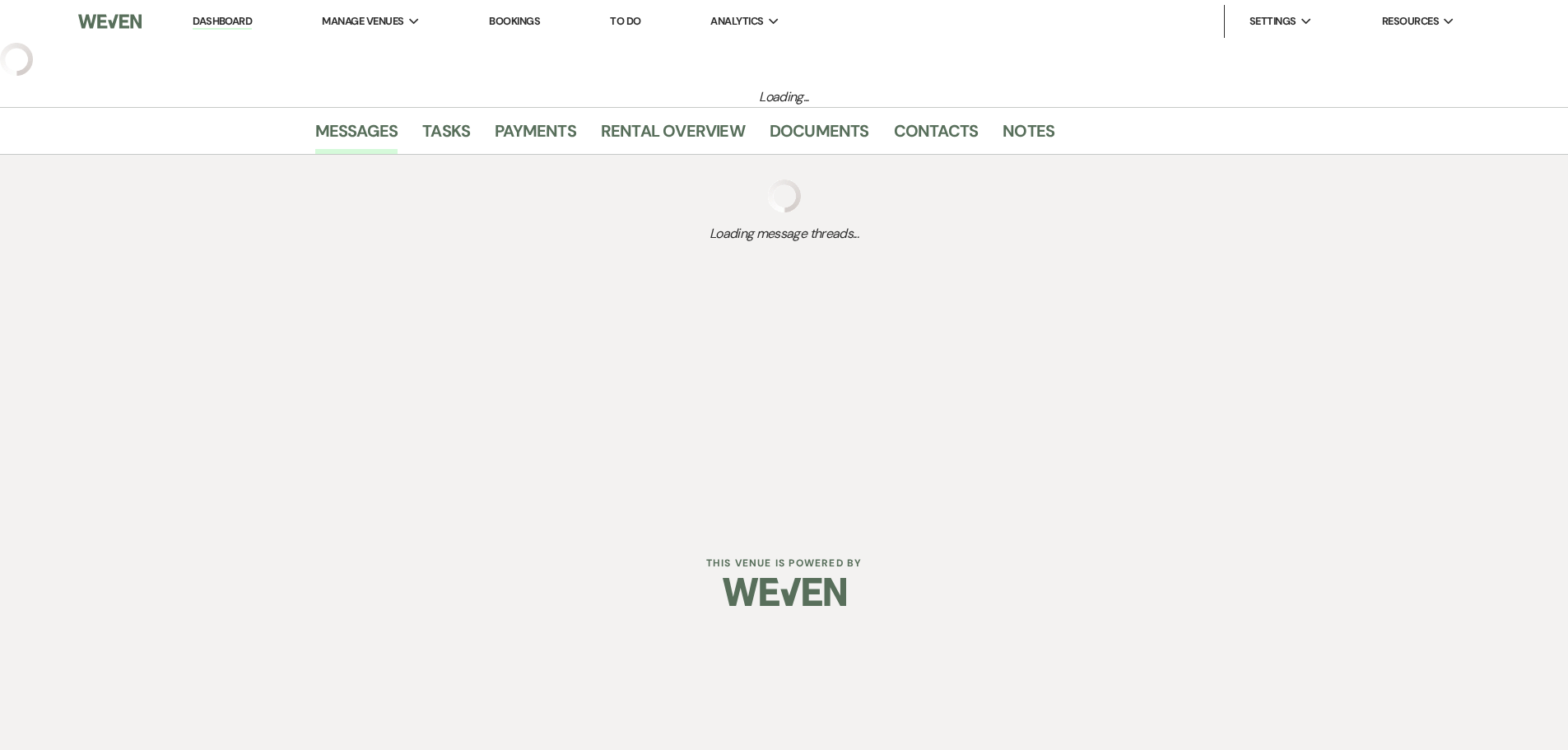
select select "5"
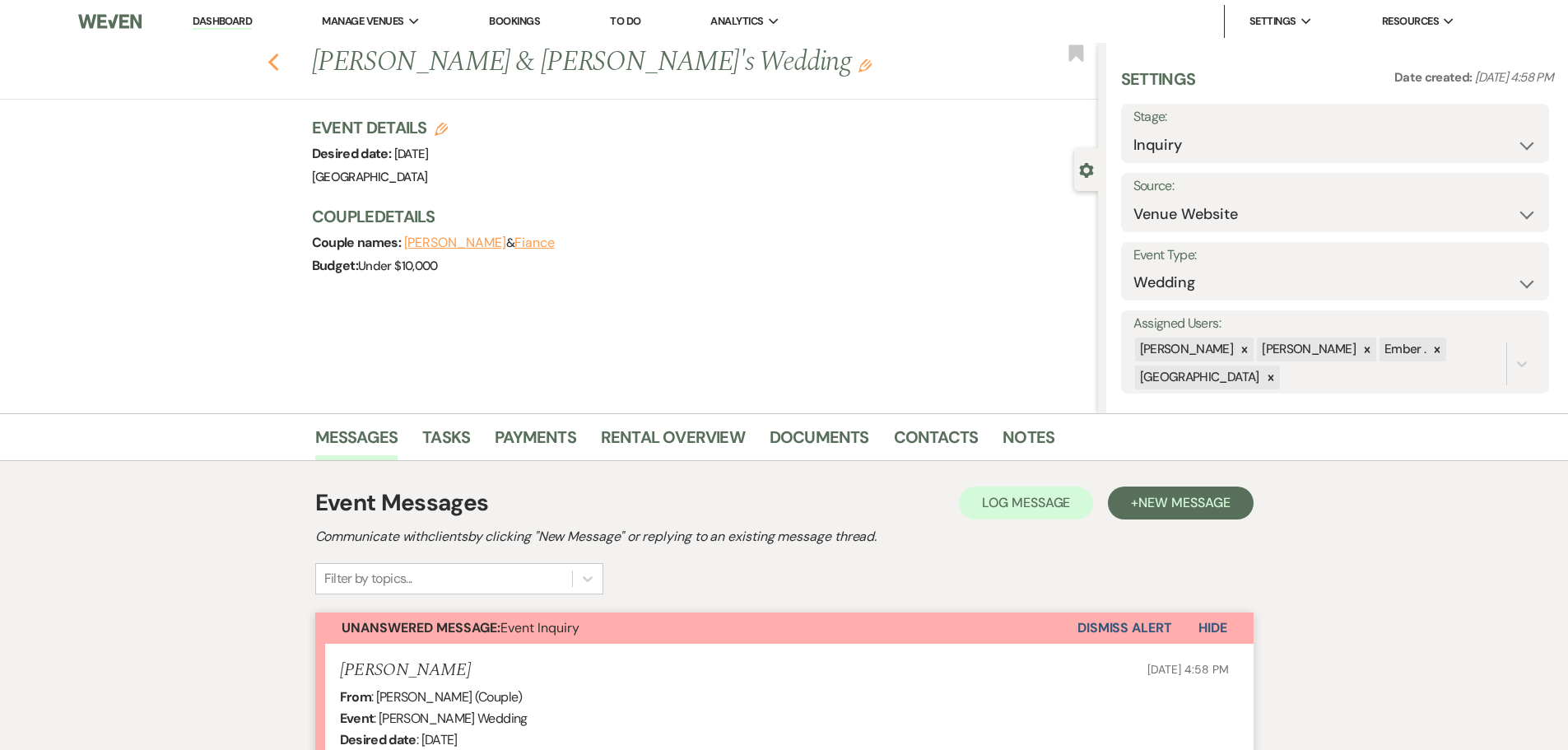
click at [276, 60] on icon "Previous" at bounding box center [274, 63] width 13 height 20
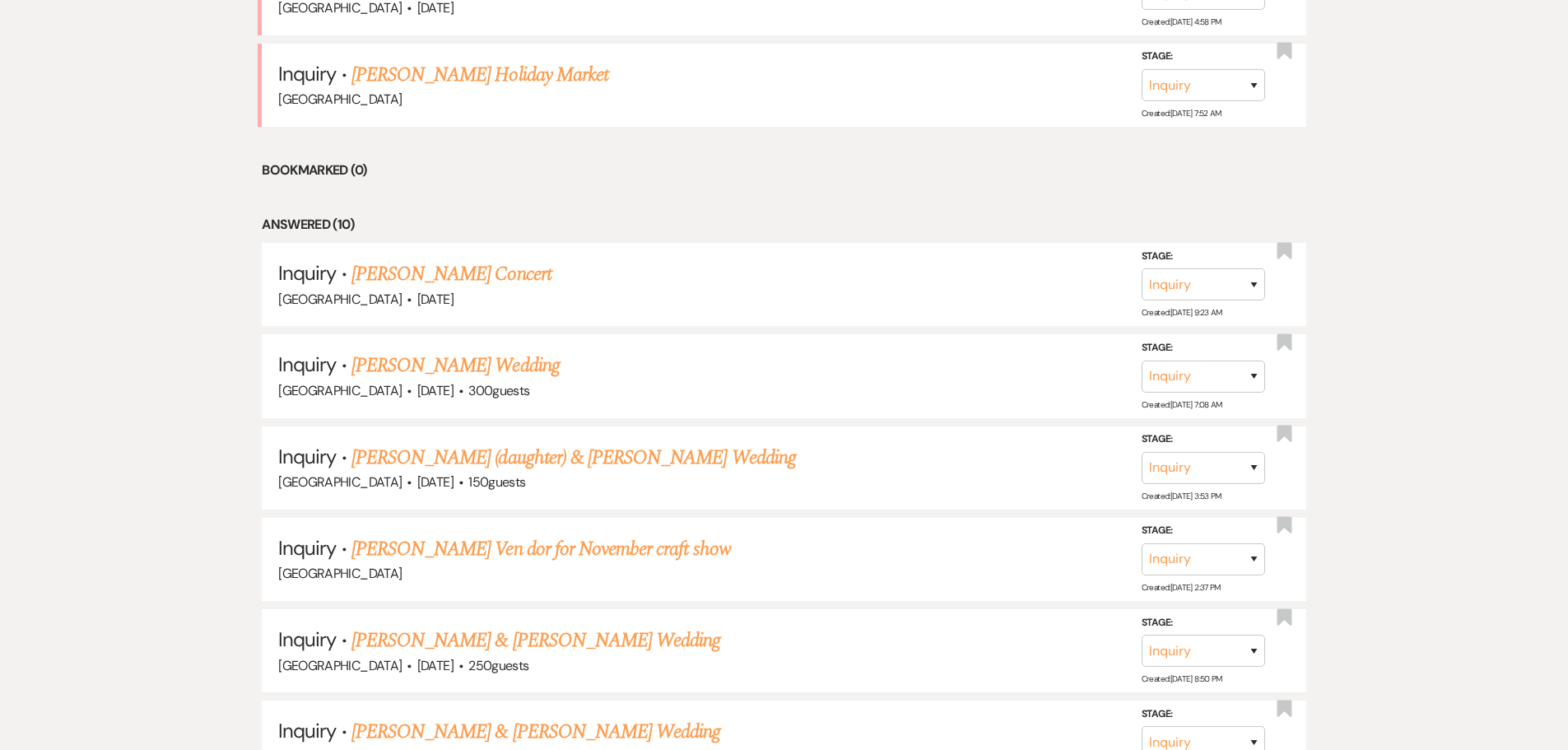
scroll to position [823, 0]
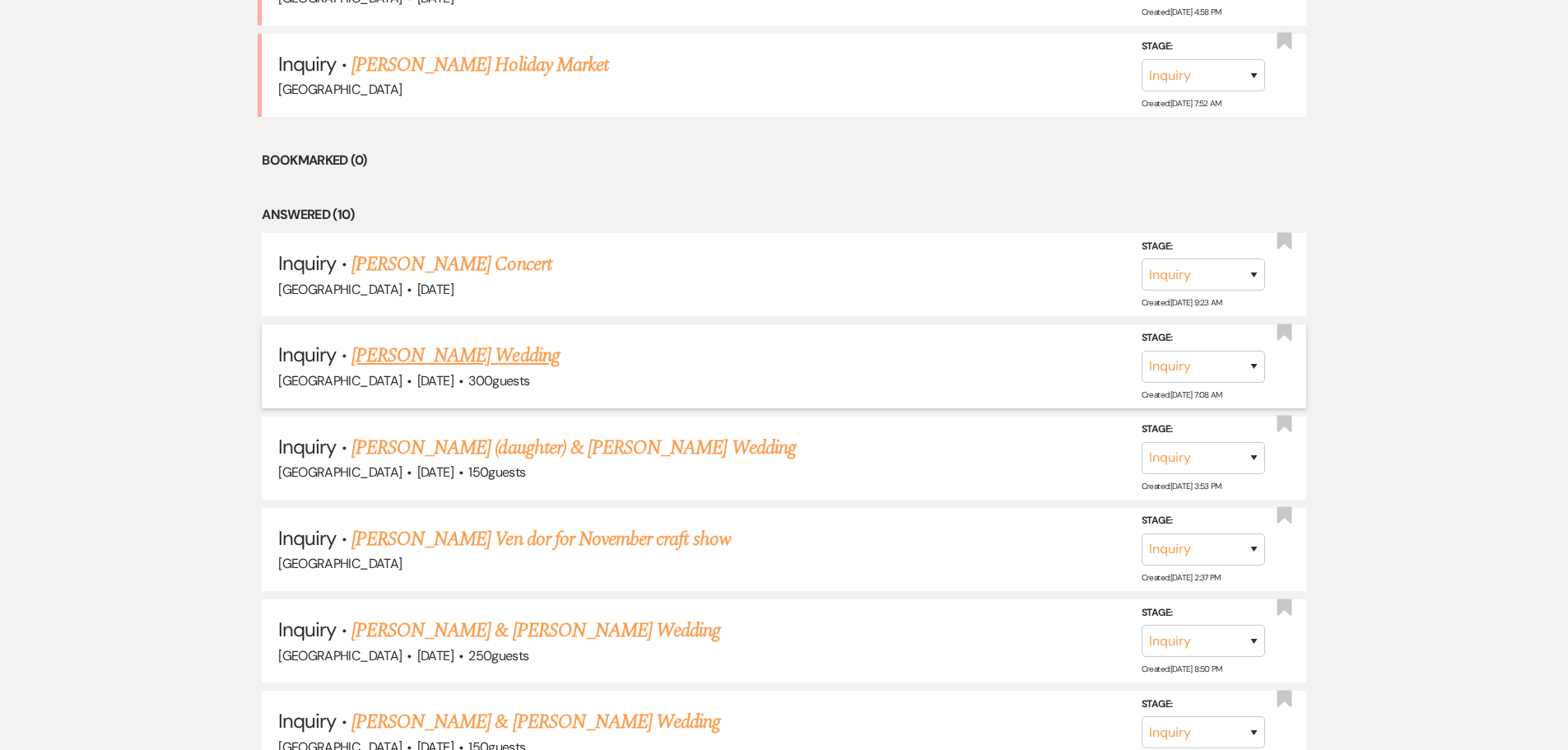
click at [465, 360] on link "[PERSON_NAME] Wedding" at bounding box center [456, 355] width 209 height 30
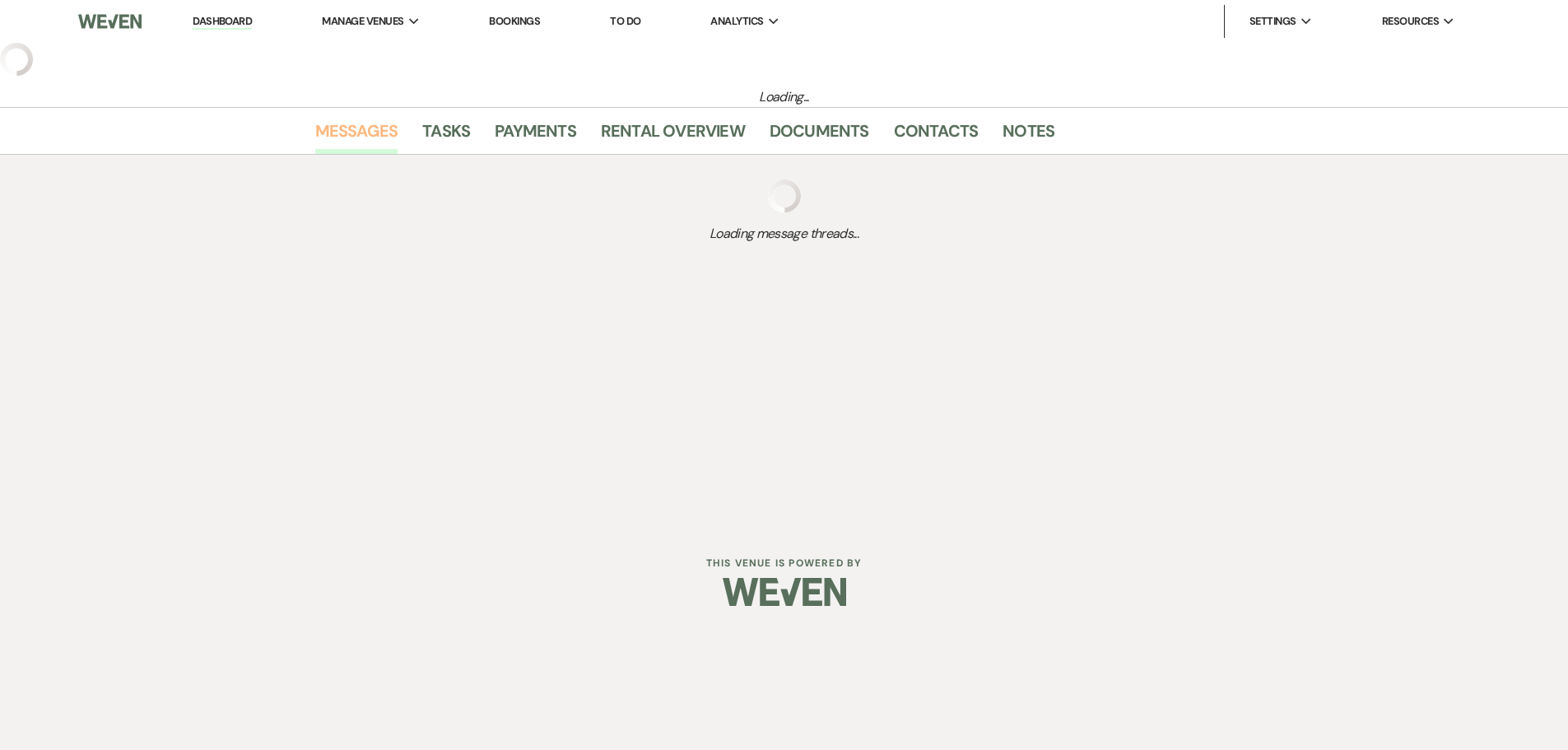
select select "5"
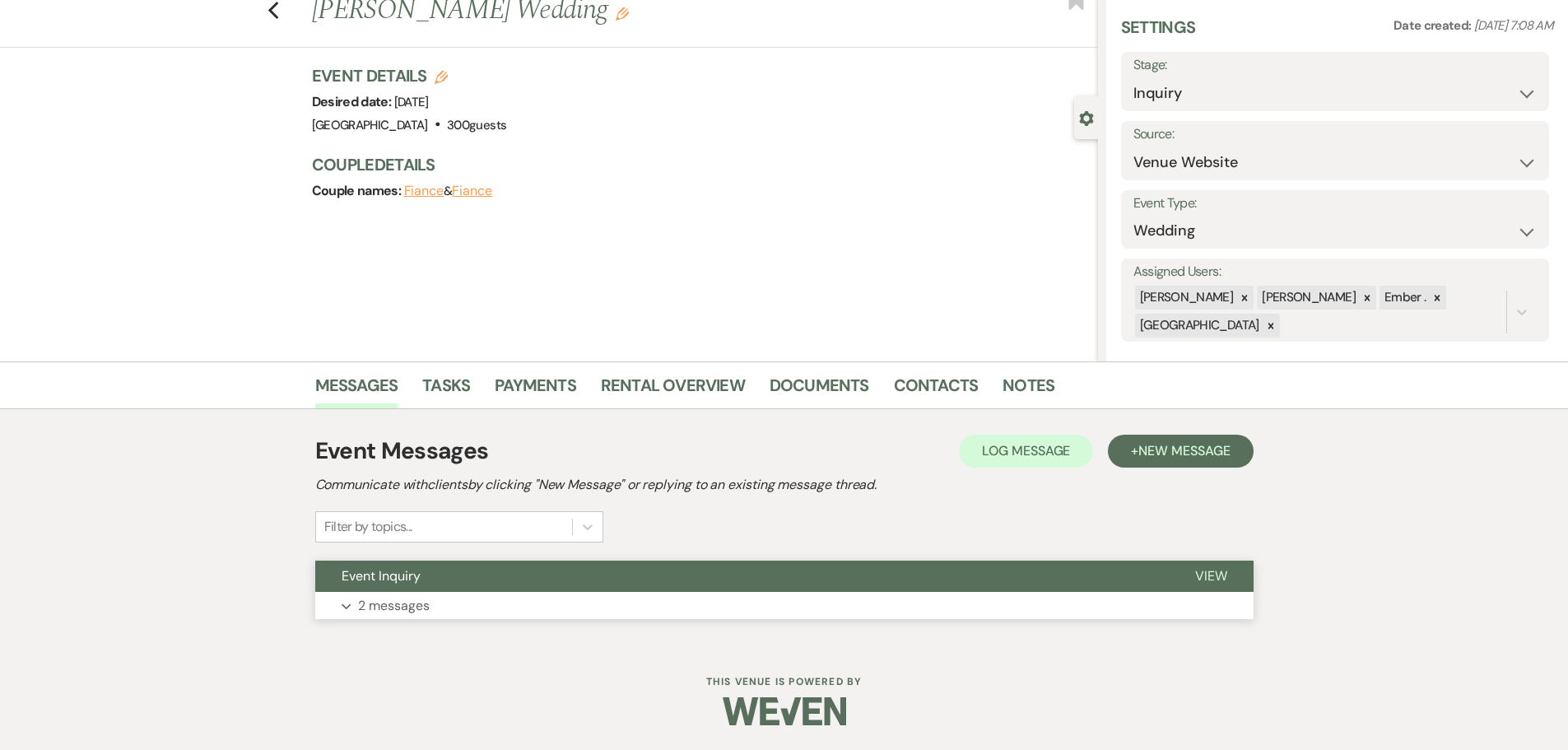
click at [367, 603] on p "2 messages" at bounding box center [394, 606] width 72 height 22
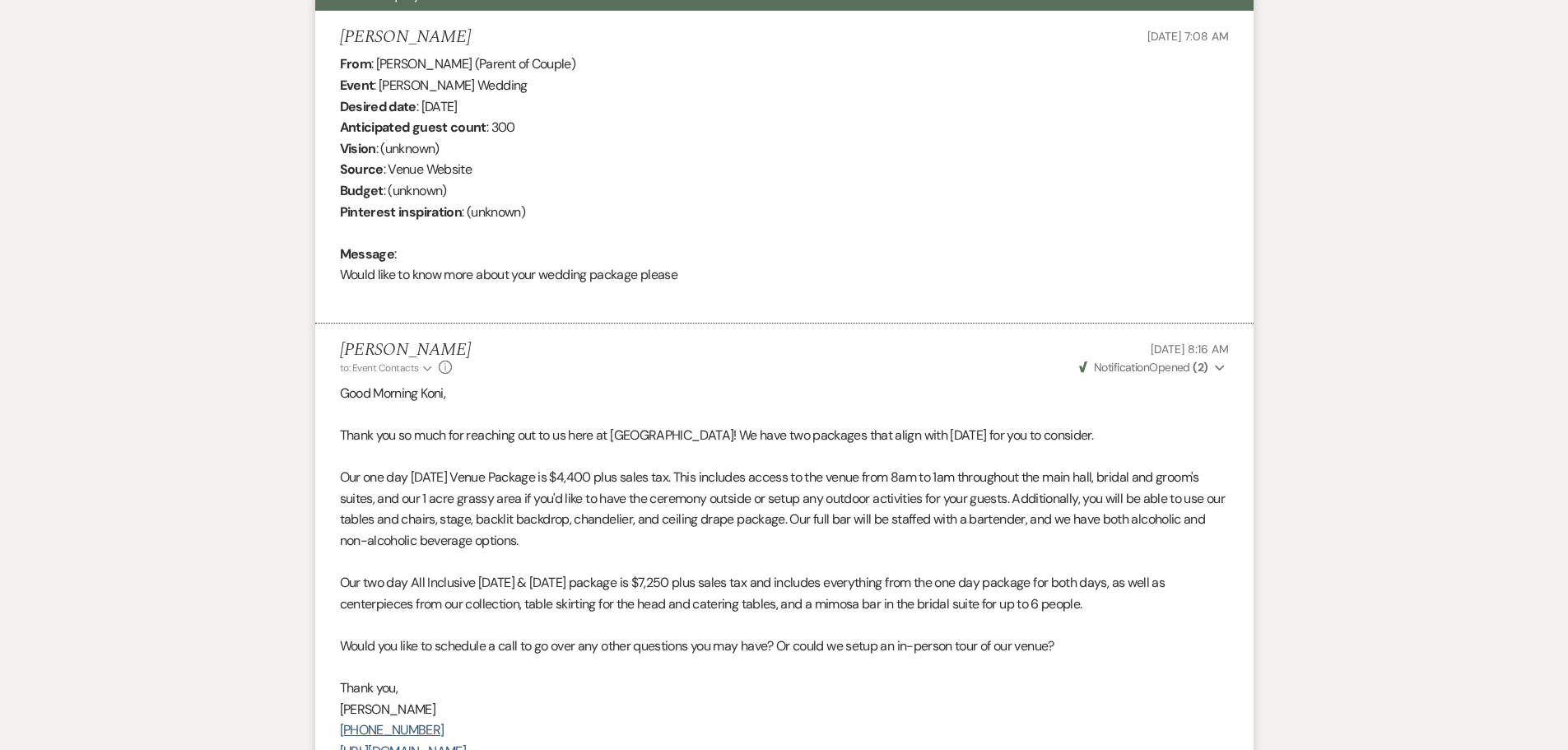
scroll to position [628, 0]
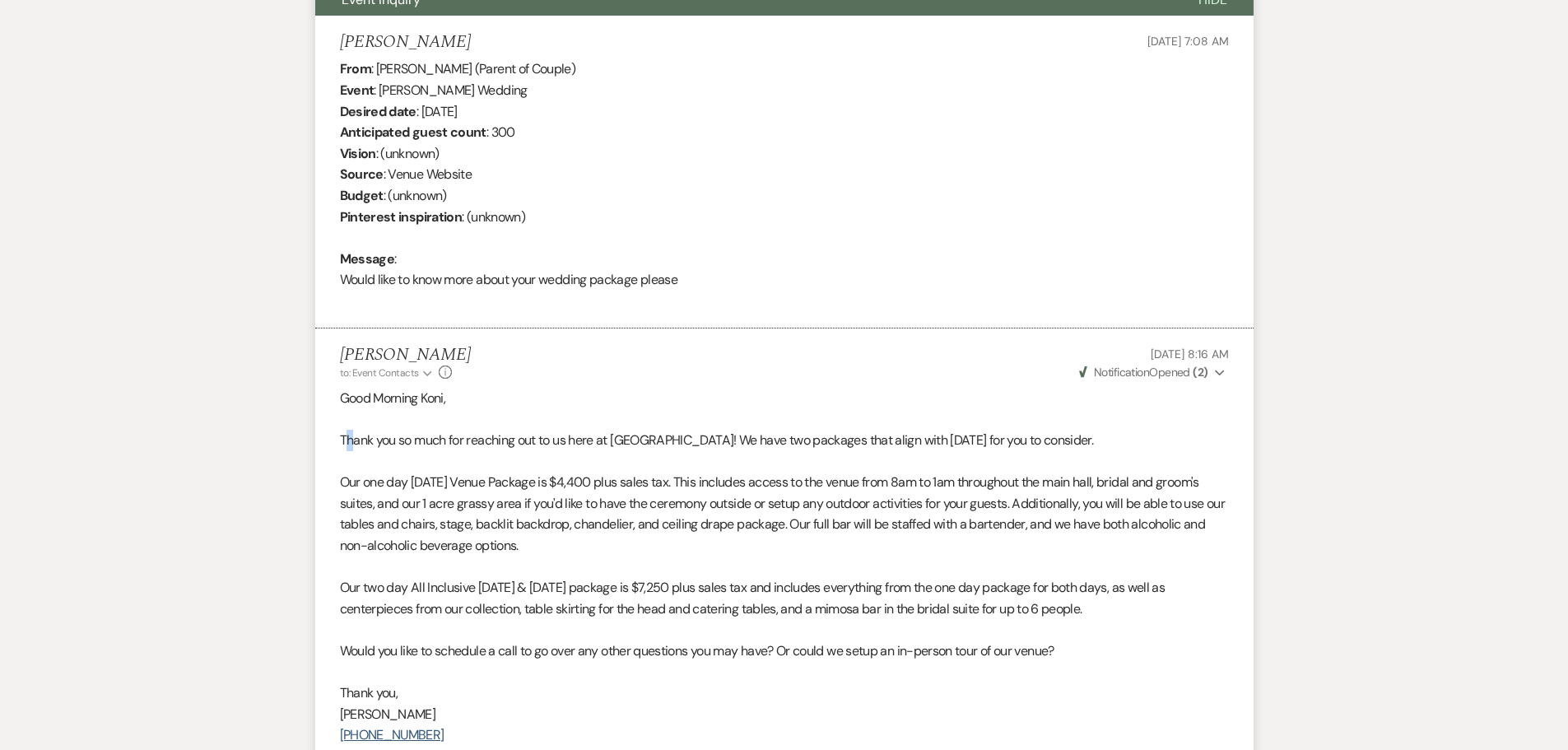
drag, startPoint x: 343, startPoint y: 438, endPoint x: 354, endPoint y: 446, distance: 13.6
click at [354, 446] on p "Thank you so much for reaching out to us here at Prairie View Event Hall! We ha…" at bounding box center [784, 440] width 890 height 22
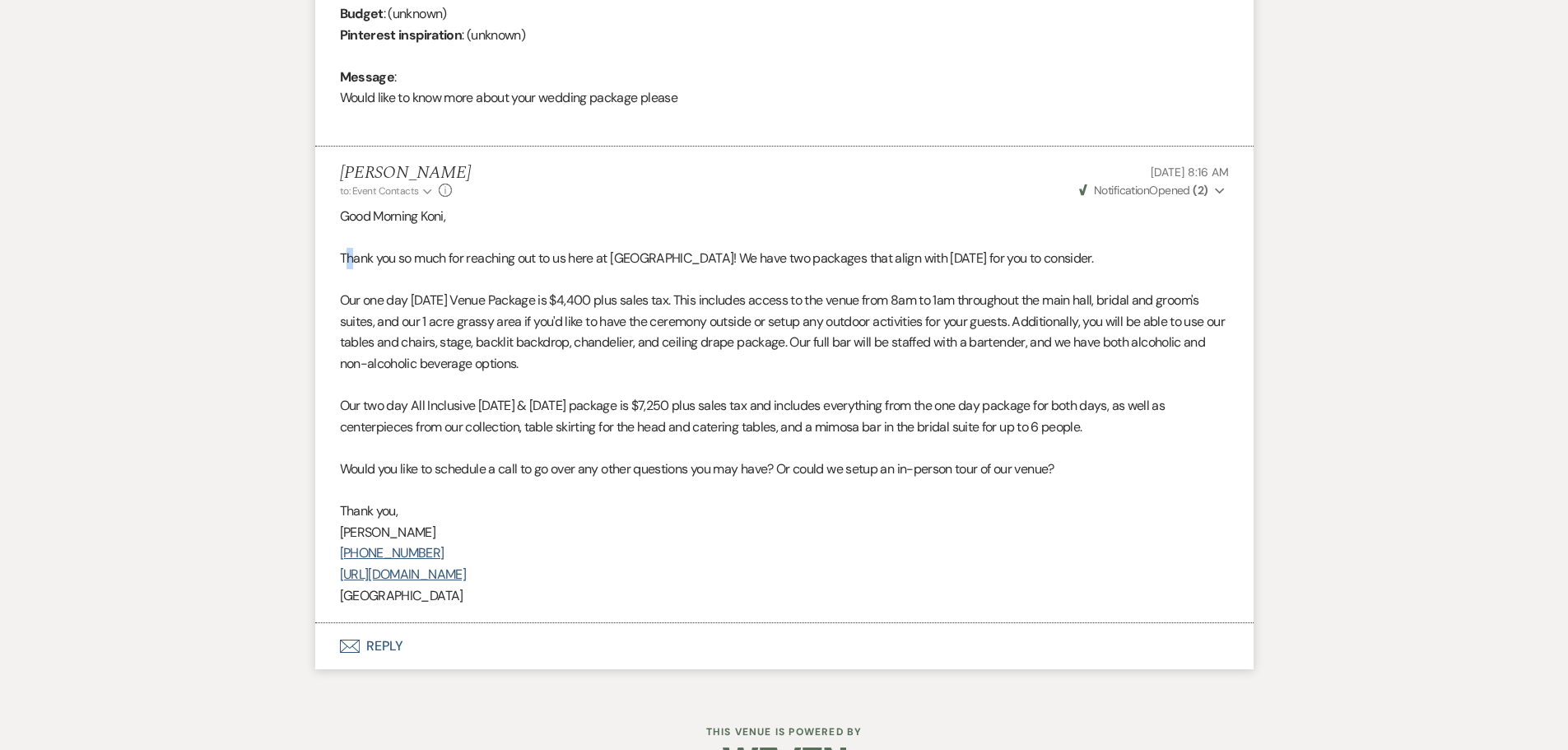
scroll to position [860, 0]
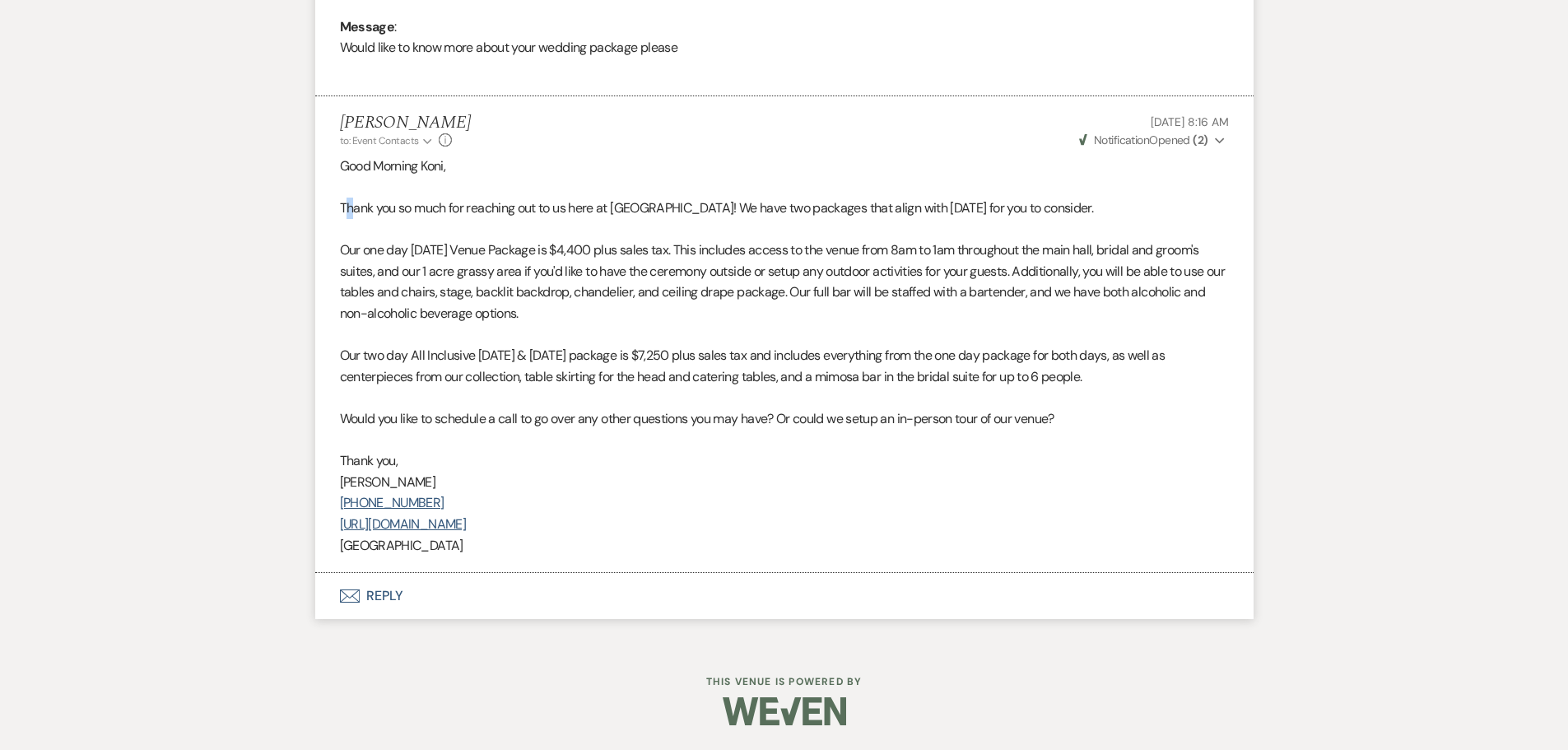
drag, startPoint x: 357, startPoint y: 428, endPoint x: 471, endPoint y: 560, distance: 174.4
click at [471, 560] on li "Chad Davis to: Event Contacts Expand Info Oct 09, 2025, 8:16 AM Weven Check Not…" at bounding box center [784, 334] width 939 height 476
copy div "Good Morning Koni, Thank you so much for reaching out to us here at Prairie Vie…"
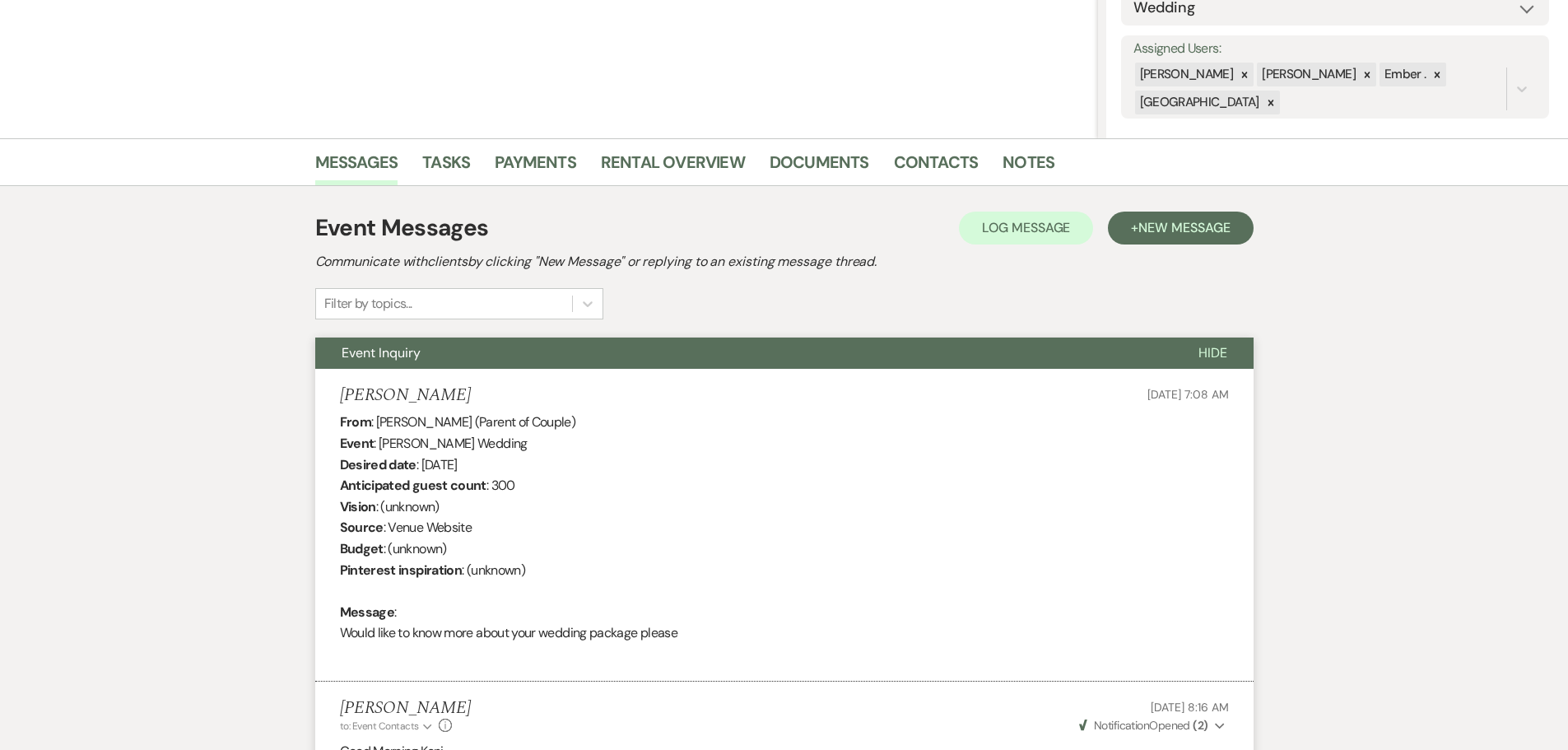
scroll to position [0, 0]
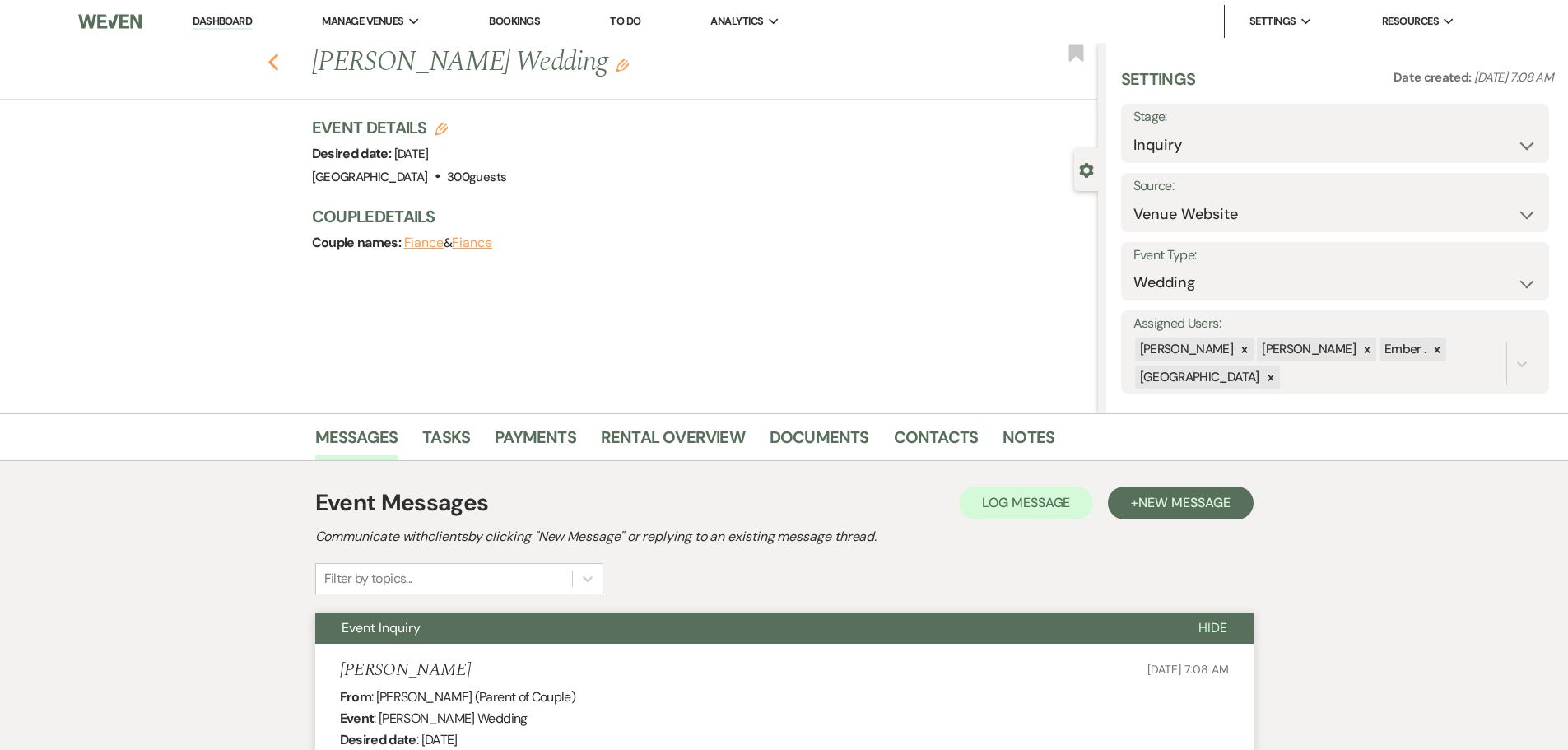
click at [277, 62] on use "button" at bounding box center [273, 63] width 11 height 18
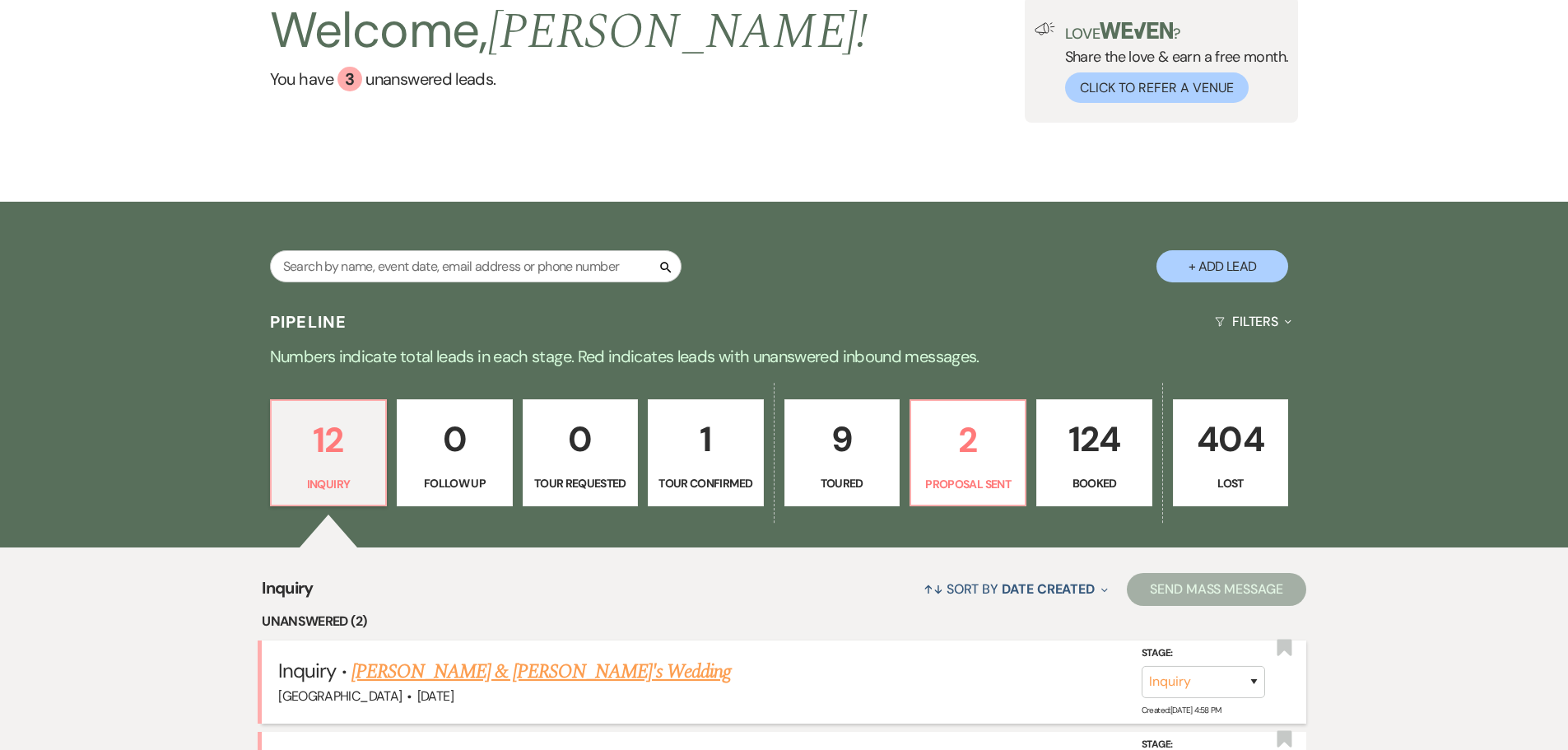
scroll to position [330, 0]
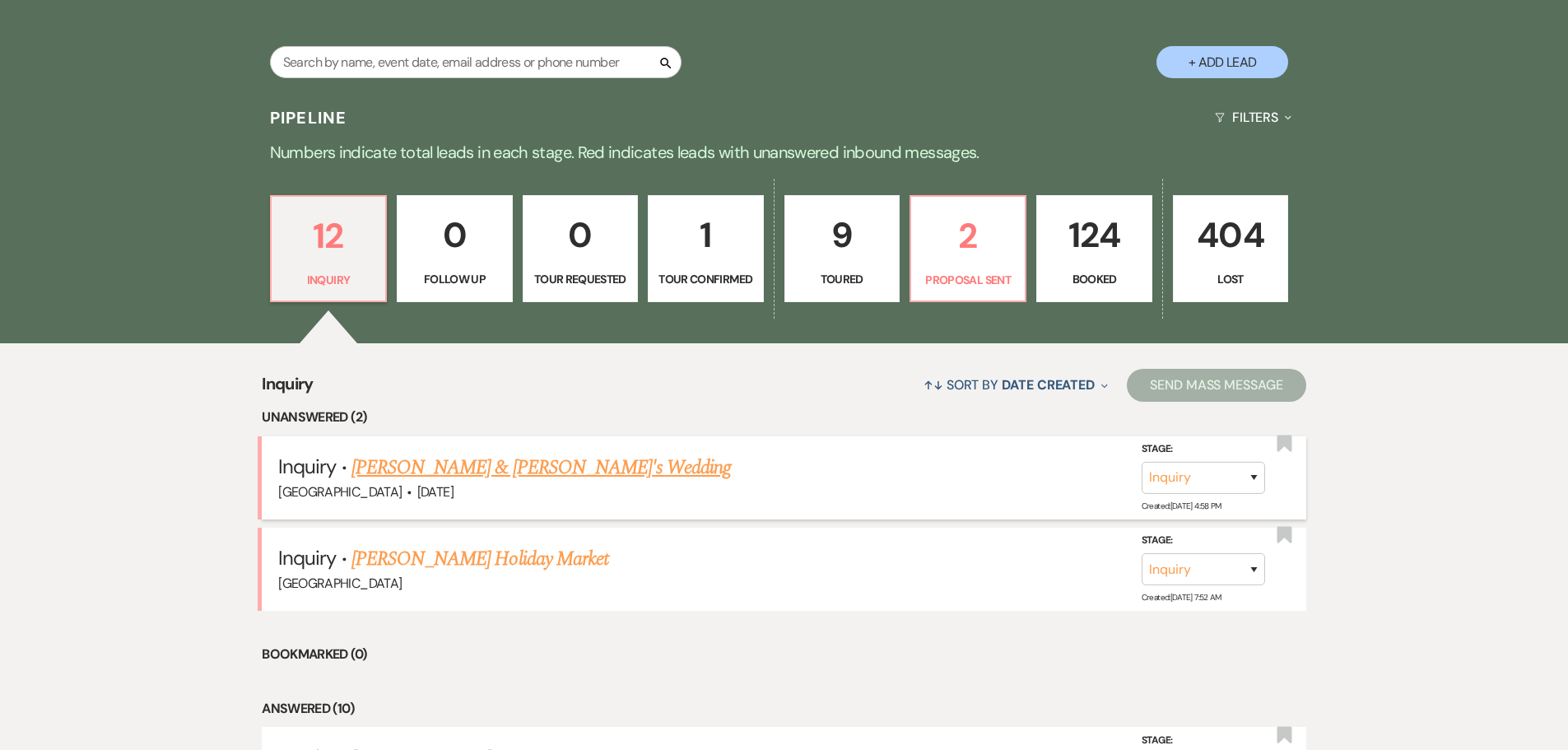
click at [451, 469] on link "Kylee J Wilmes & Fiance's Wedding" at bounding box center [542, 468] width 381 height 30
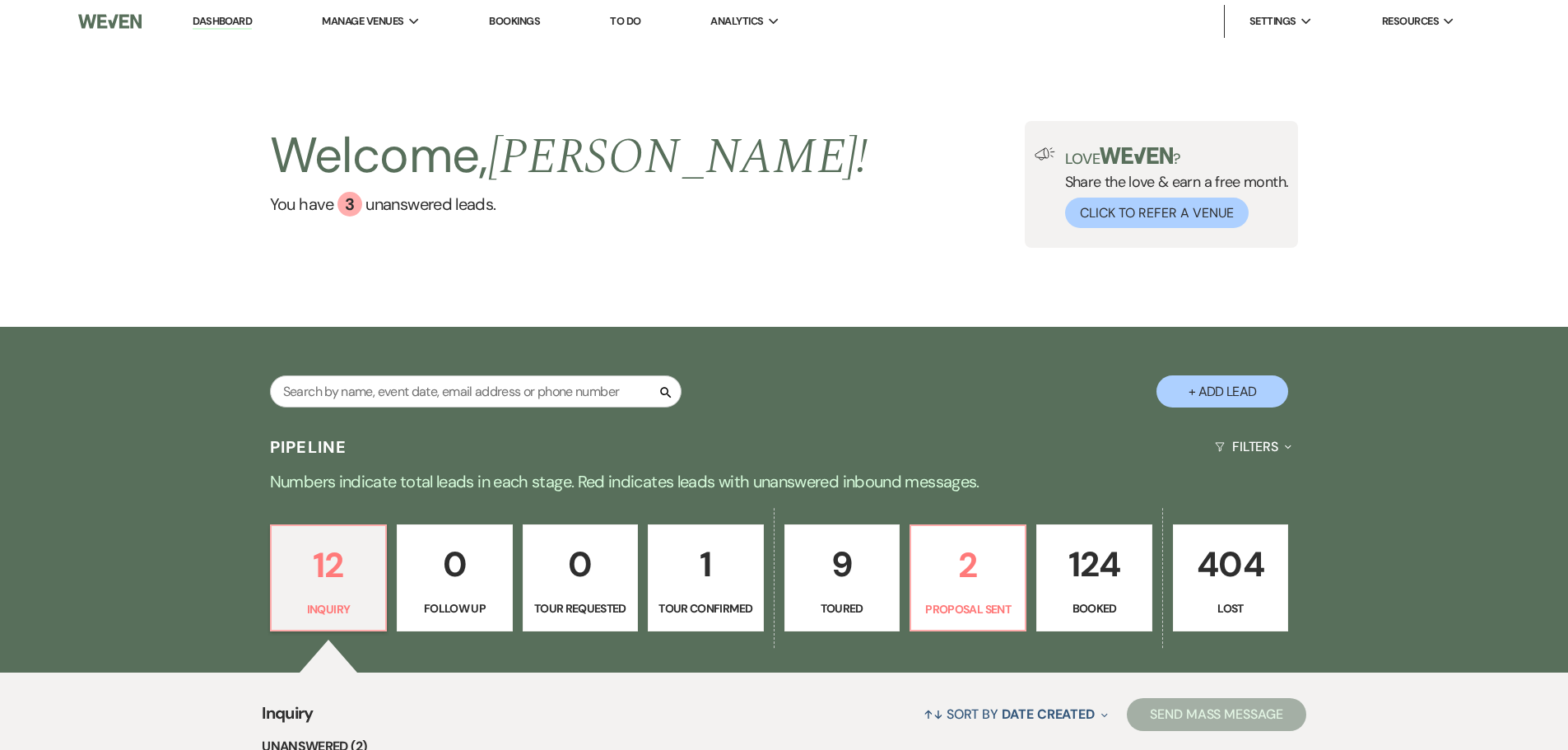
select select "5"
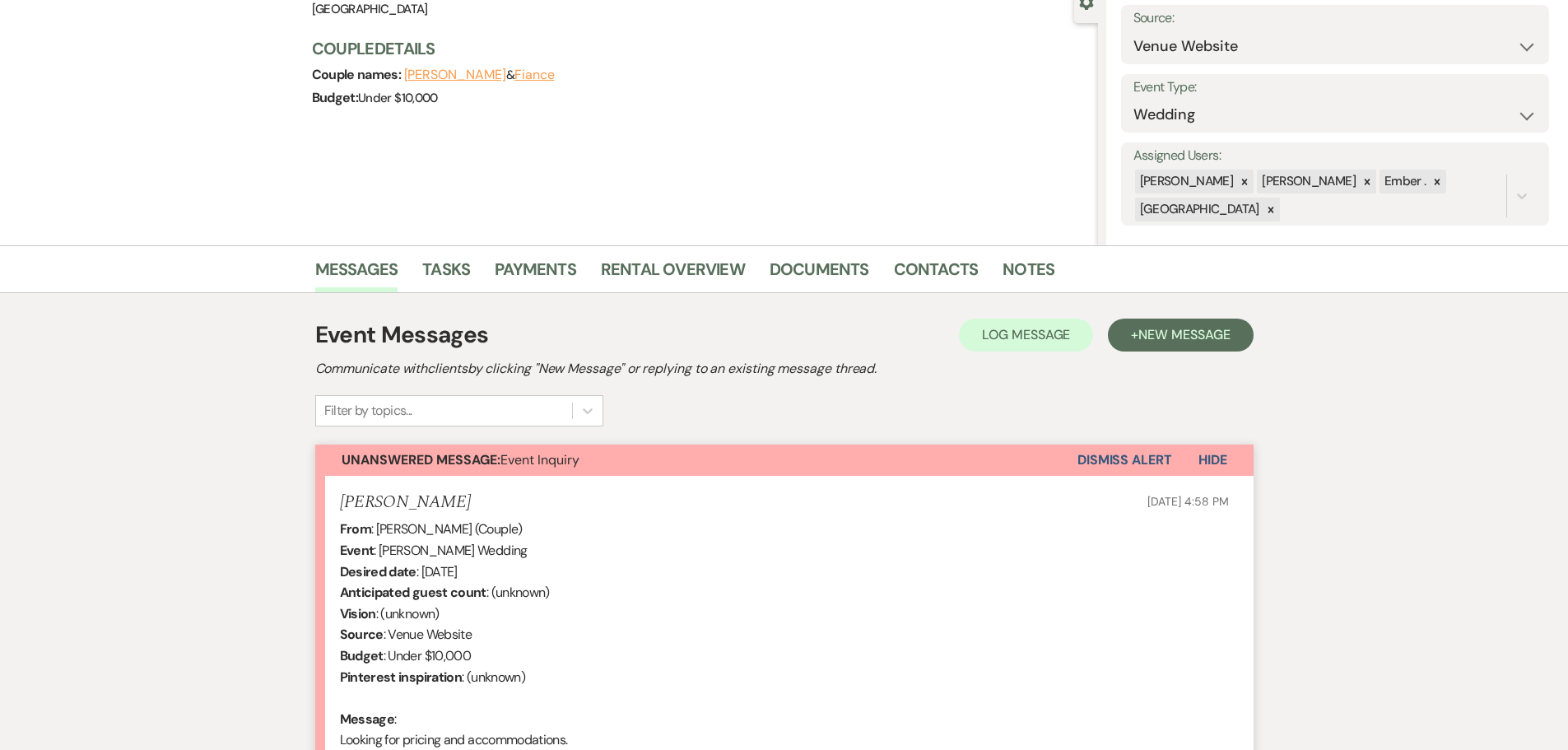
scroll to position [384, 0]
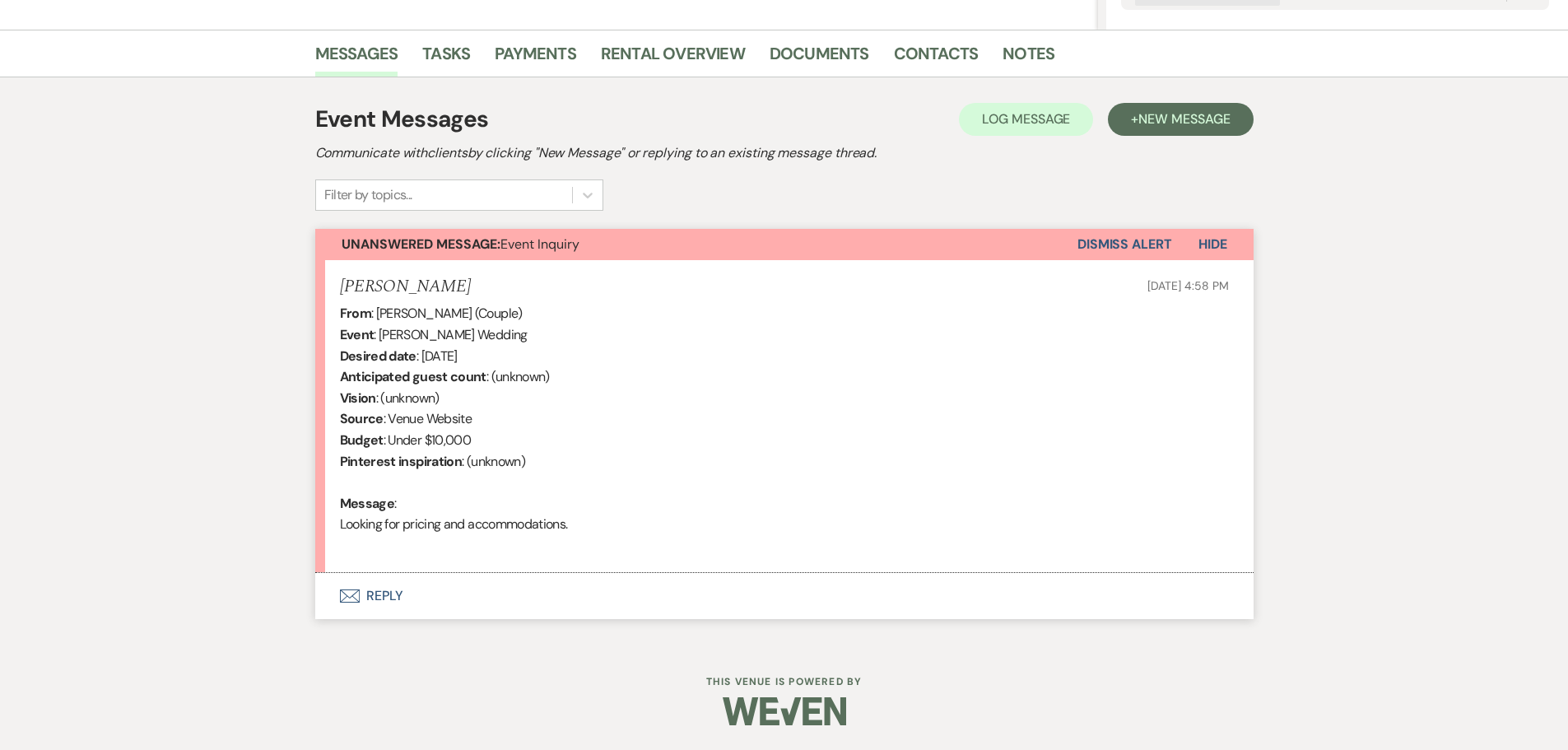
click at [386, 599] on button "Envelope Reply" at bounding box center [784, 596] width 939 height 46
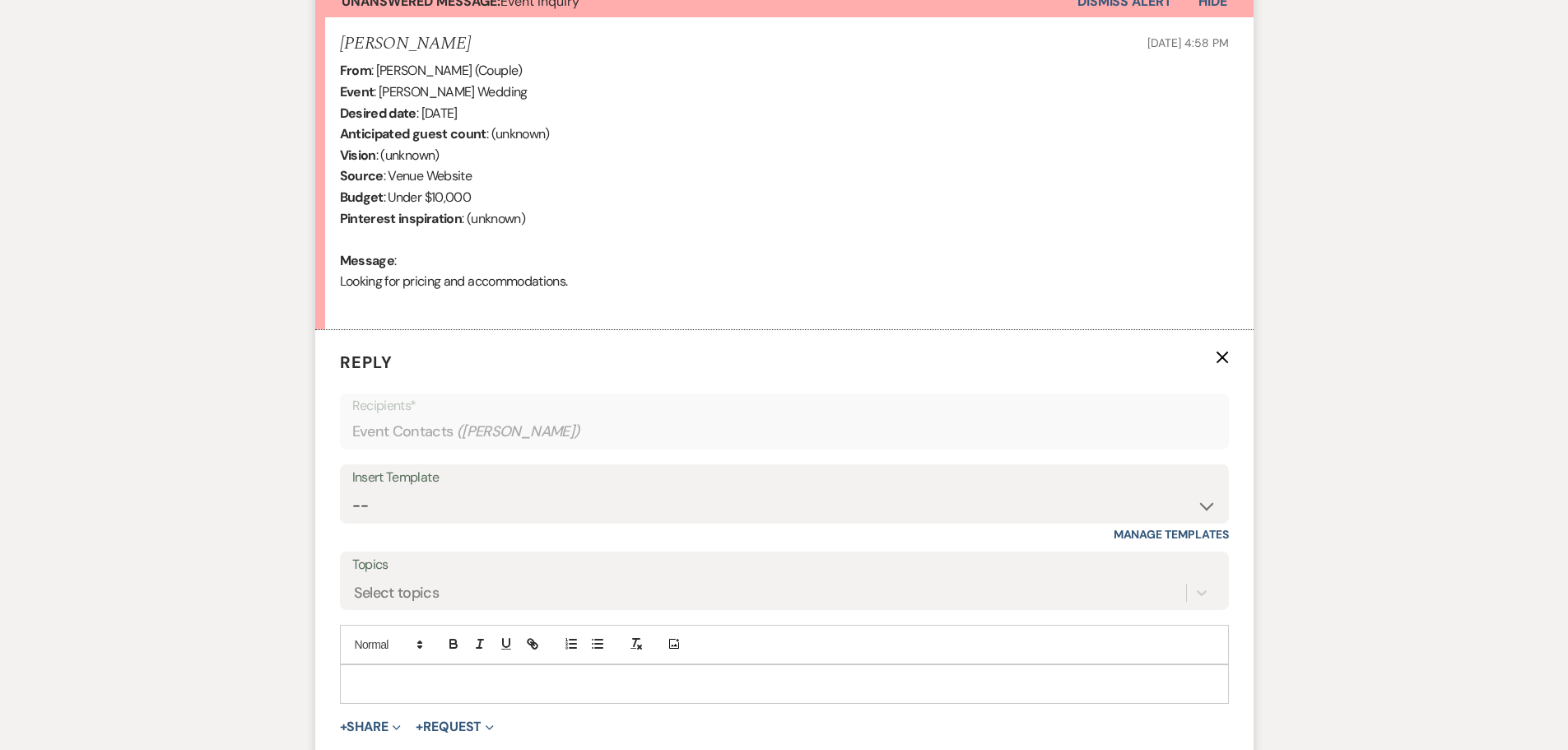
scroll to position [698, 0]
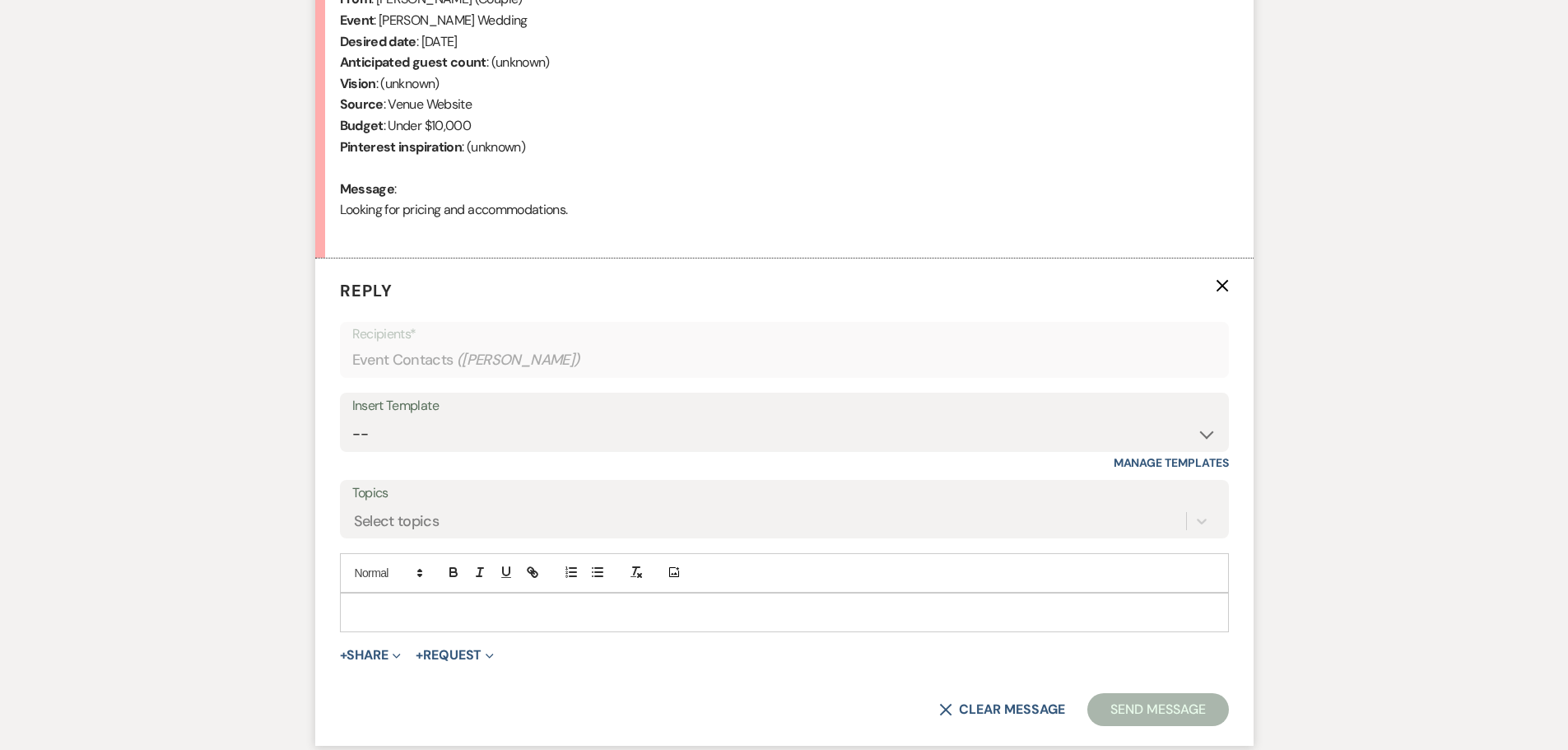
click at [433, 620] on p at bounding box center [784, 612] width 863 height 18
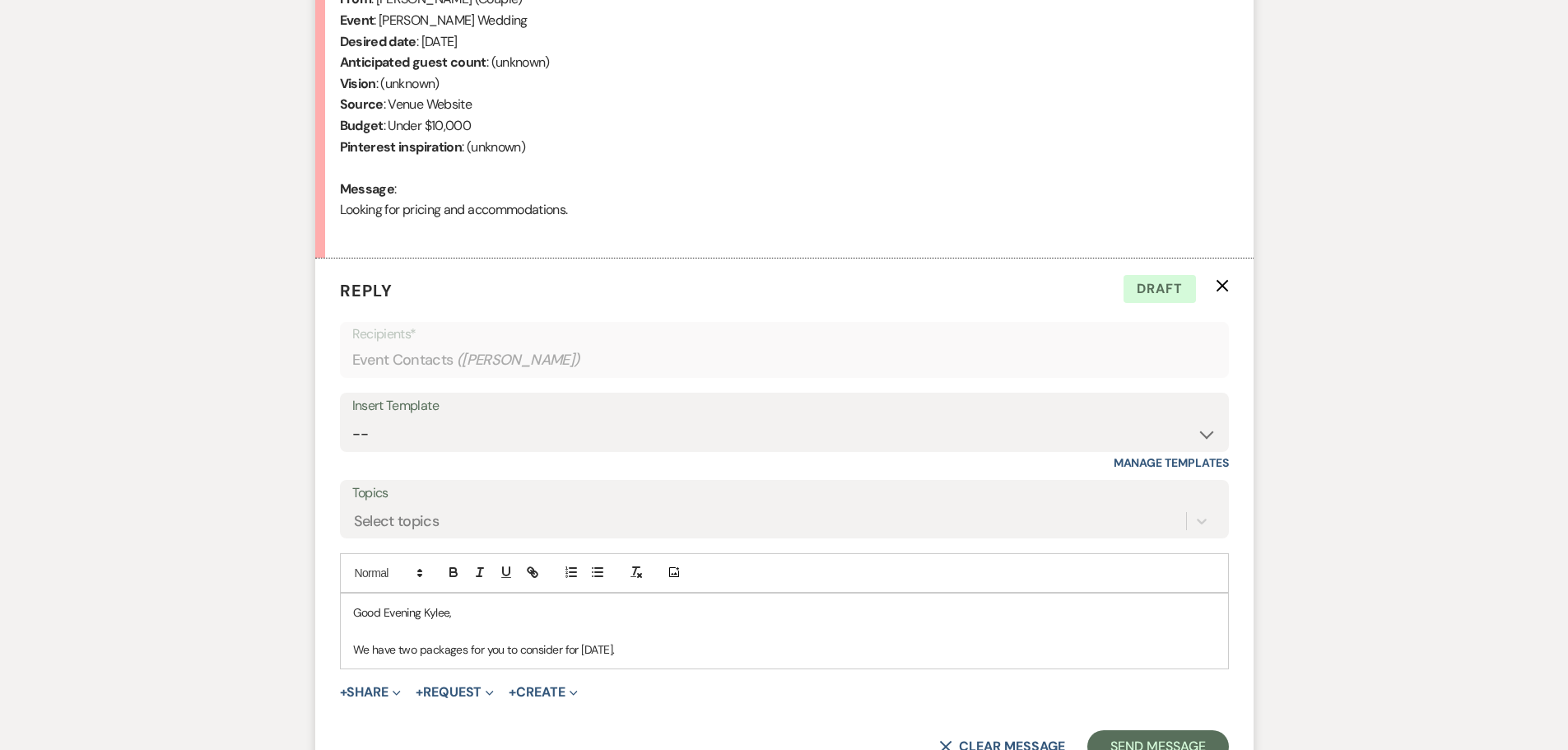
click at [779, 651] on p "We have two packages for you to consider for Saturday, October 10th, 2026." at bounding box center [784, 650] width 863 height 18
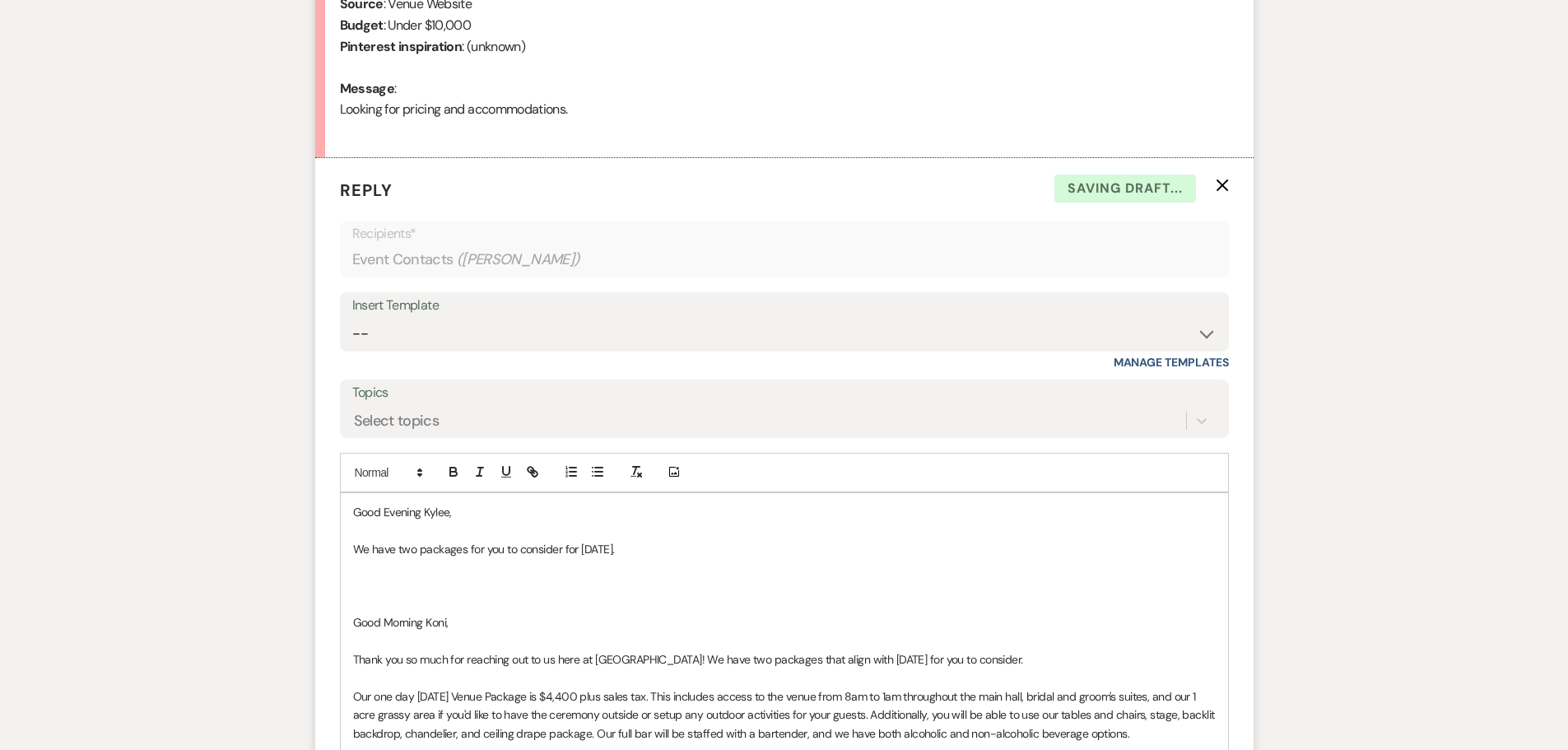
scroll to position [945, 0]
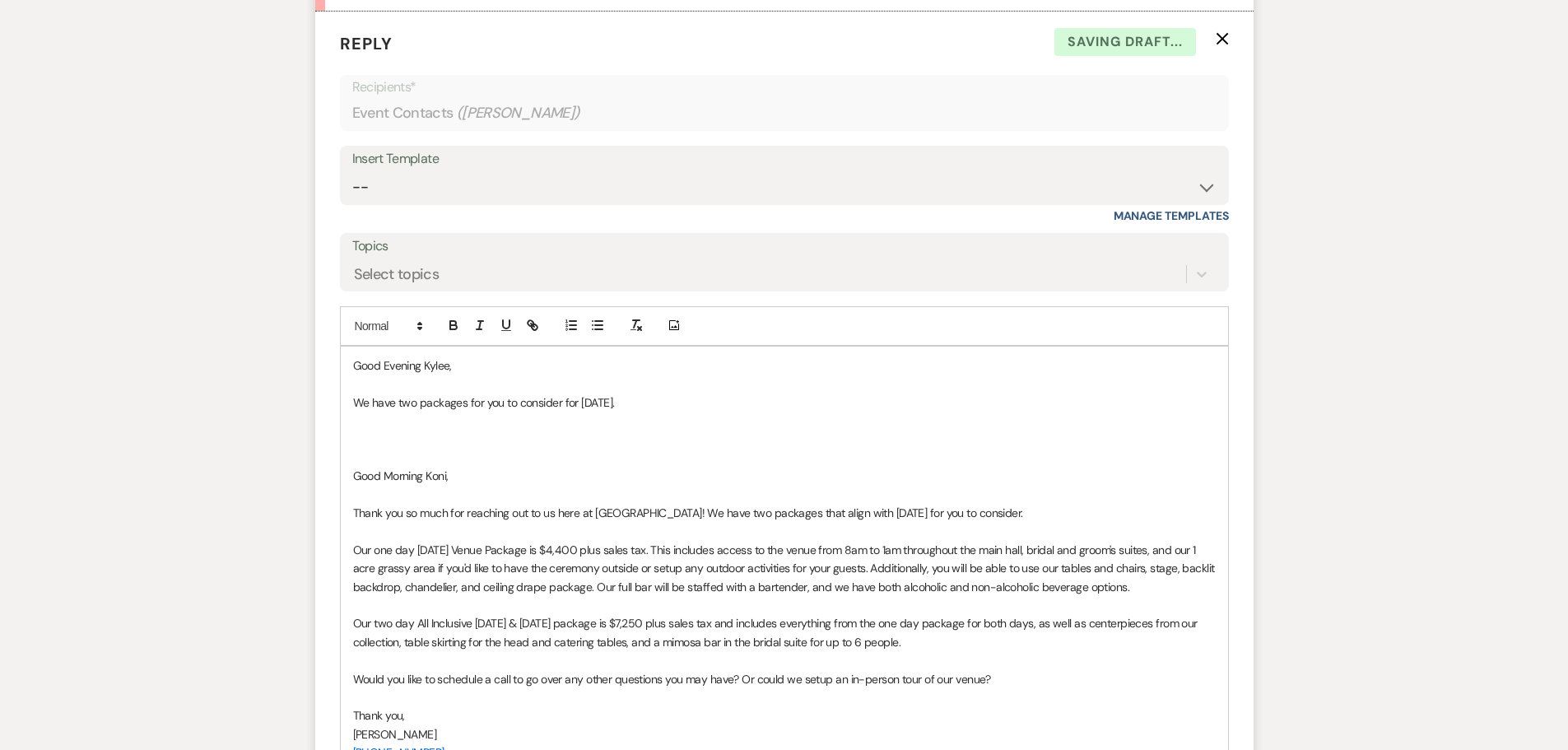
click at [610, 449] on p at bounding box center [784, 458] width 863 height 18
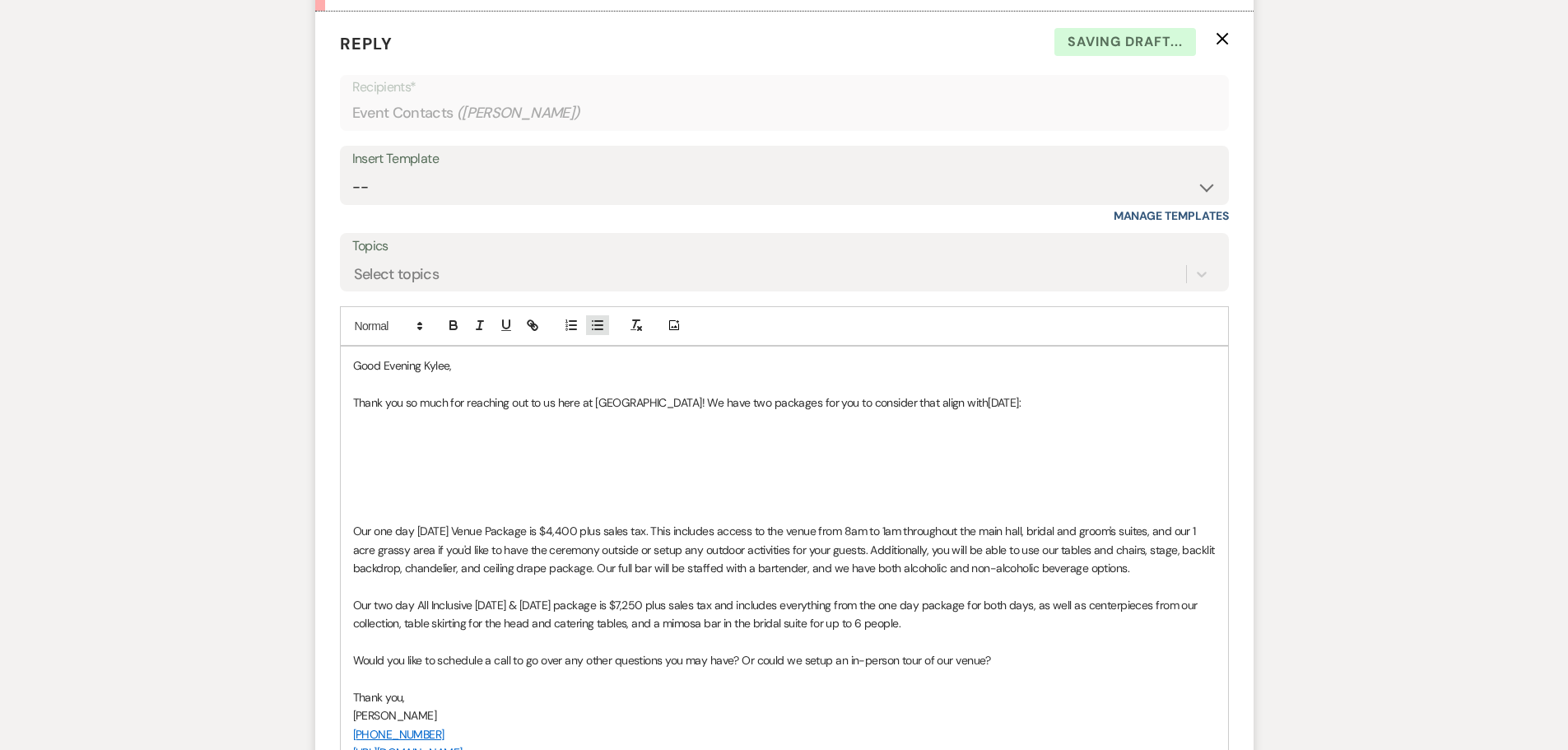
click at [597, 331] on icon "button" at bounding box center [597, 325] width 15 height 15
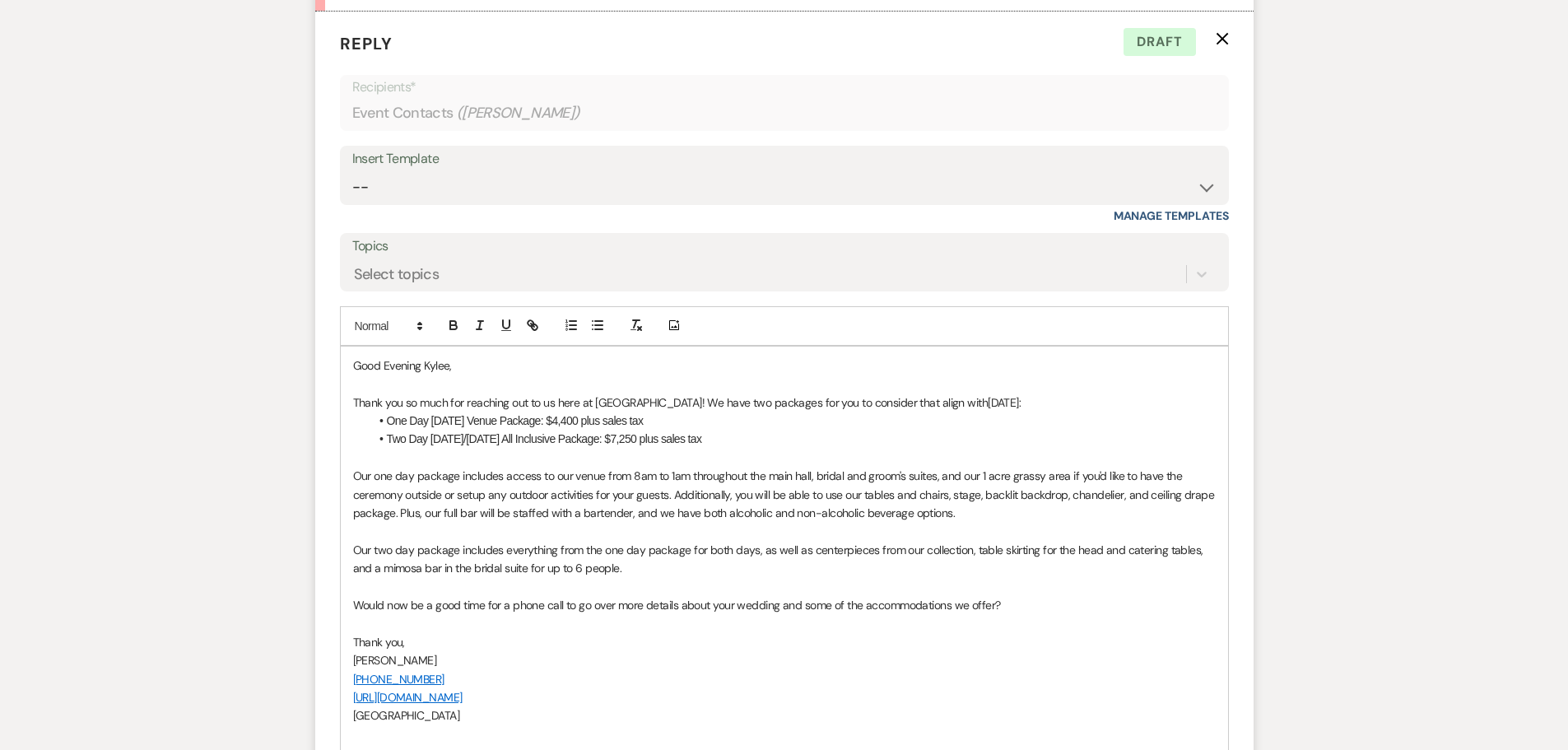
click at [388, 600] on span "Would now be a good time for a phone call to go over more details about your we…" at bounding box center [677, 605] width 648 height 15
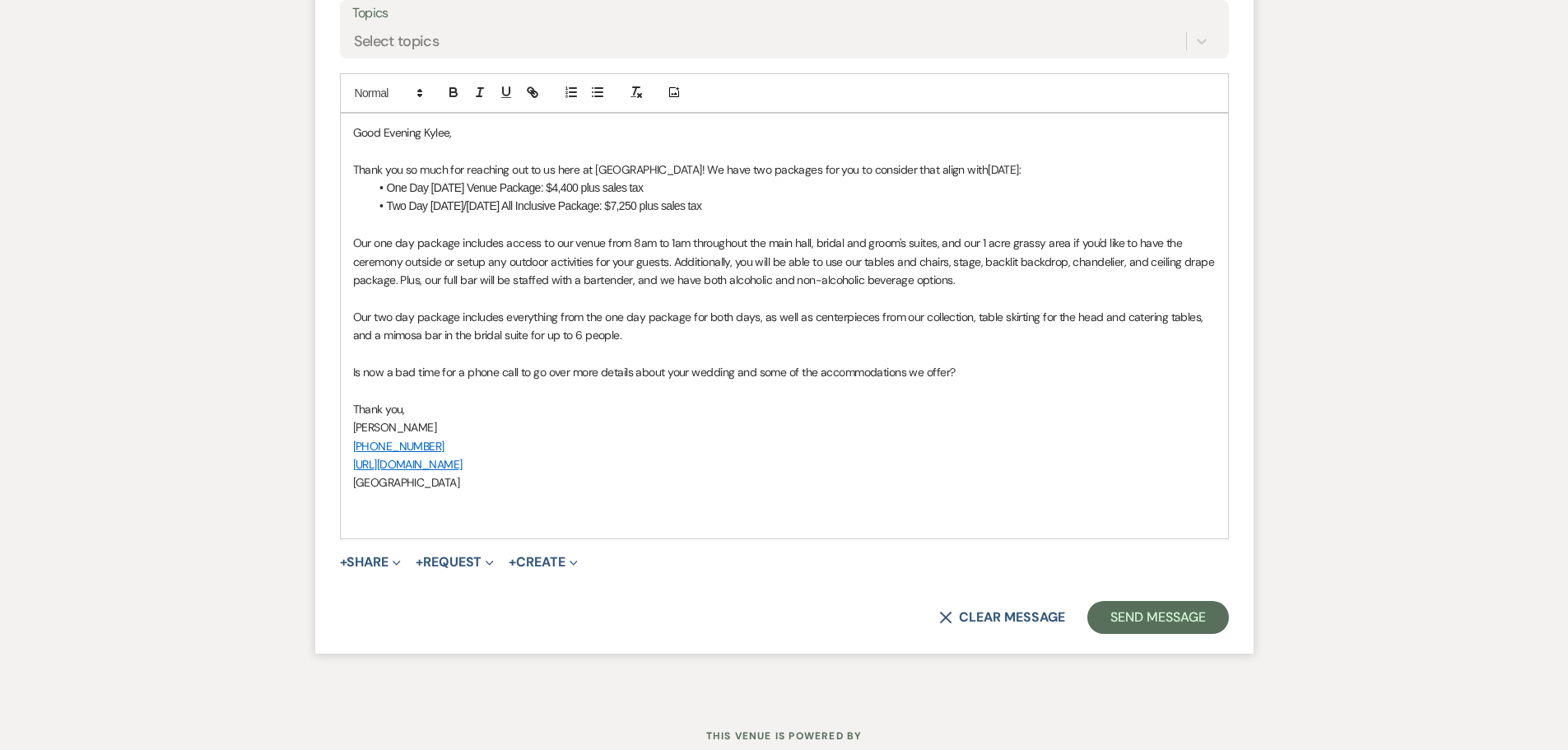
scroll to position [1192, 0]
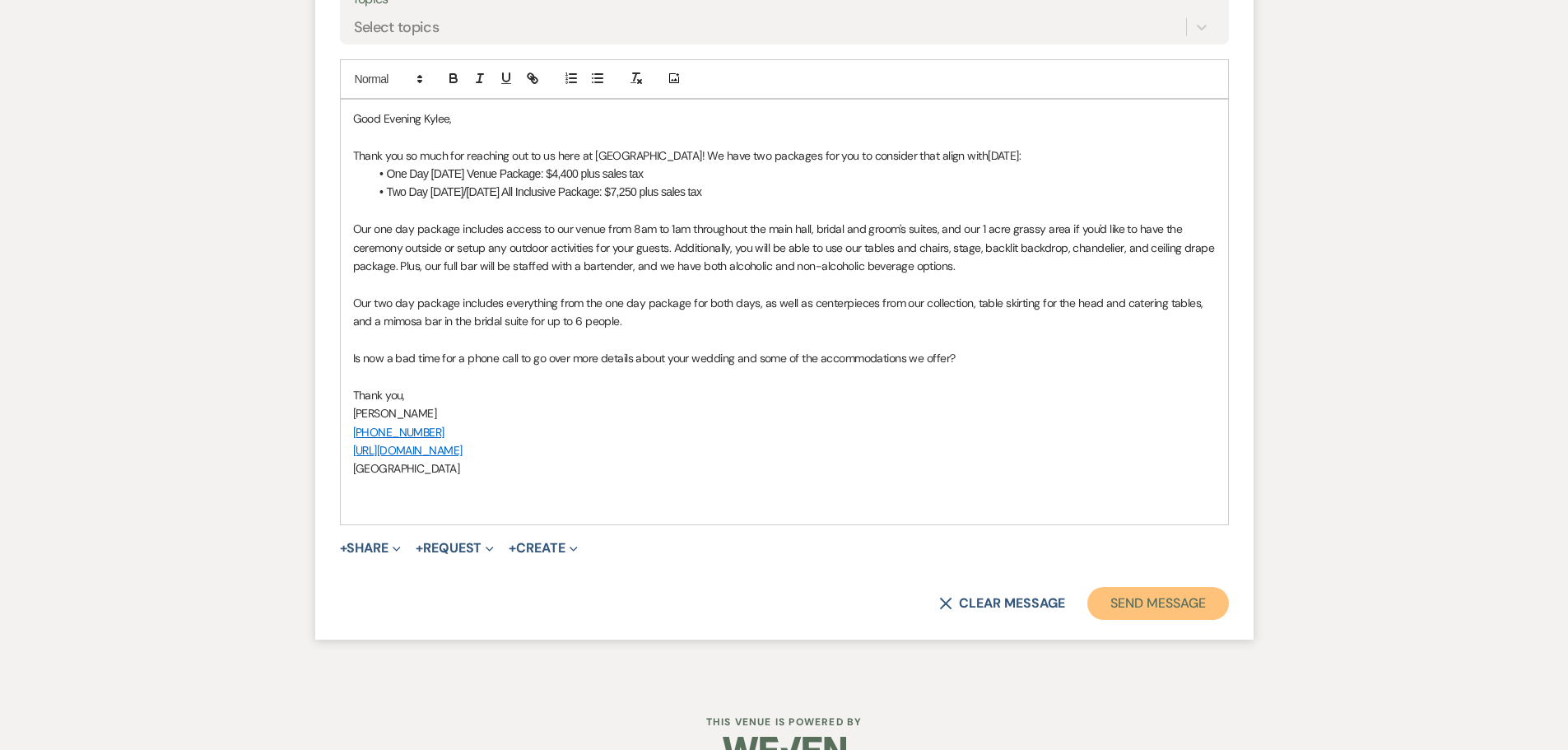
click at [1172, 600] on button "Send Message" at bounding box center [1157, 602] width 141 height 33
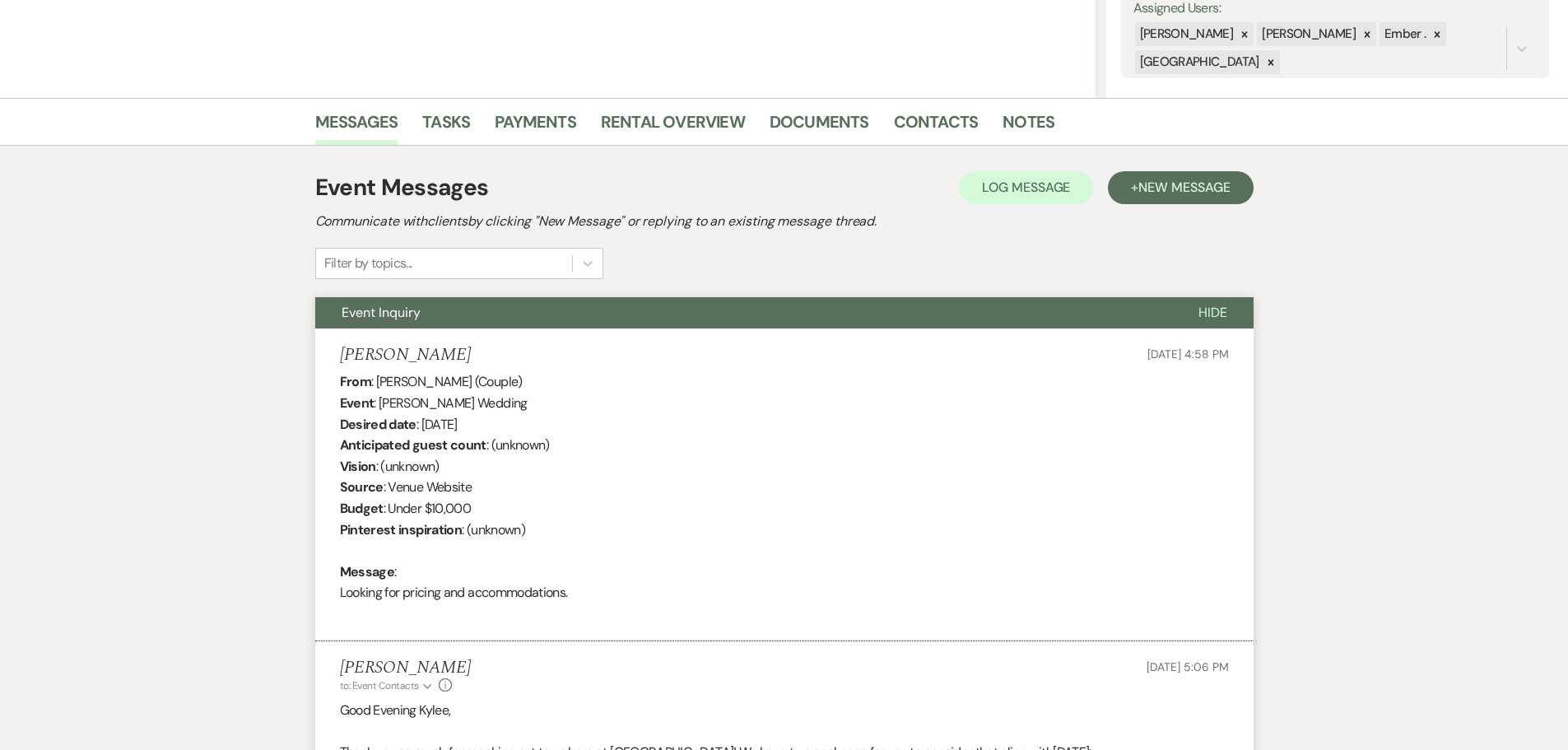
scroll to position [0, 0]
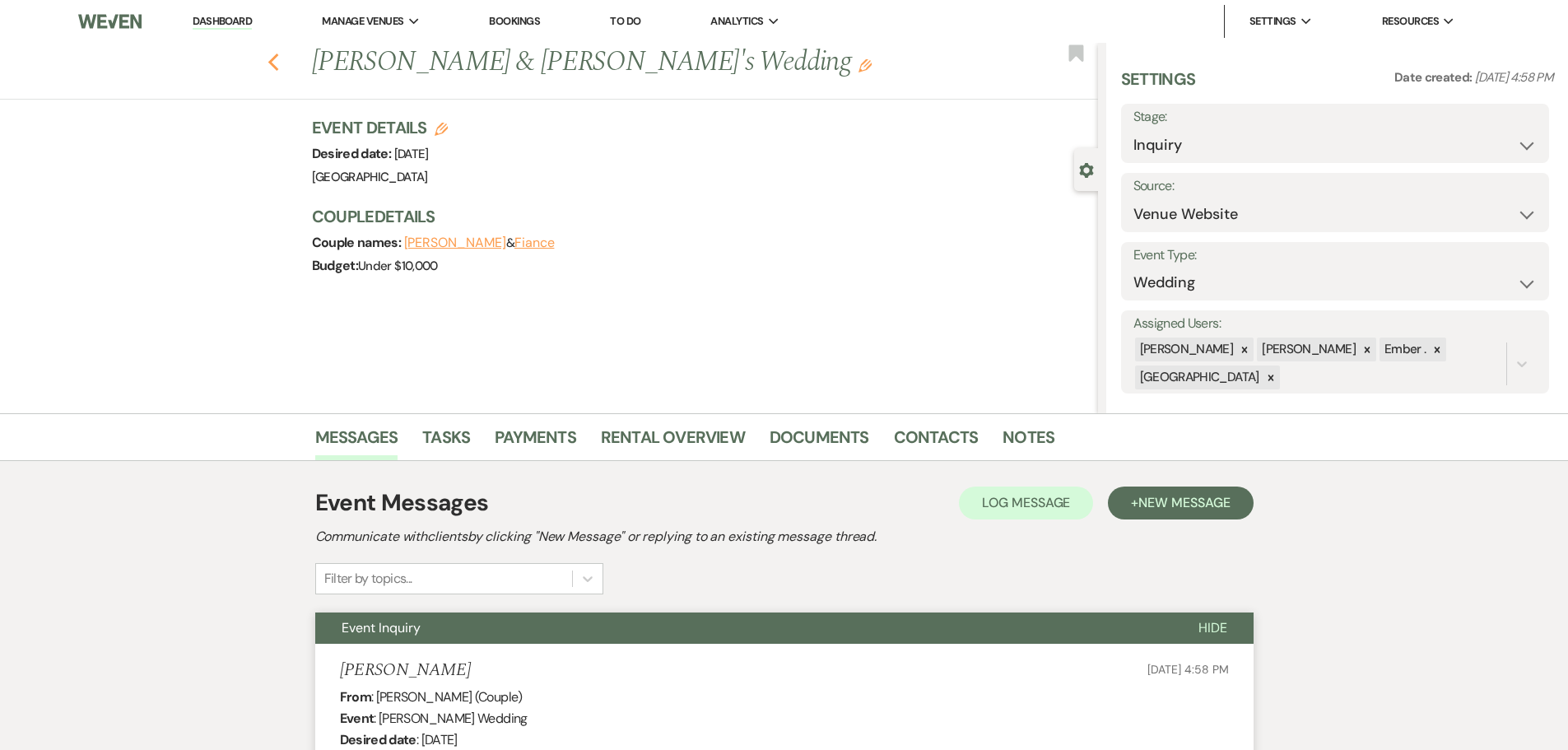
click at [278, 64] on use "button" at bounding box center [273, 63] width 11 height 18
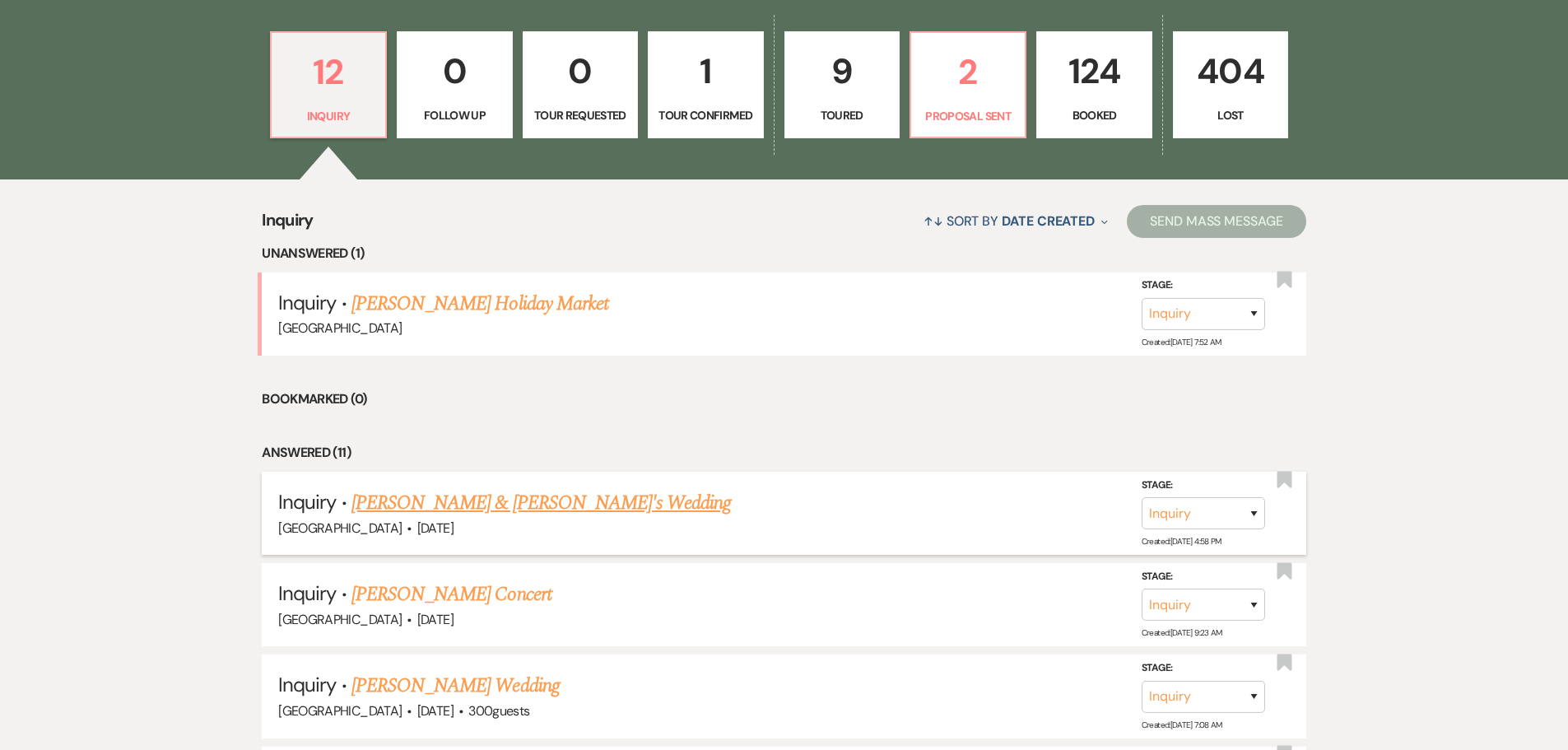
scroll to position [494, 0]
click at [481, 513] on link "Kylee J Wilmes & Fiance's Wedding" at bounding box center [542, 502] width 381 height 30
select select "5"
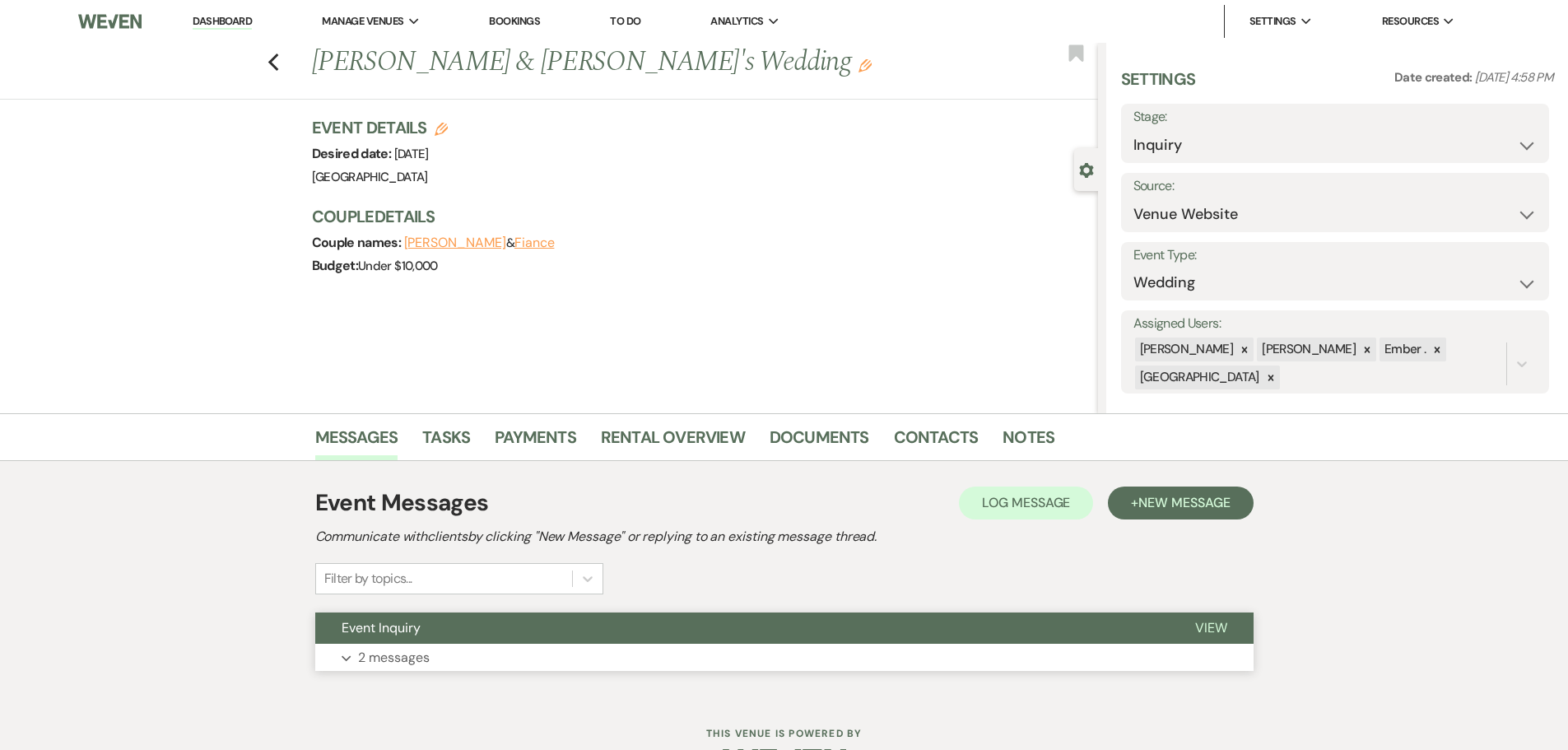
click at [537, 652] on button "Expand 2 messages" at bounding box center [784, 658] width 939 height 28
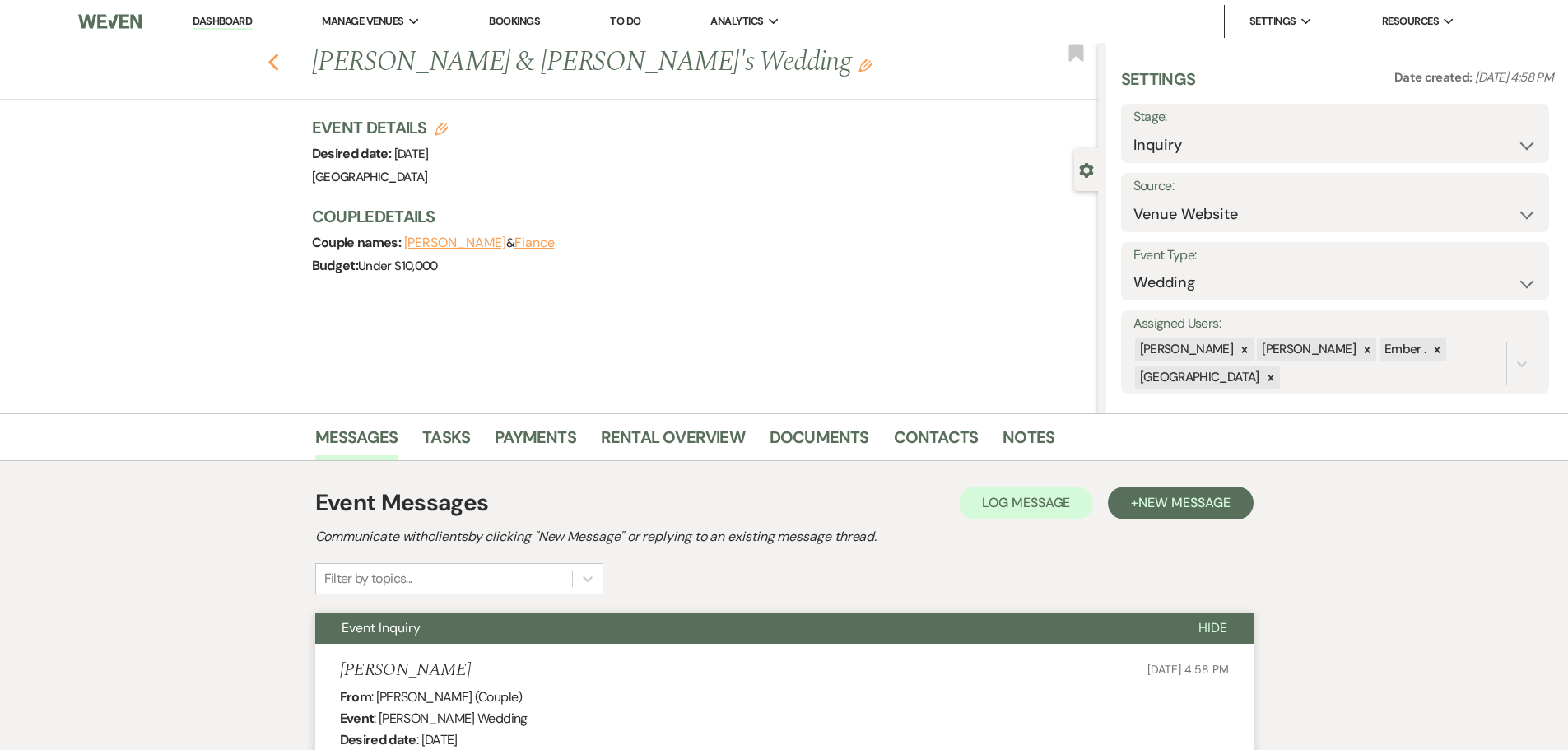
click at [278, 62] on use "button" at bounding box center [273, 63] width 11 height 18
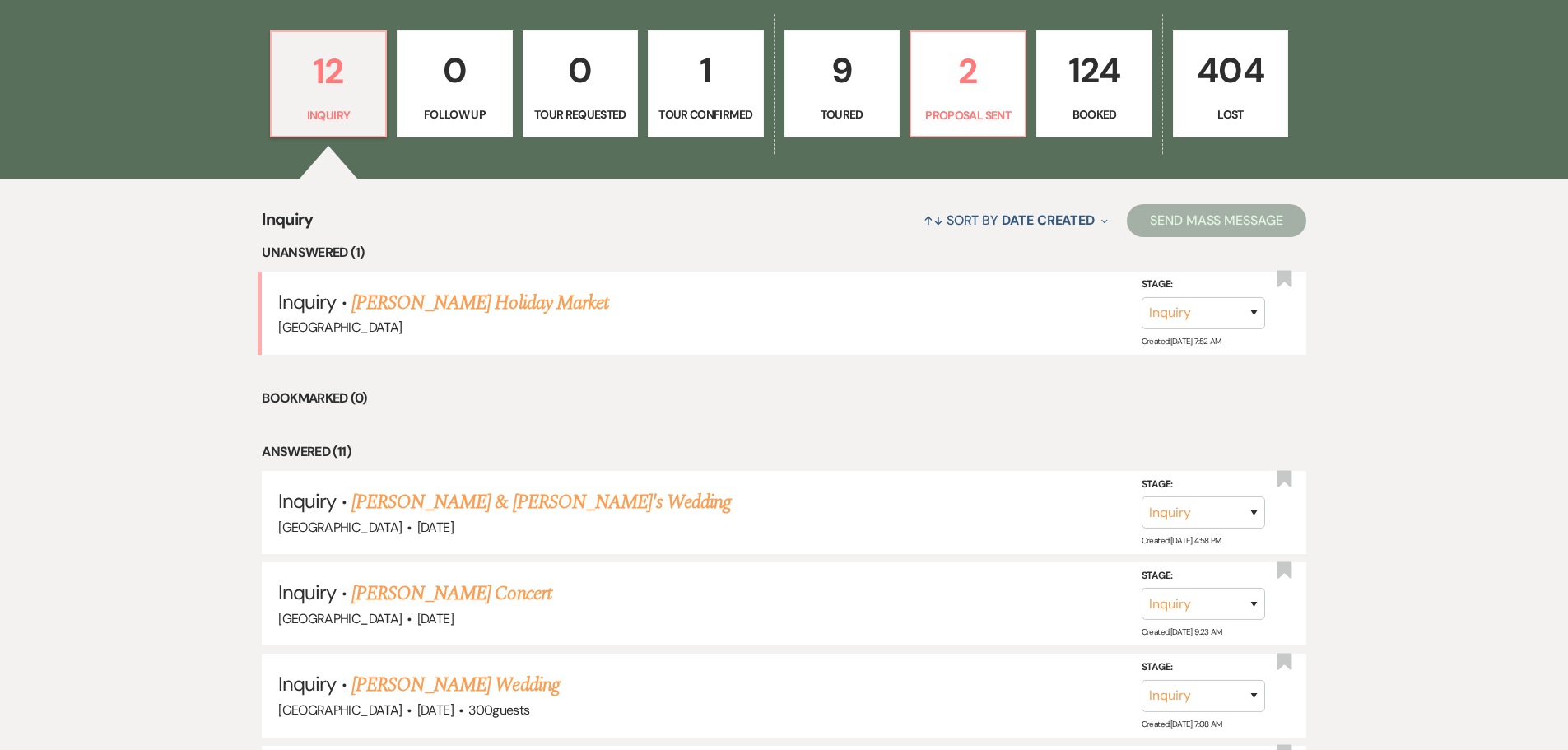
click at [1069, 93] on p "124" at bounding box center [1094, 70] width 93 height 55
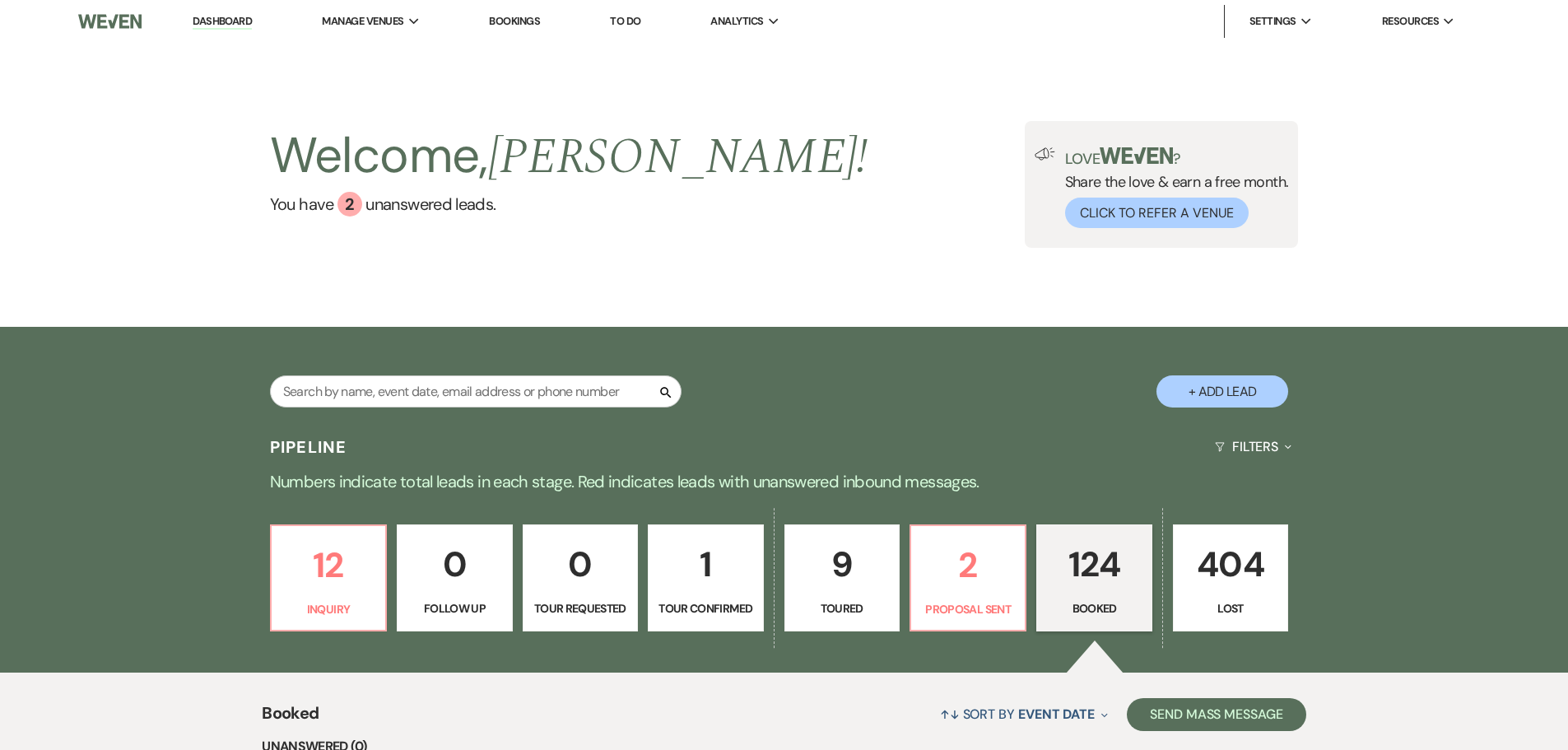
click at [237, 33] on li "Dashboard" at bounding box center [222, 21] width 76 height 33
click at [231, 19] on link "Dashboard" at bounding box center [222, 22] width 59 height 16
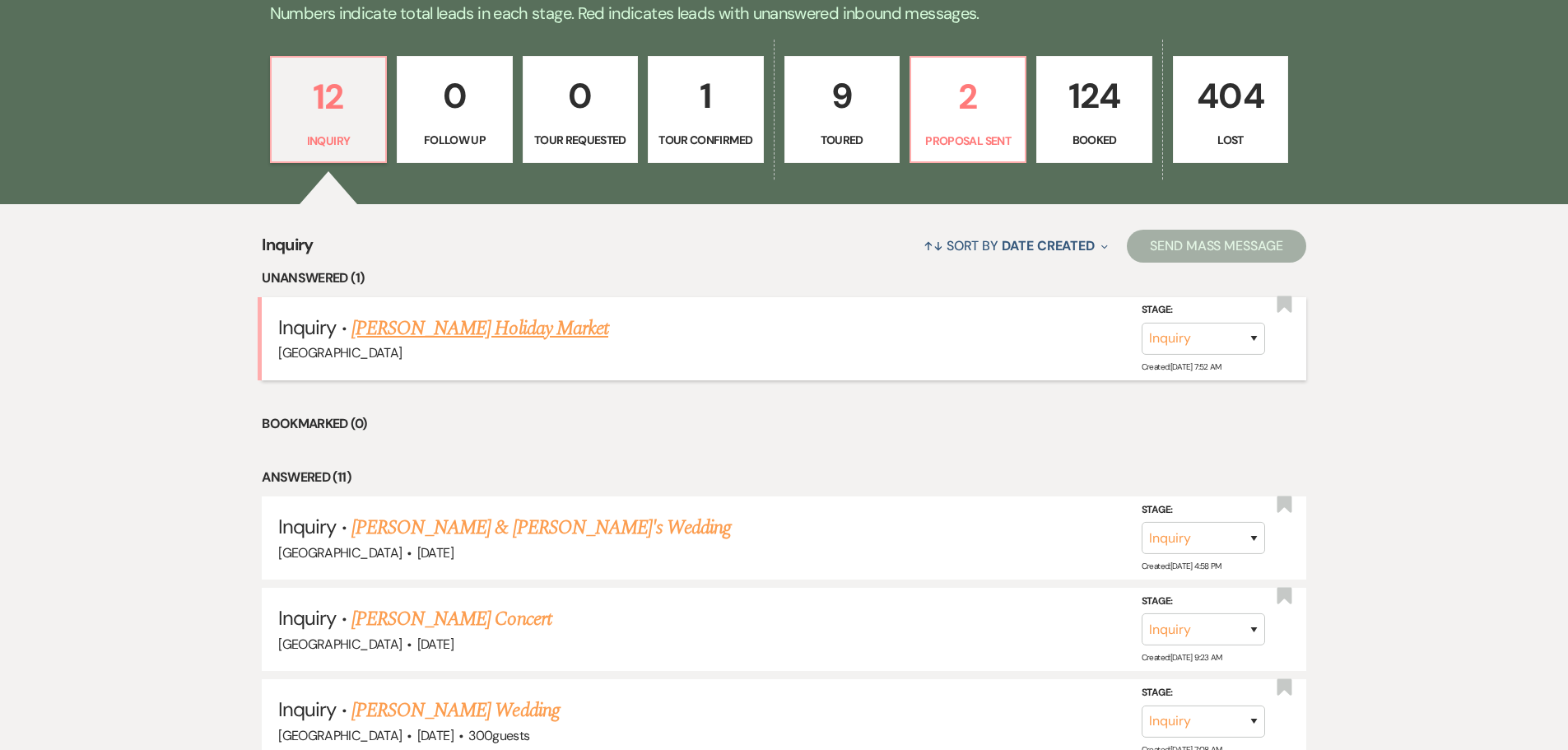
scroll to position [494, 0]
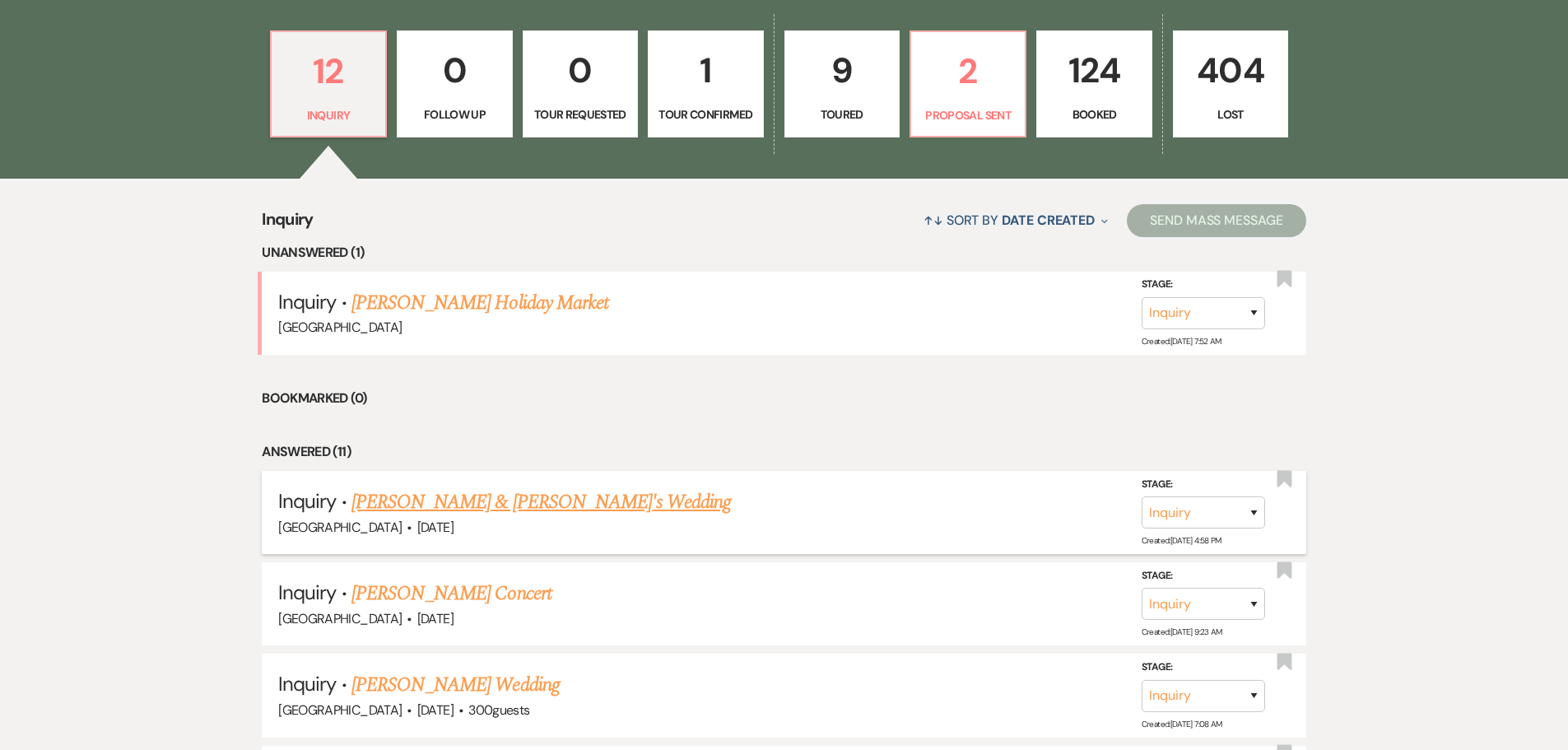
click at [475, 502] on link "Kylee J Wilmes & Fiance's Wedding" at bounding box center [542, 502] width 381 height 30
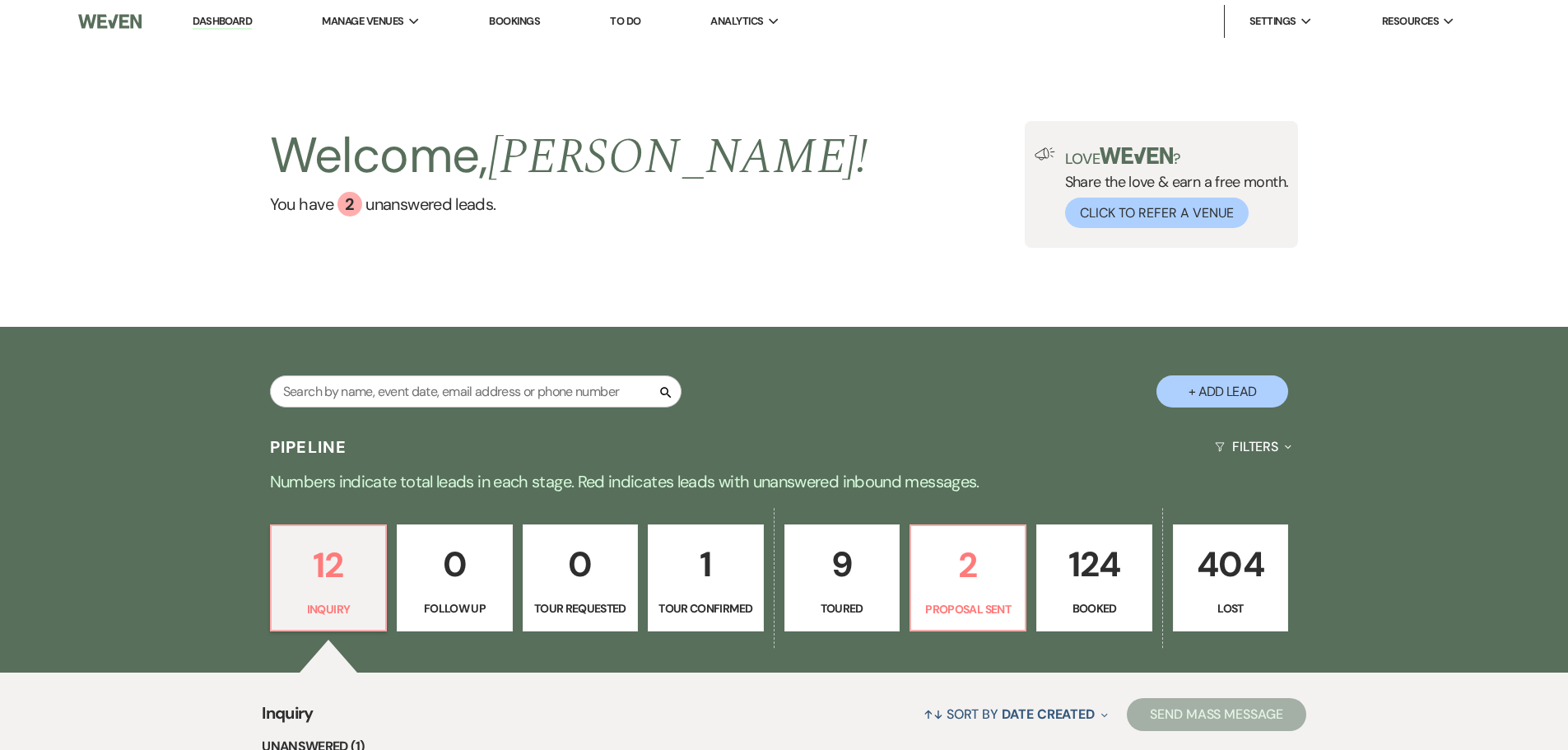
select select "5"
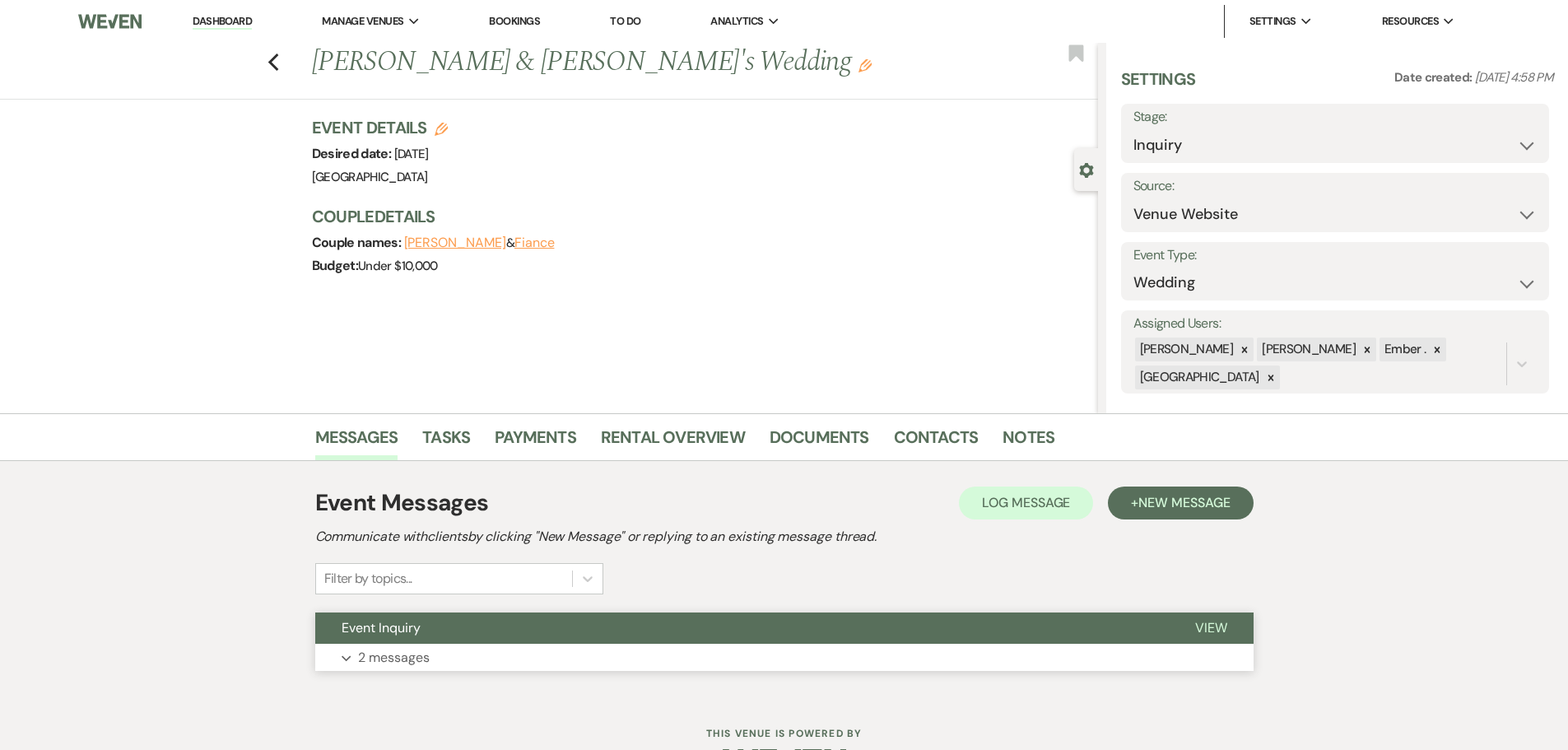
click at [729, 667] on button "Expand 2 messages" at bounding box center [784, 658] width 939 height 28
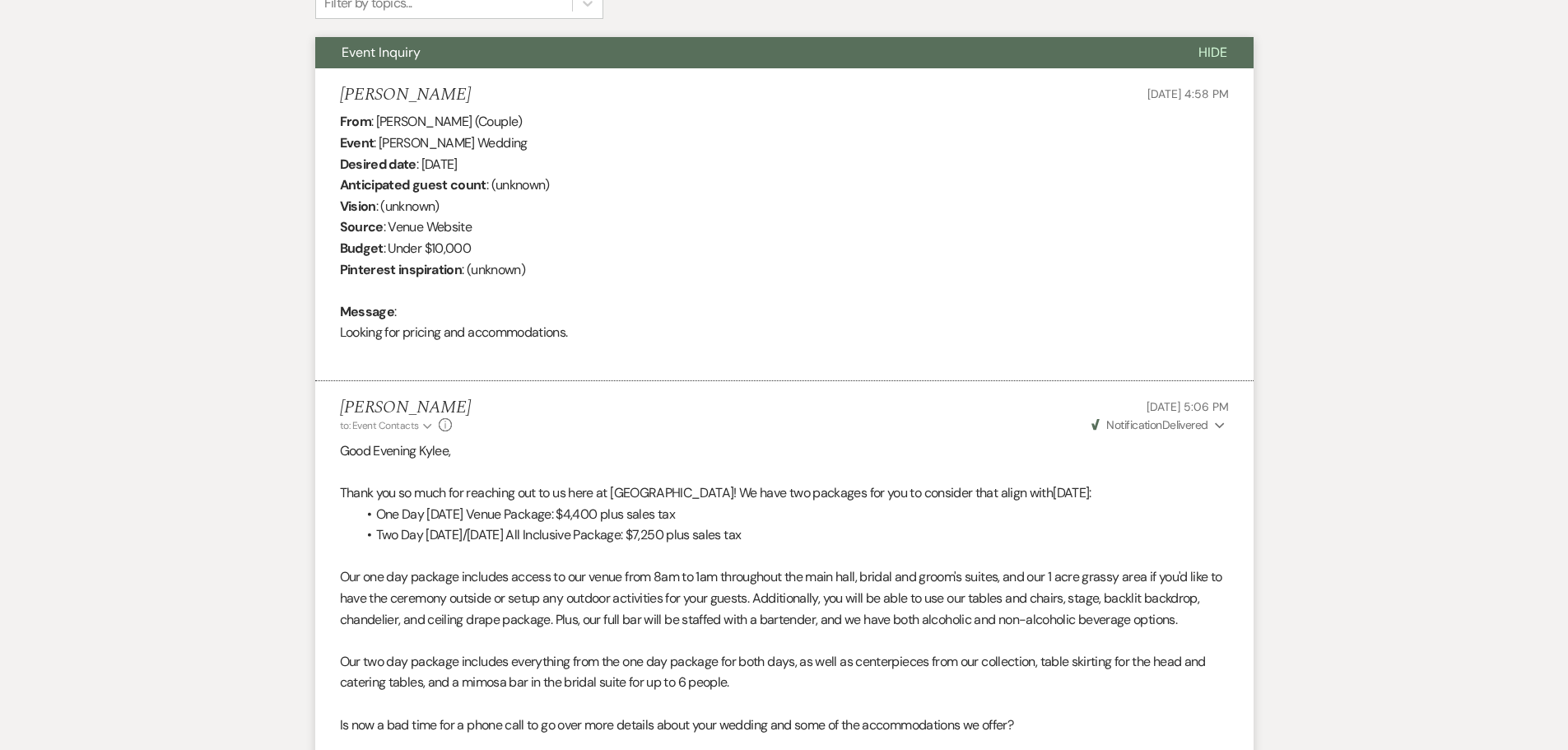
scroll to position [697, 0]
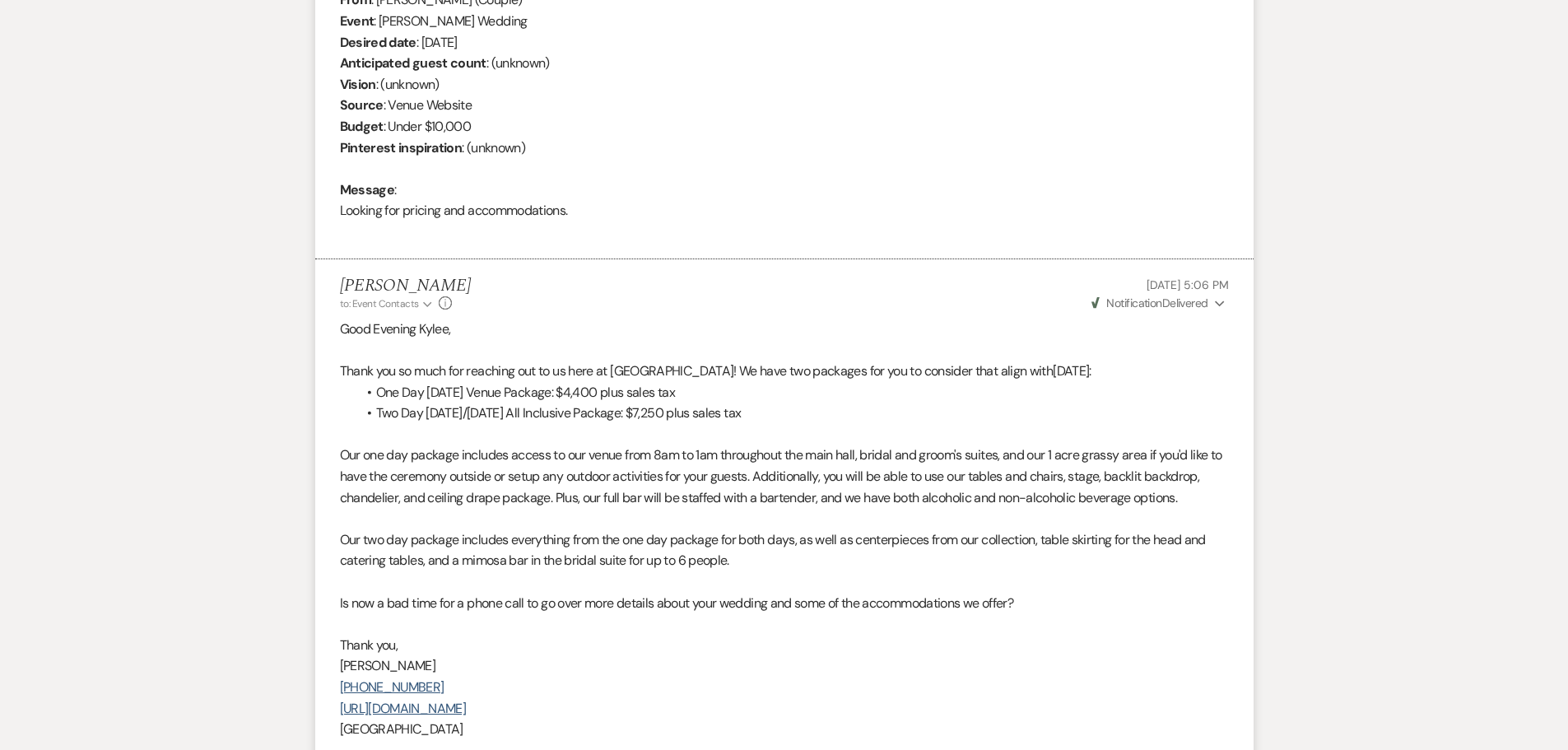
click at [1223, 301] on use "button" at bounding box center [1219, 304] width 9 height 6
click at [1337, 369] on div "Messages Tasks Payments Rental Overview Documents Contacts Notes Event Messages…" at bounding box center [784, 293] width 1568 height 1154
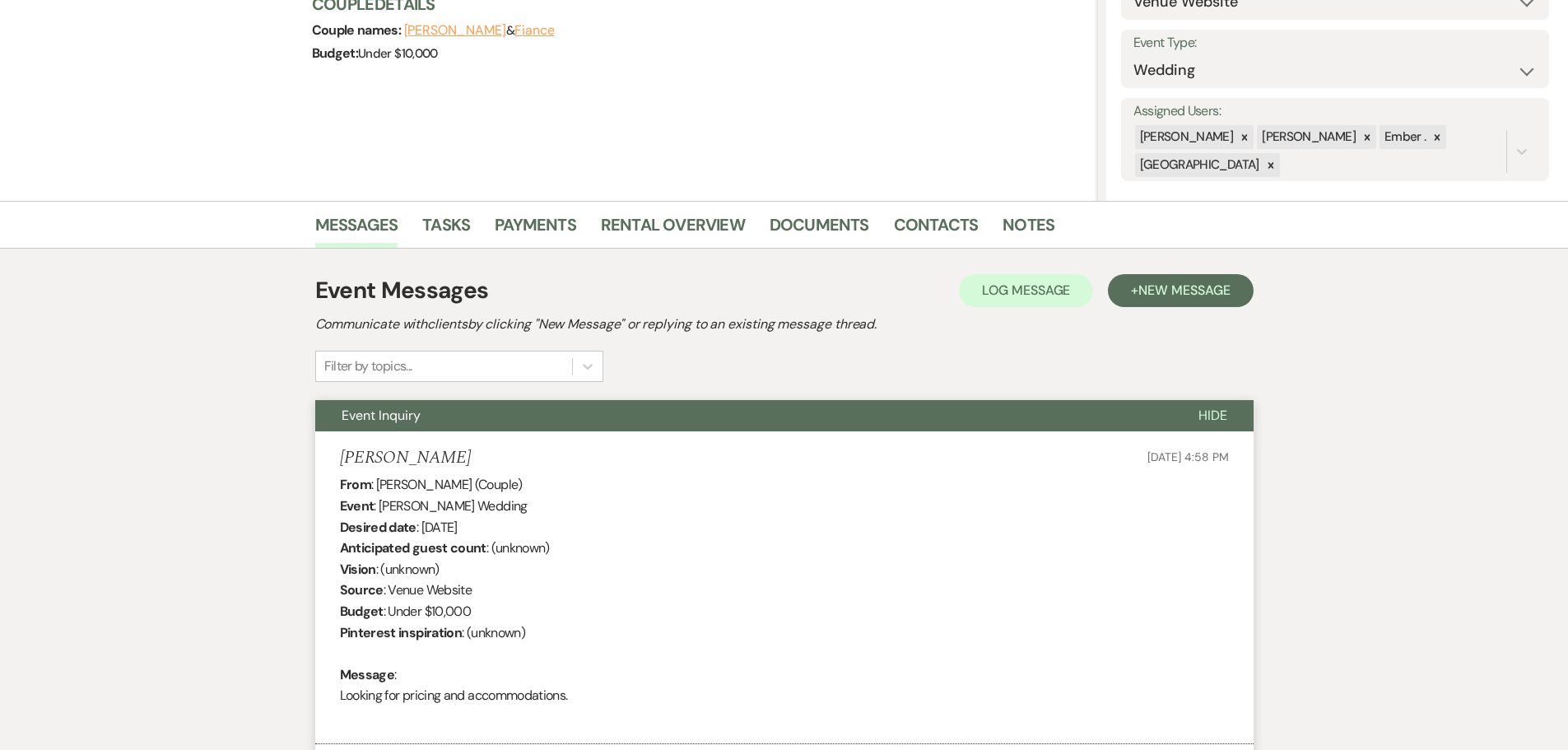
scroll to position [0, 0]
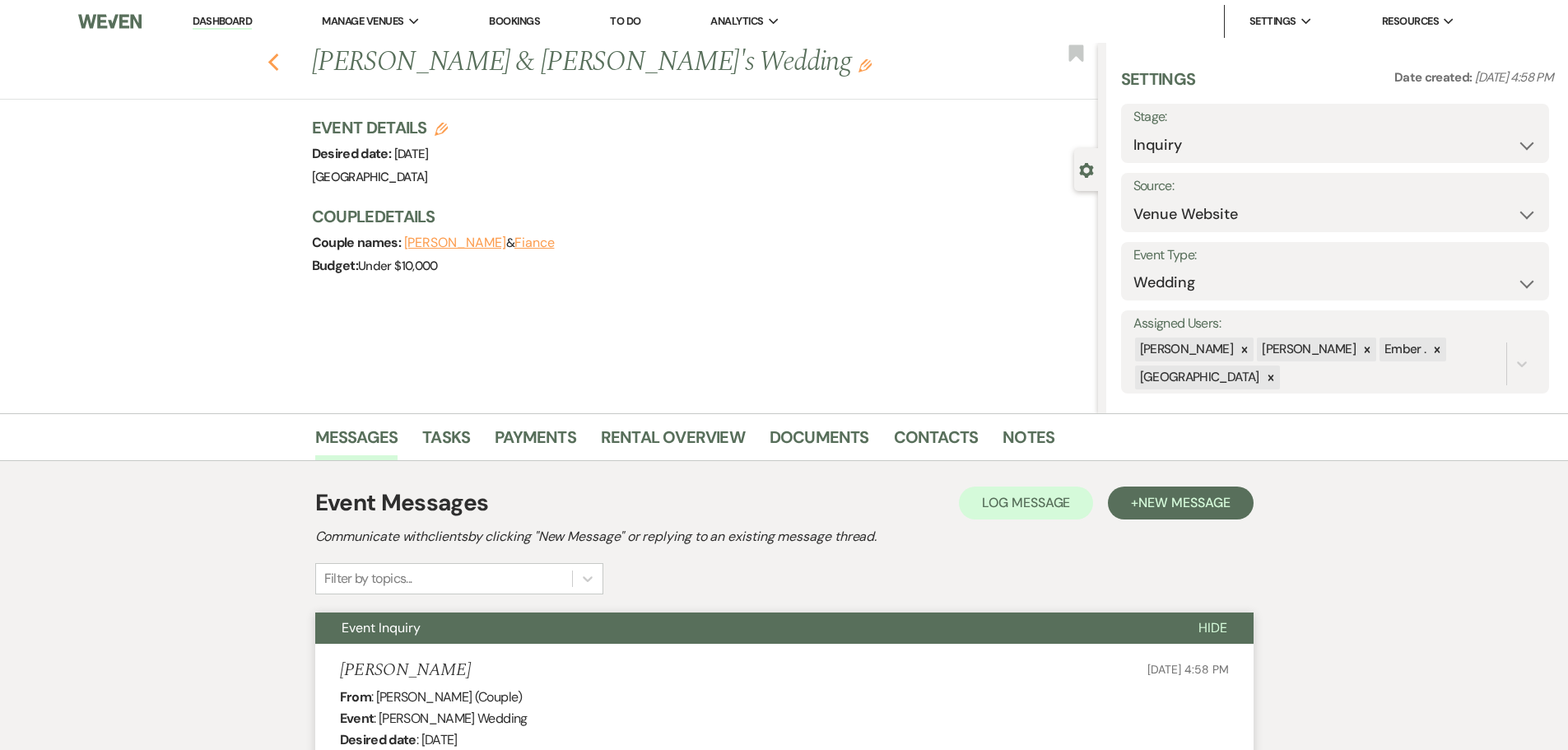
click at [280, 63] on icon "Previous" at bounding box center [274, 63] width 13 height 20
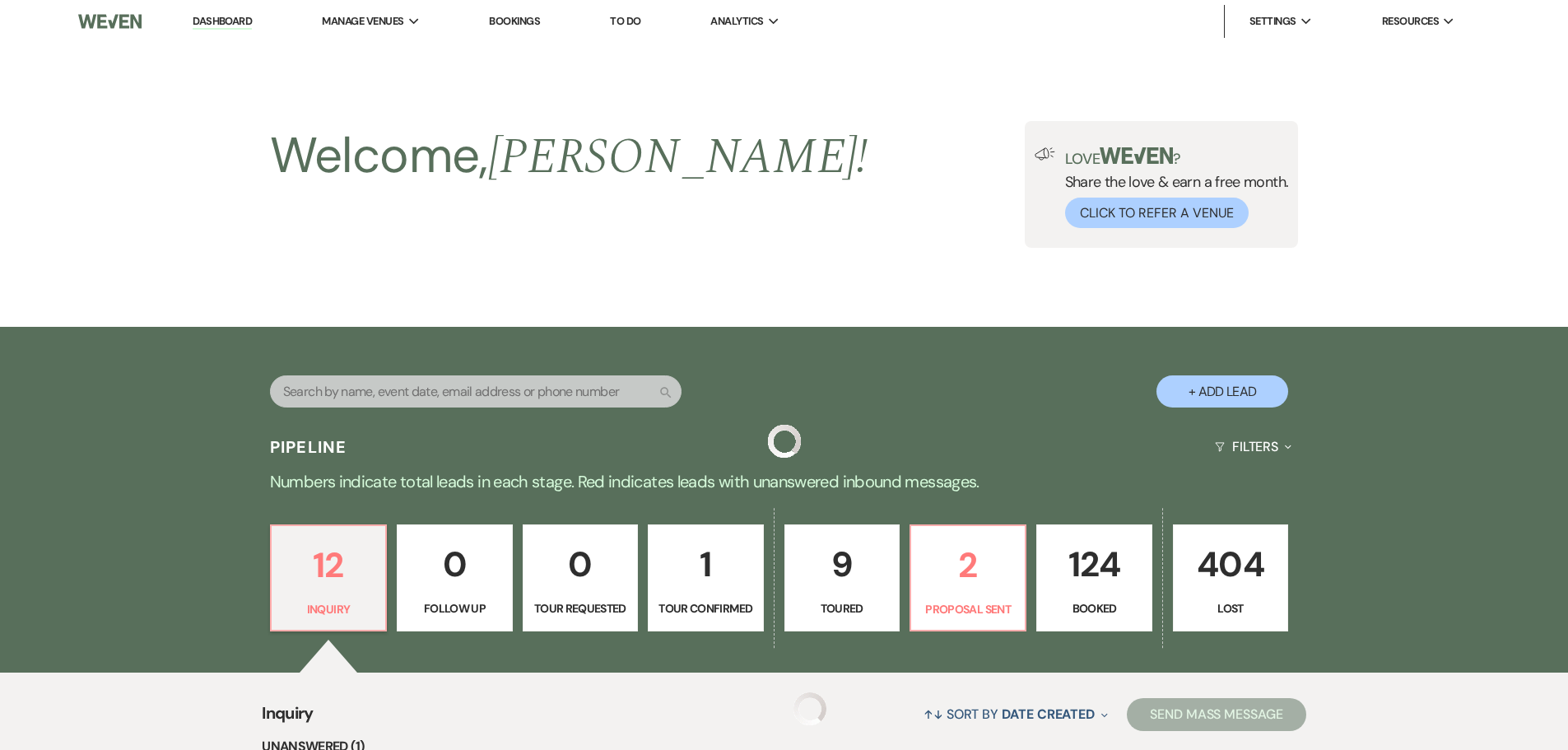
scroll to position [494, 0]
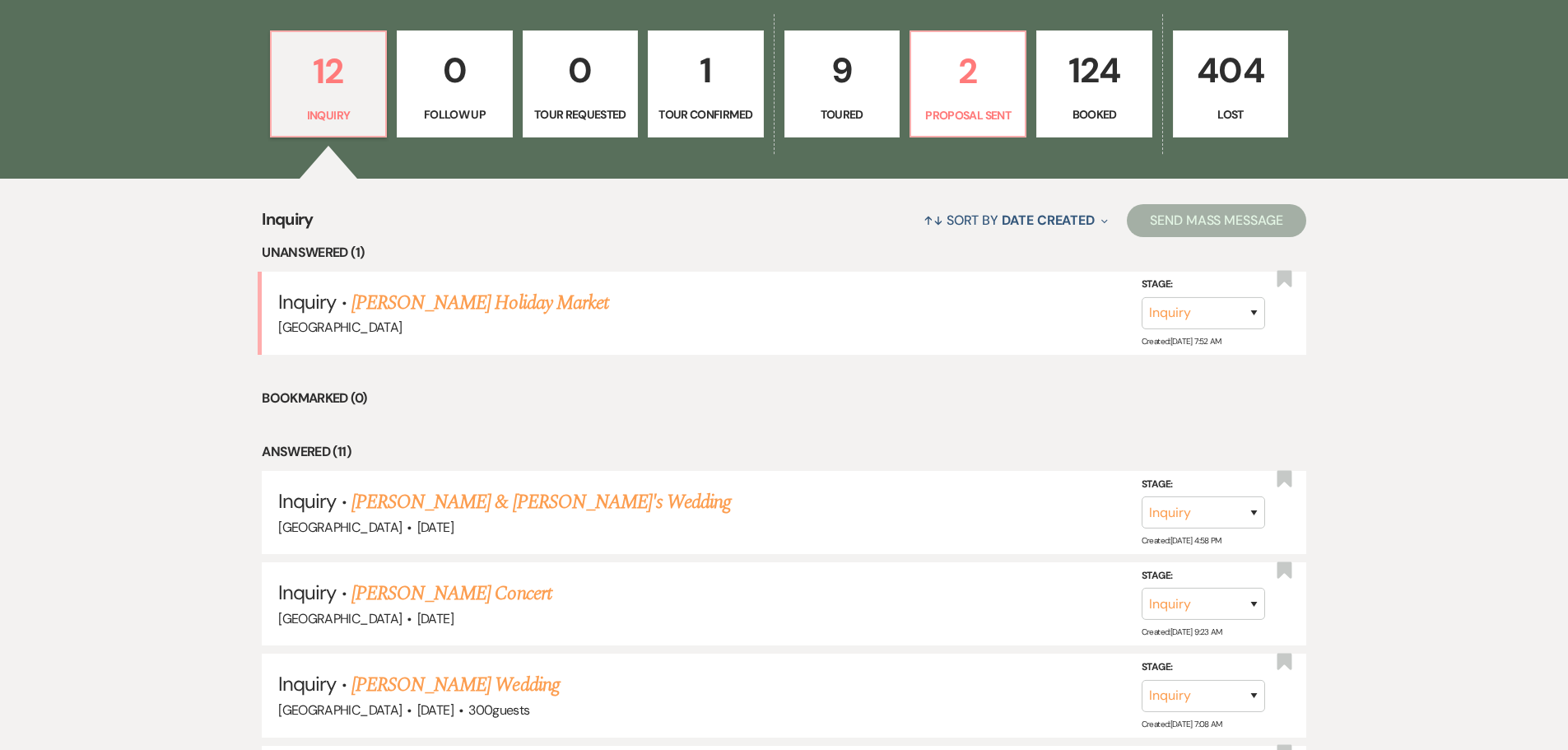
click at [1097, 44] on p "124" at bounding box center [1094, 70] width 93 height 55
